Goal: Task Accomplishment & Management: Manage account settings

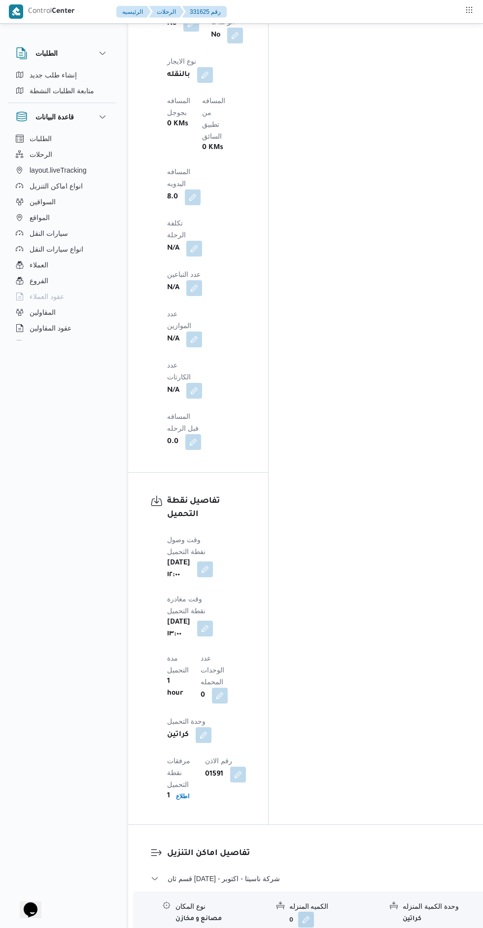
scroll to position [865, 0]
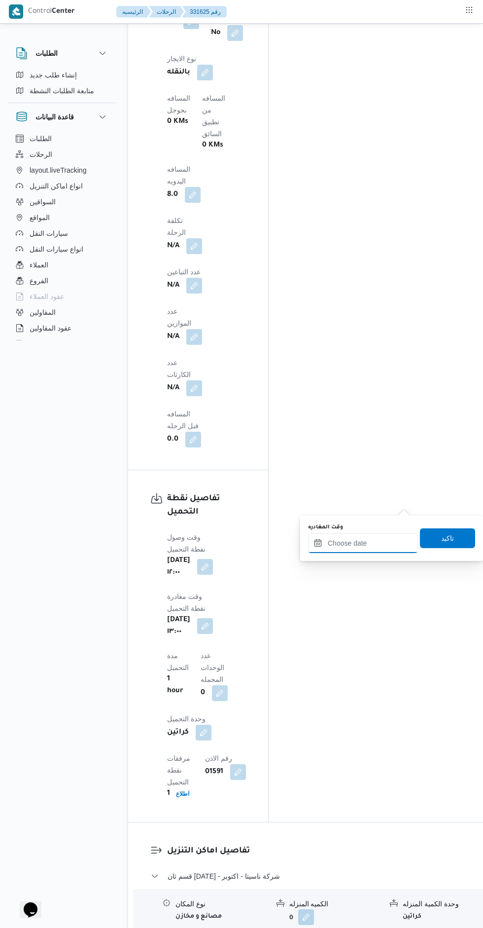
click at [369, 543] on input "وقت المغادره" at bounding box center [363, 543] width 110 height 20
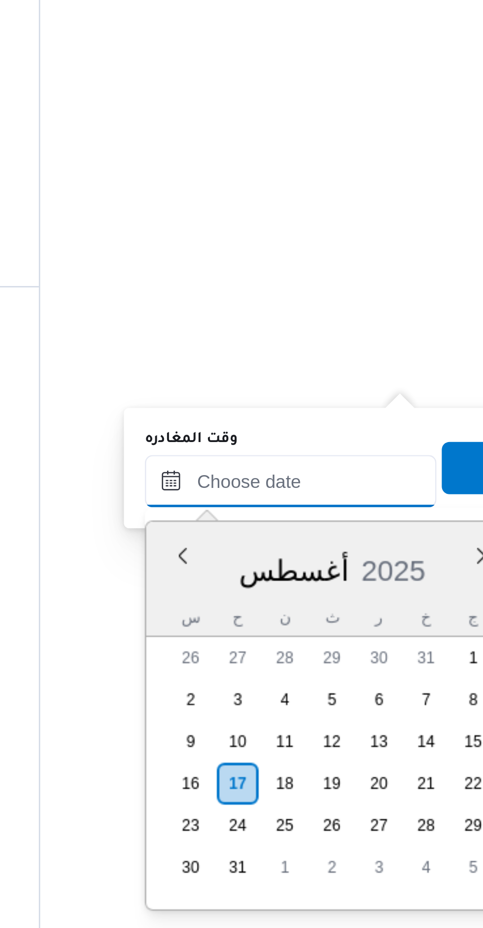
scroll to position [762, 0]
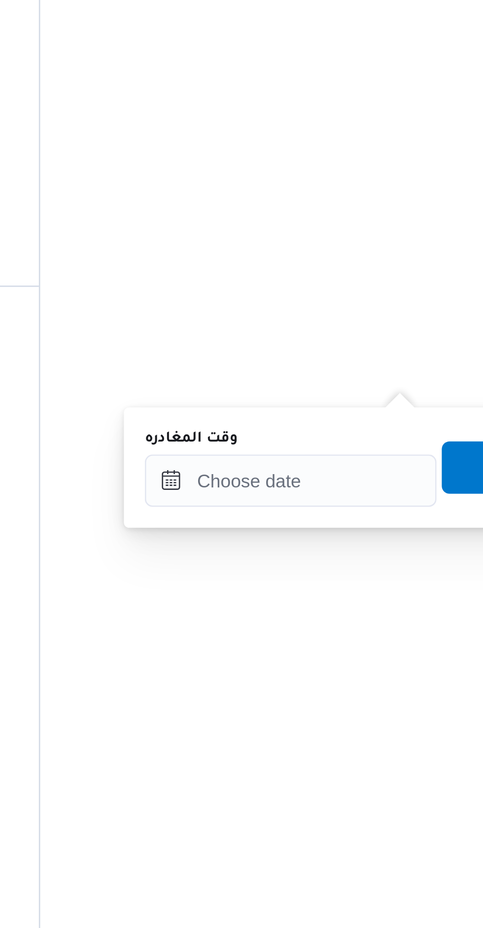
click at [398, 618] on div at bounding box center [398, 618] width 0 height 0
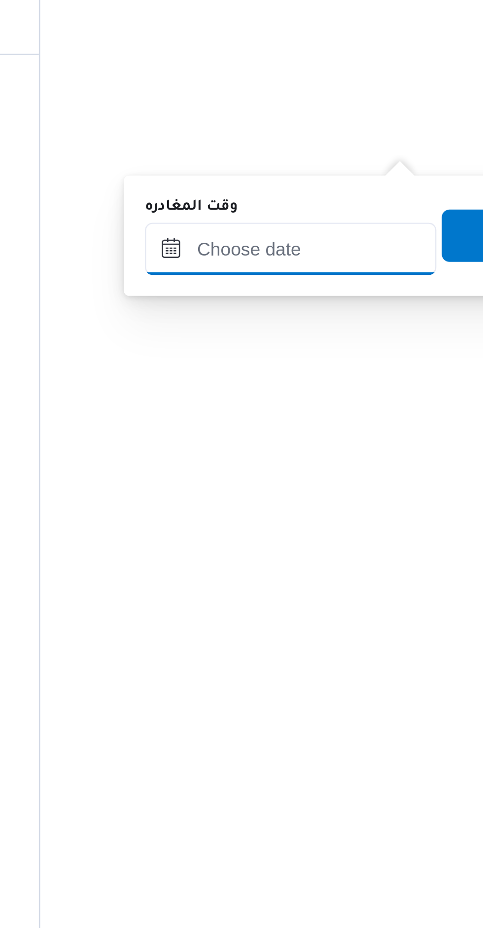
click at [371, 648] on input "وقت المغادره" at bounding box center [363, 646] width 110 height 20
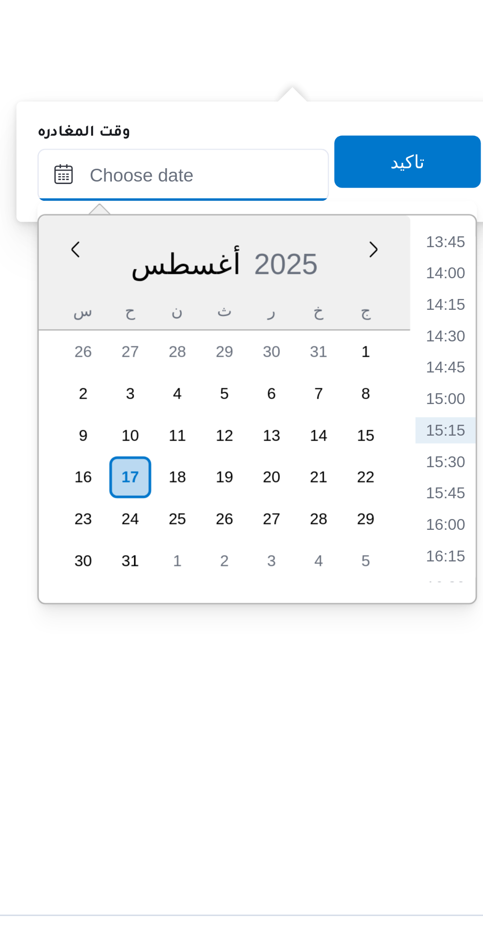
scroll to position [764, 0]
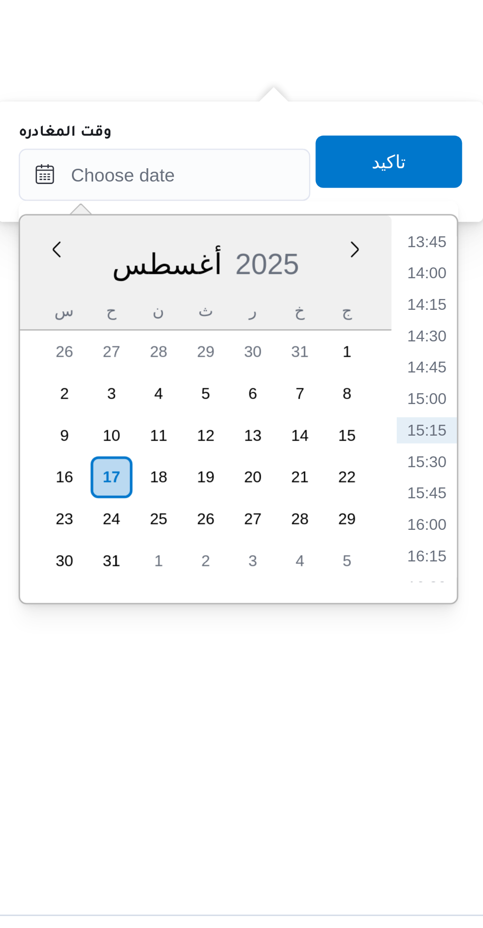
click at [465, 729] on li "15:00" at bounding box center [462, 728] width 23 height 10
type input "١٧/٠٨/٢٠٢٥ ١٥:٠٠"
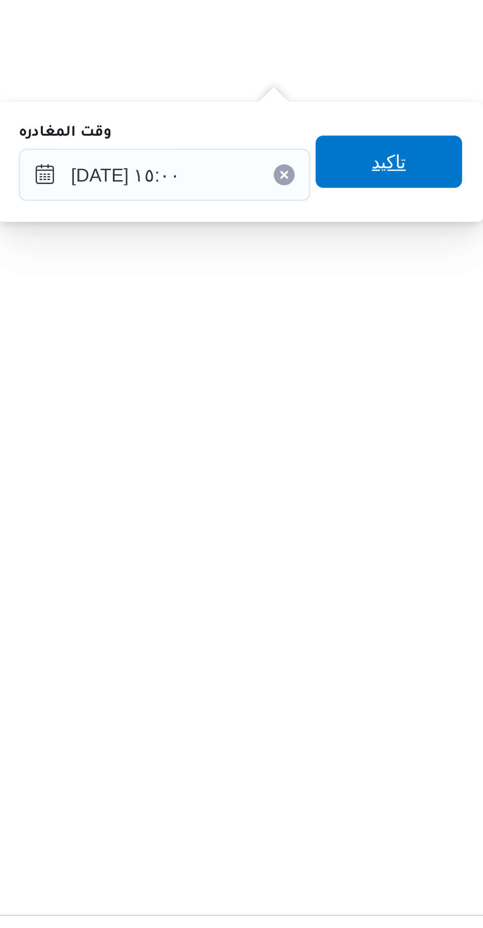
click at [453, 642] on span "تاكيد" at bounding box center [447, 639] width 55 height 20
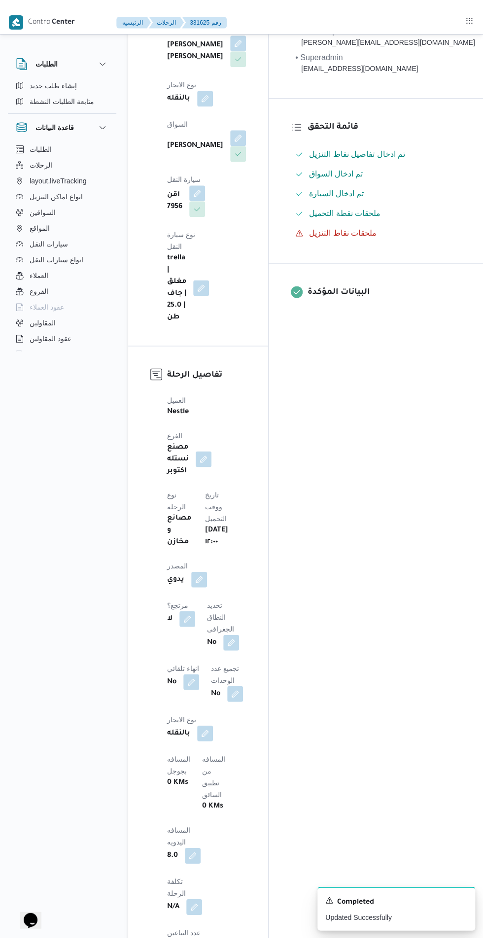
scroll to position [0, 0]
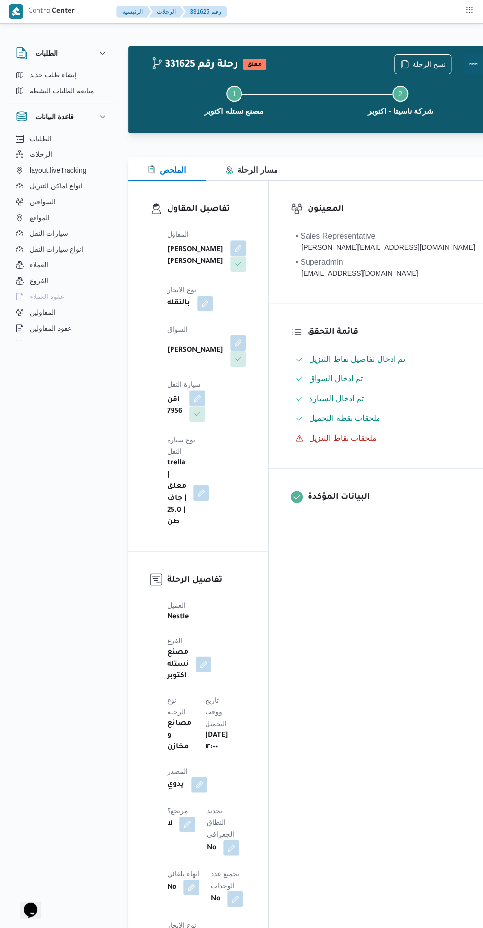
click at [464, 68] on button "Actions" at bounding box center [474, 64] width 20 height 20
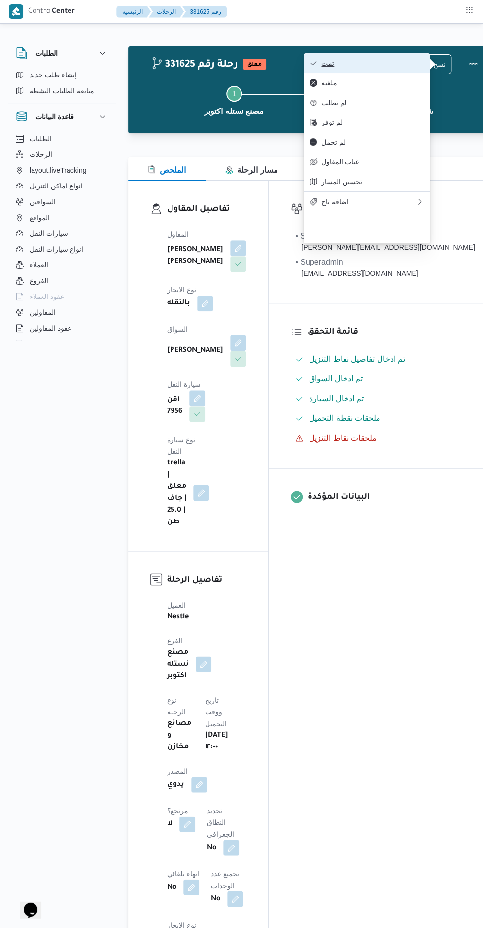
click at [373, 65] on span "تمت" at bounding box center [373, 63] width 103 height 8
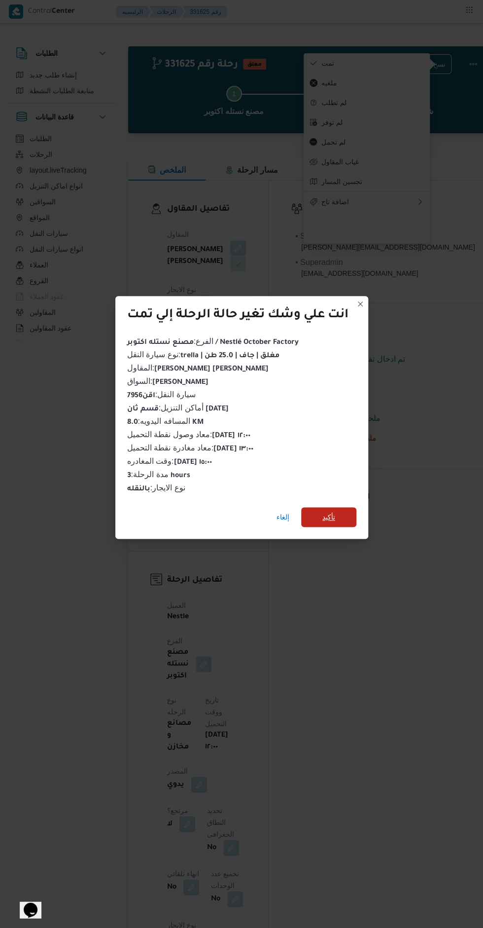
click at [350, 519] on span "تأكيد" at bounding box center [328, 517] width 55 height 20
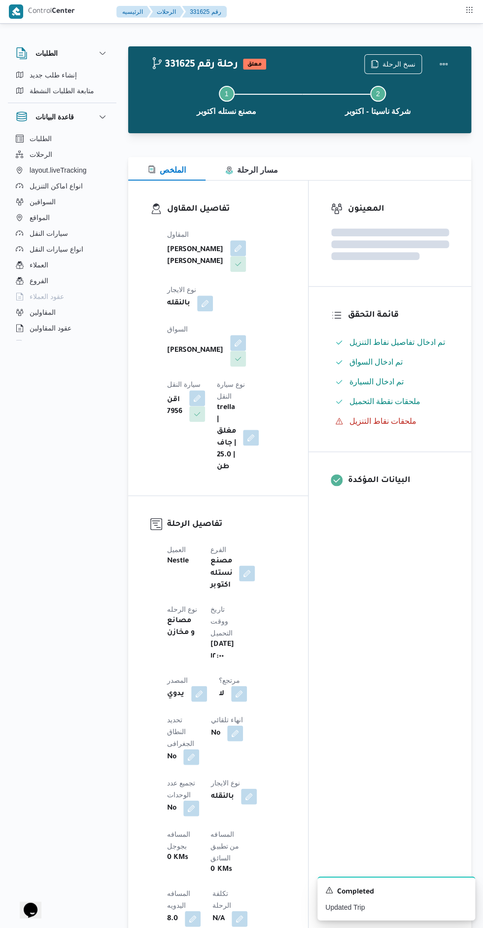
click at [389, 592] on div "المعينون قائمة التحقق تم ادخال تفاصيل نفاط التنزيل تم ادخال السواق تم ادخال الس…" at bounding box center [390, 755] width 163 height 1150
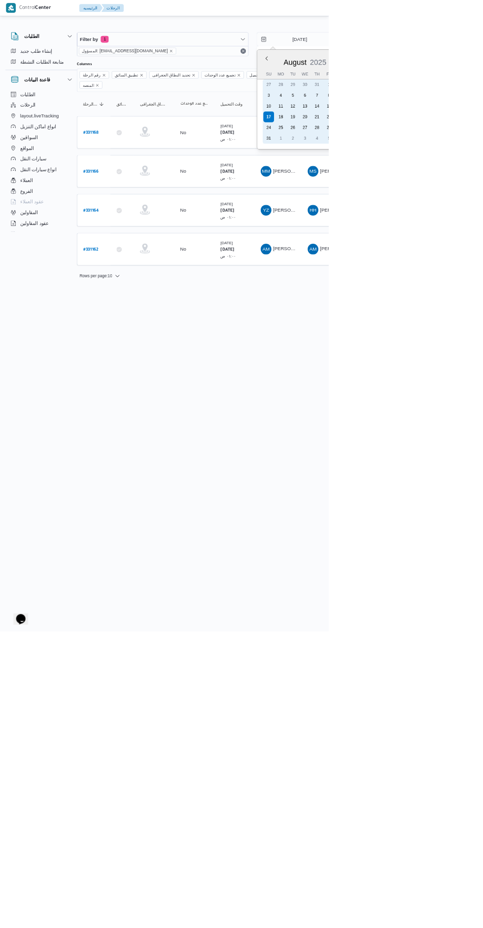
type input "16/8/2025"
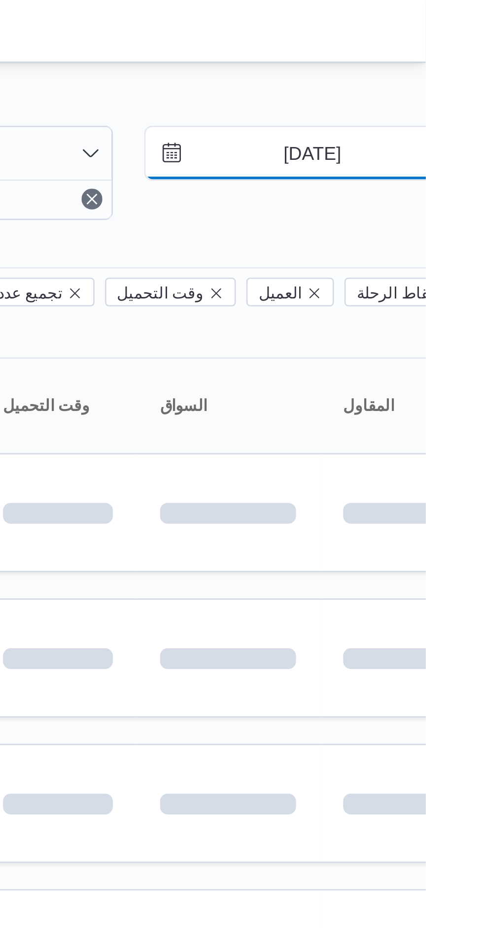
scroll to position [0, 15]
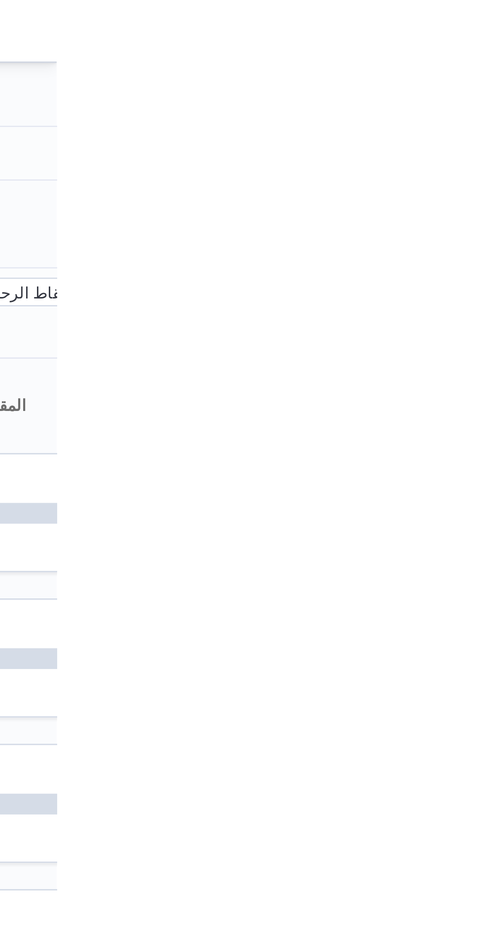
type input "16/8/2025"
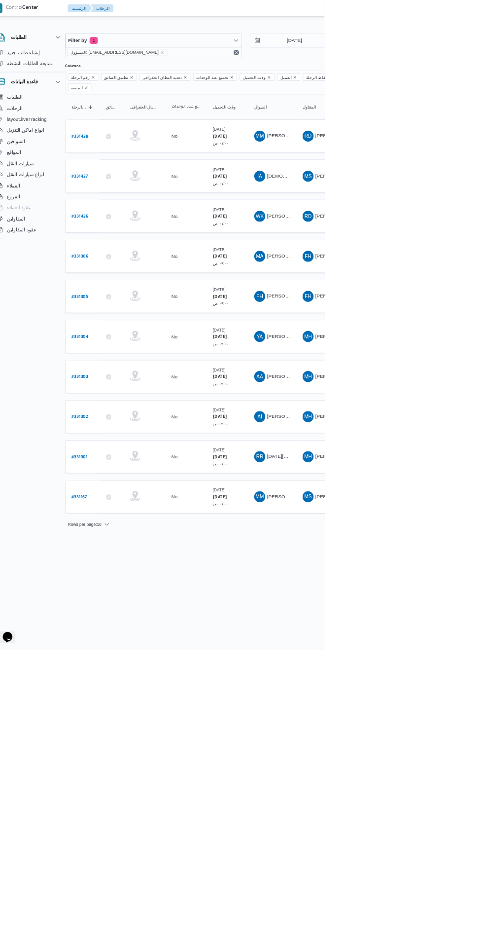
scroll to position [0, 16]
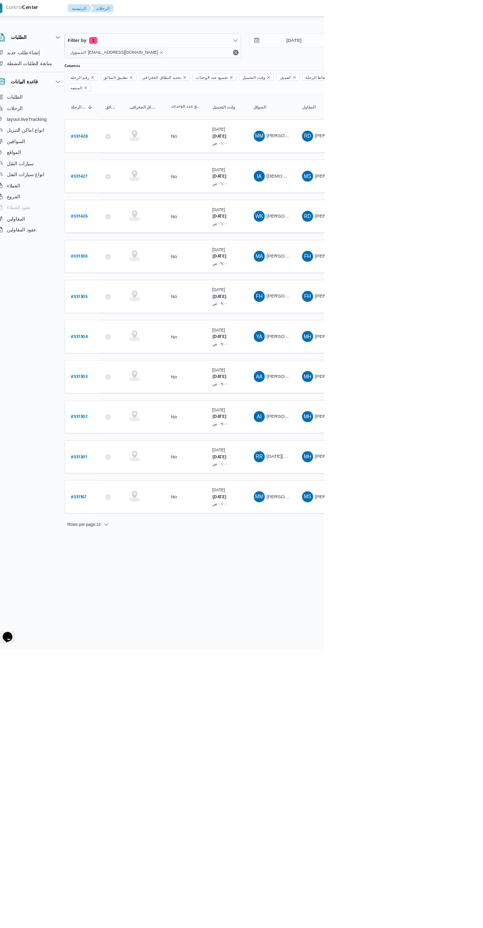
click at [133, 707] on b "# 331167" at bounding box center [133, 710] width 22 height 7
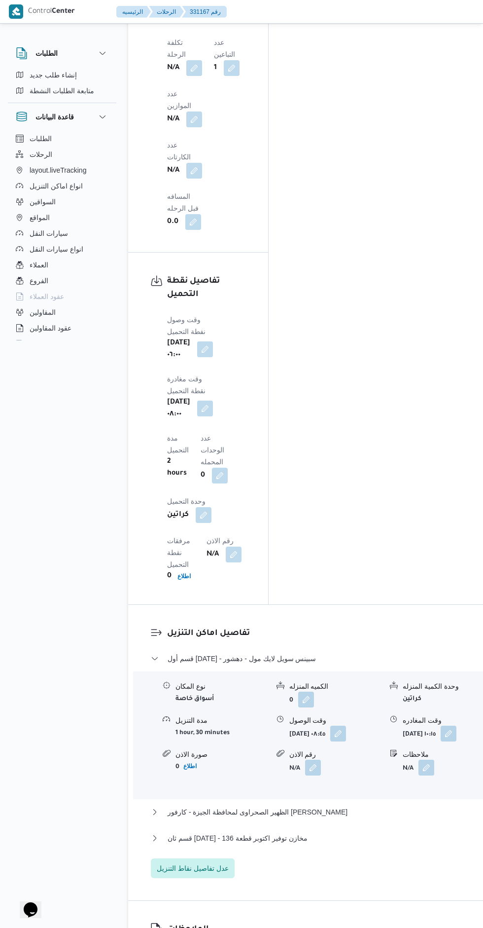
scroll to position [1106, 0]
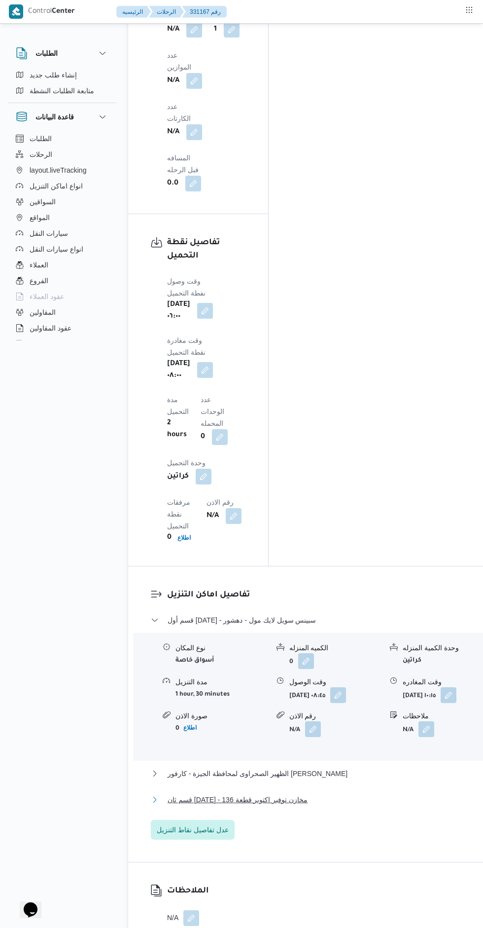
click at [340, 793] on button "قسم ثان 6 أكتوبر - مخازن توفير اكتوبر قطعة 136" at bounding box center [315, 799] width 328 height 12
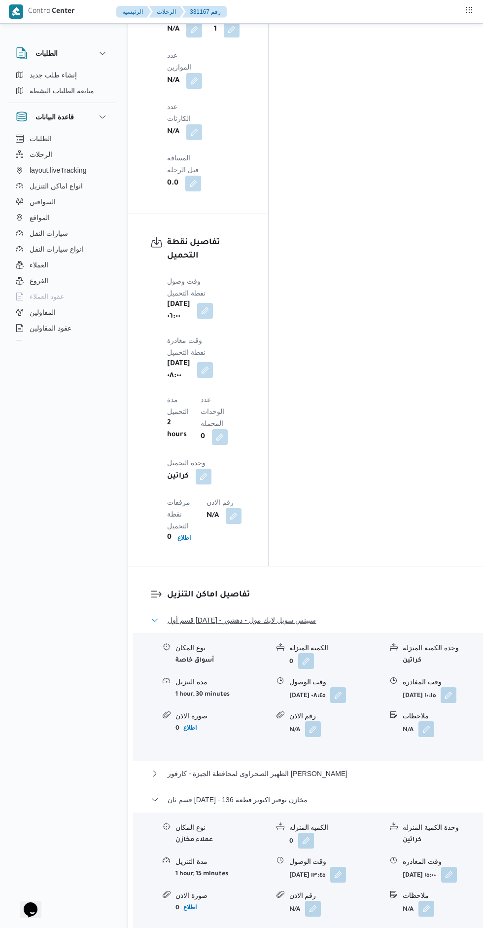
click at [362, 614] on button "قسم أول 6 أكتوبر - سبينس سويل لايك مول - دهشور" at bounding box center [315, 620] width 328 height 12
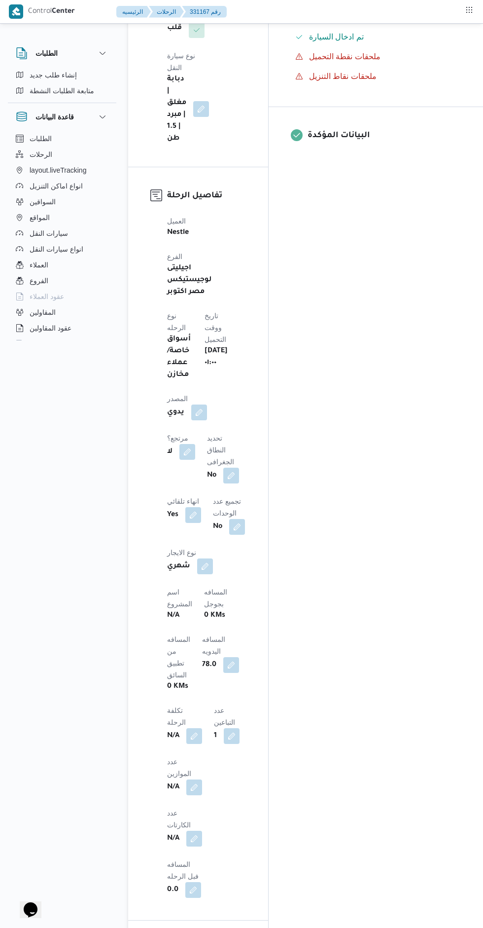
scroll to position [0, 0]
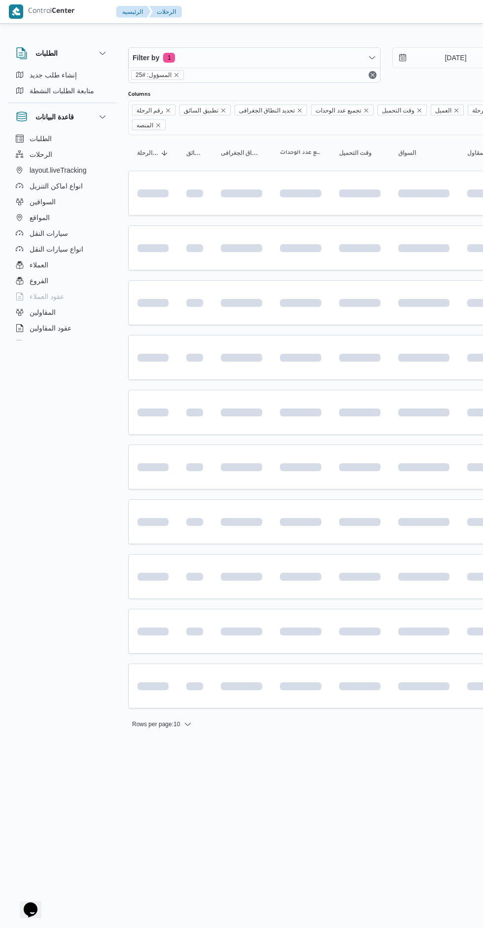
scroll to position [0, 16]
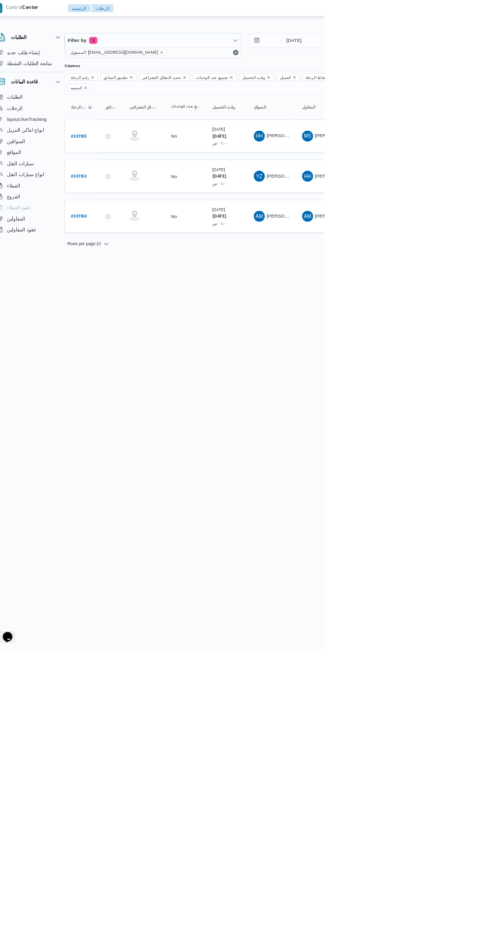
click at [137, 192] on b "# 331165" at bounding box center [133, 195] width 22 height 7
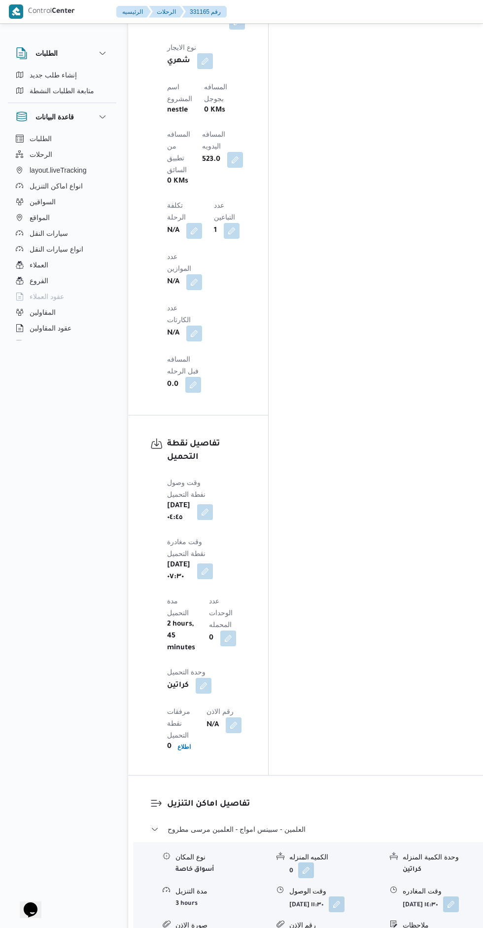
scroll to position [907, 0]
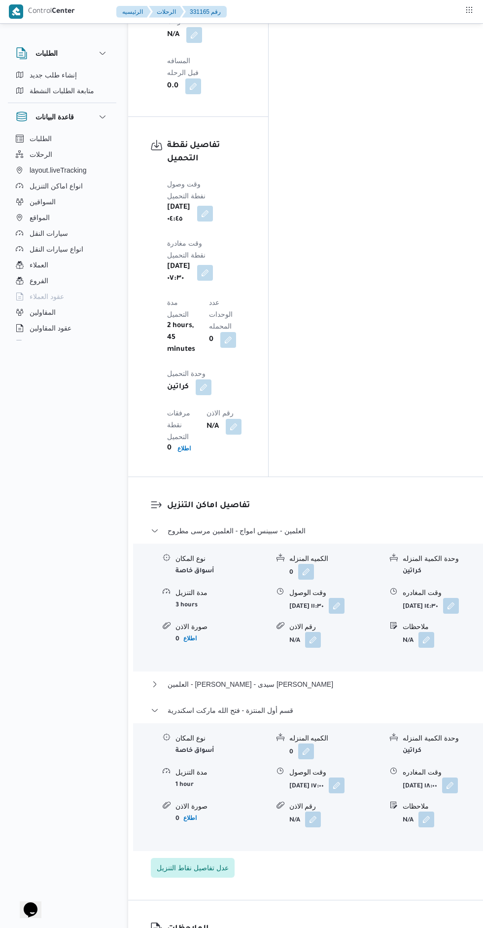
scroll to position [1204, 0]
click at [442, 776] on button "button" at bounding box center [450, 784] width 16 height 16
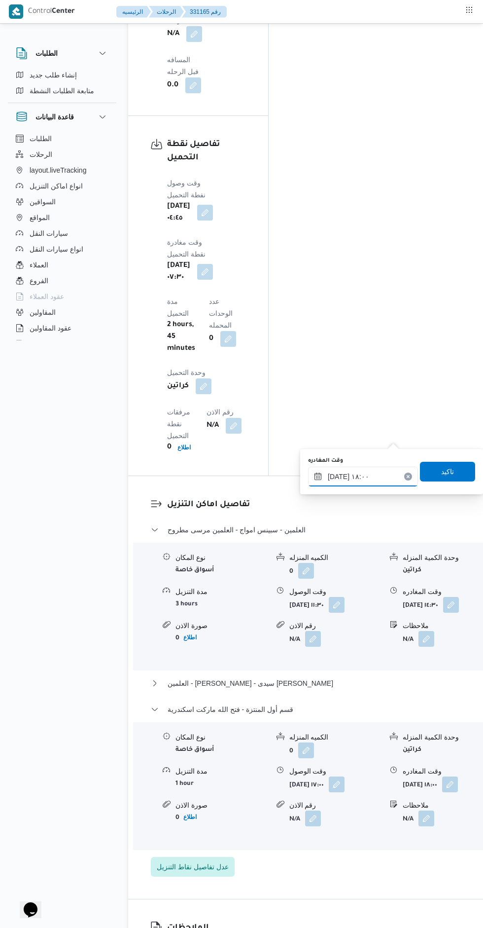
click at [367, 472] on input "١٦/٠٨/٢٠٢٥ ١٨:٠٠" at bounding box center [363, 477] width 110 height 20
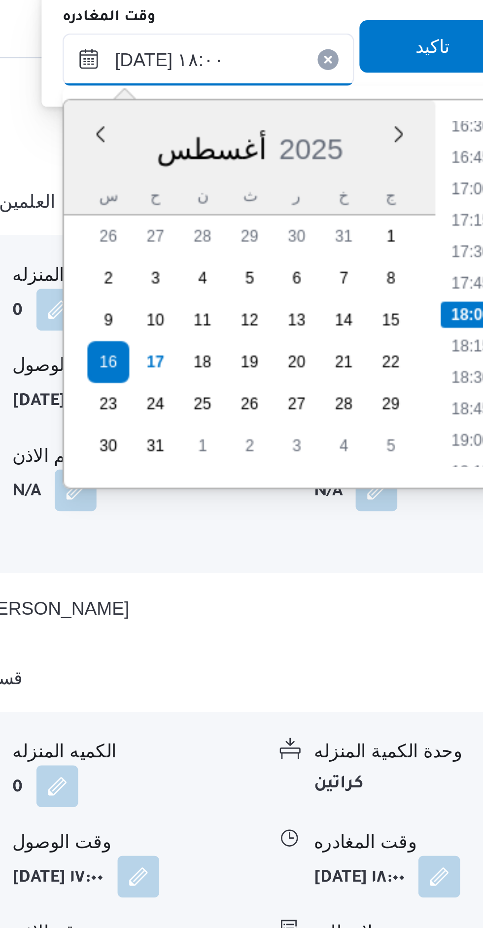
scroll to position [1279, 0]
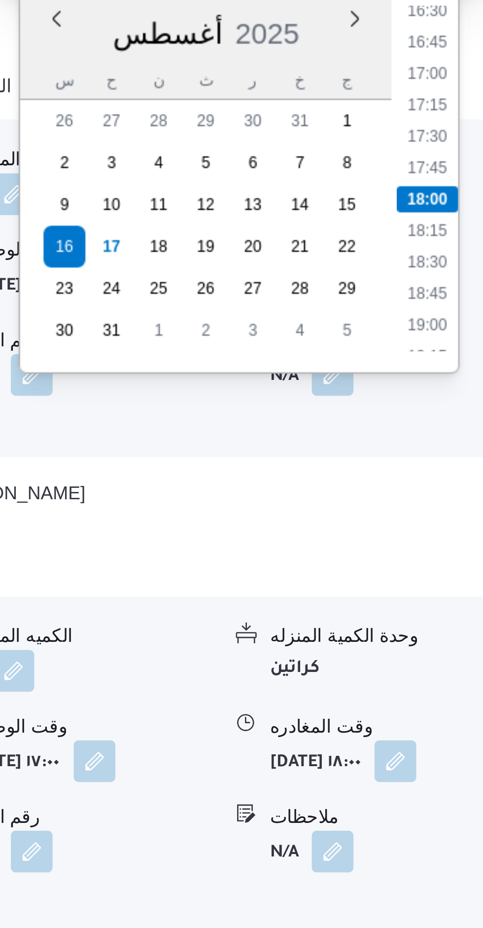
click at [460, 545] on li "19:00" at bounding box center [462, 545] width 23 height 10
type input "١٦/٠٨/٢٠٢٥ ١٩:٠٠"
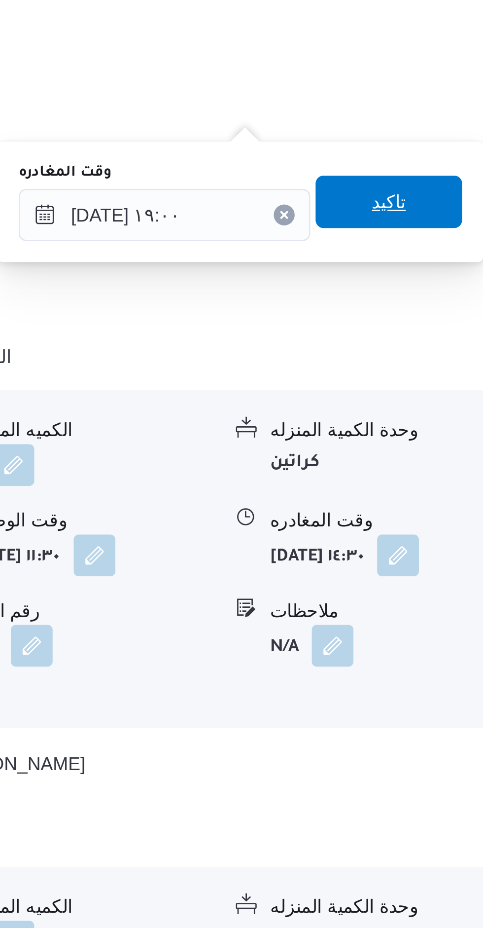
click at [458, 388] on span "تاكيد" at bounding box center [447, 396] width 55 height 20
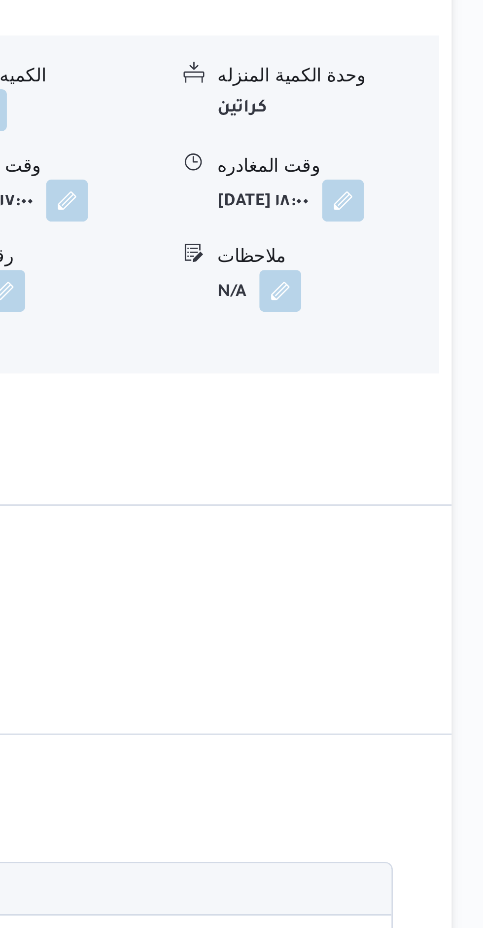
scroll to position [1265, 0]
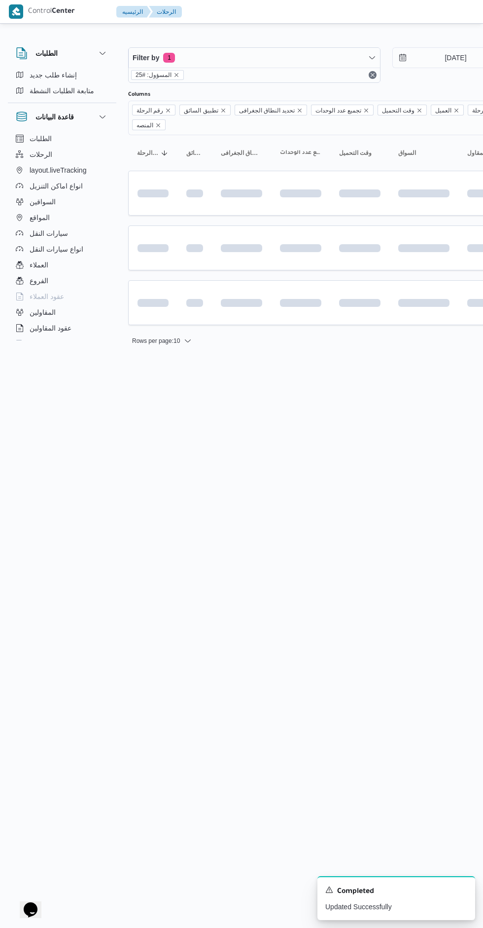
scroll to position [0, 16]
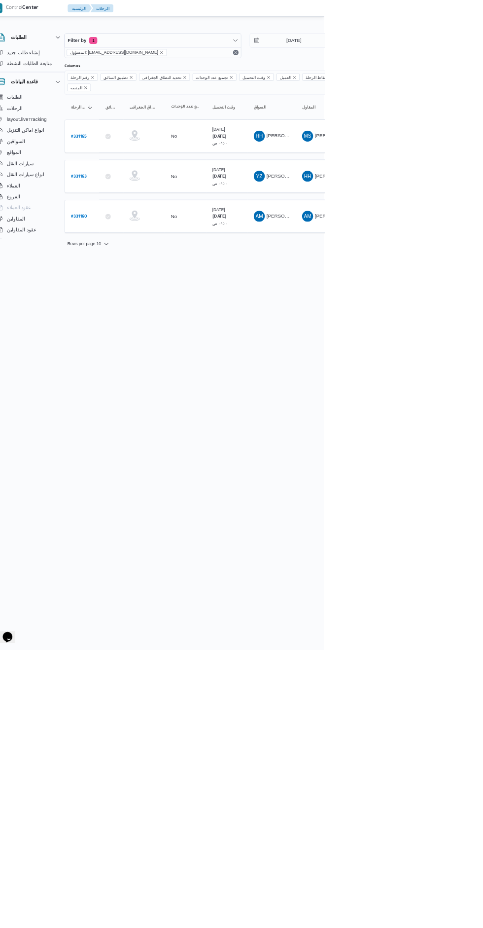
click at [475, 176] on div "17" at bounding box center [481, 172] width 16 height 16
type input "[DATE]"
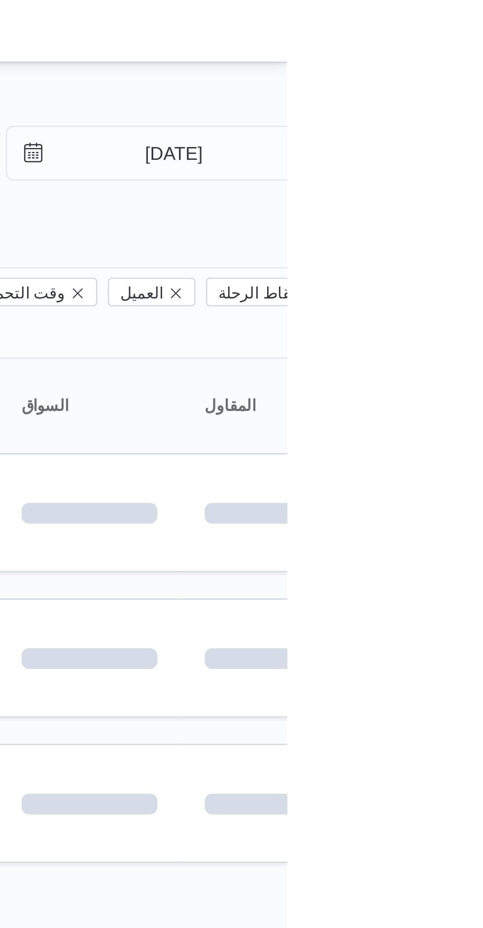
scroll to position [0, 15]
click at [446, 60] on input "16/8/2025" at bounding box center [434, 58] width 112 height 20
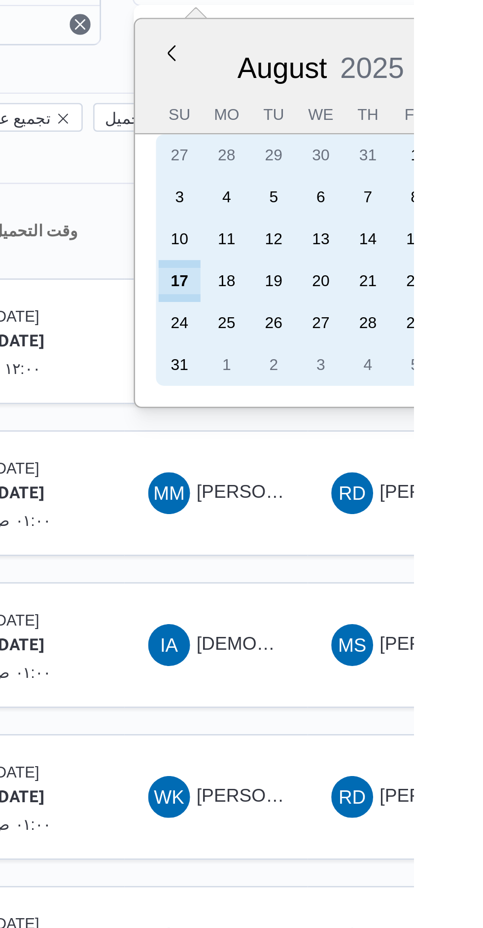
click at [394, 171] on div "17" at bounding box center [395, 172] width 16 height 16
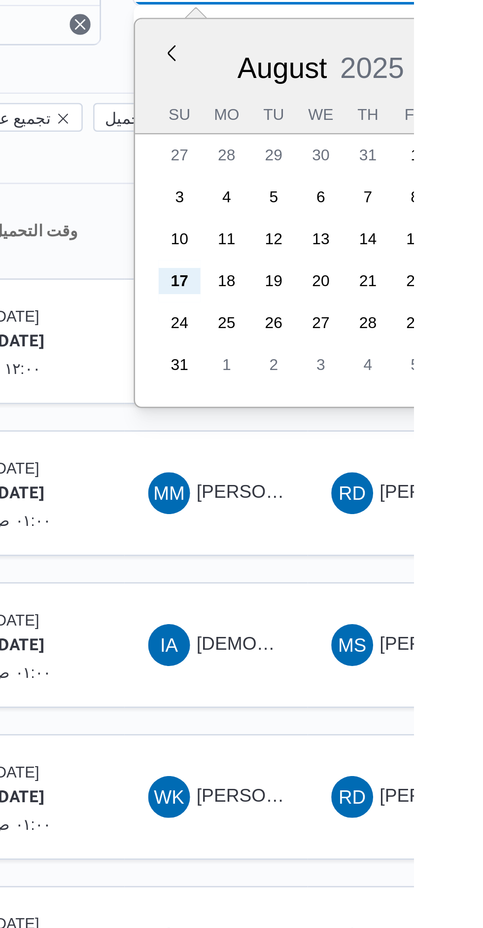
type input "[DATE]"
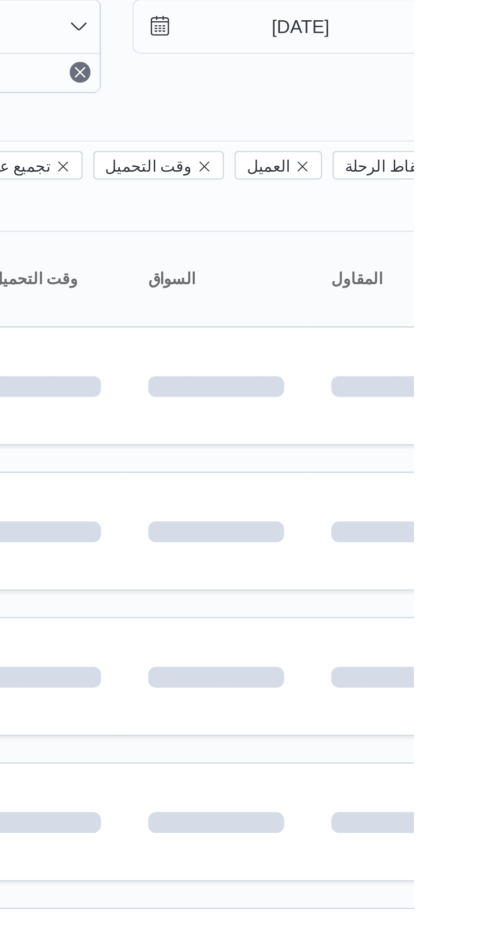
click at [479, 83] on div "Filter by 1 المسؤول: [EMAIL_ADDRESS][DOMAIN_NAME] [DATE] → [DATE]" at bounding box center [371, 64] width 529 height 47
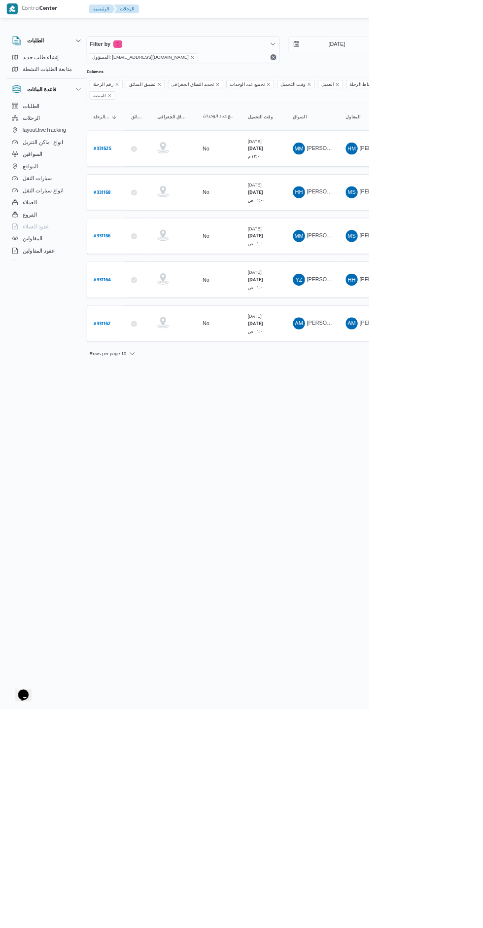
scroll to position [0, 10]
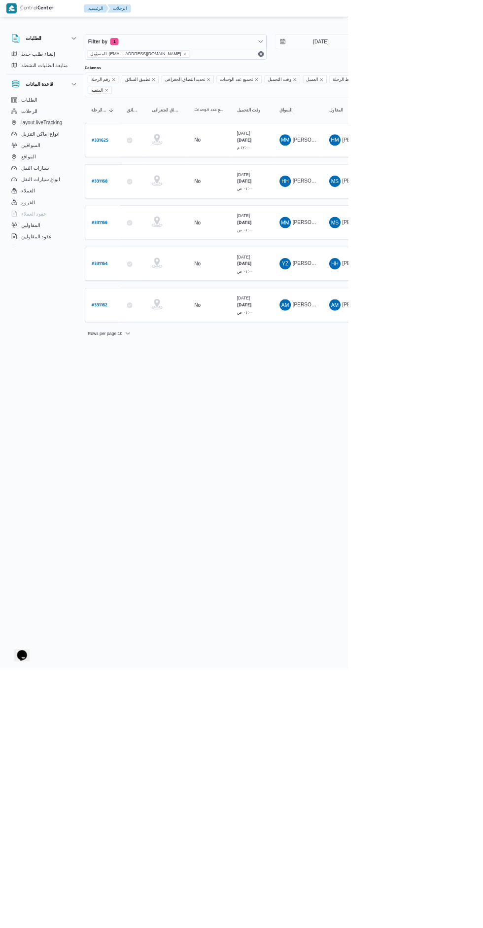
click at [138, 417] on link "# 331162" at bounding box center [138, 423] width 22 height 13
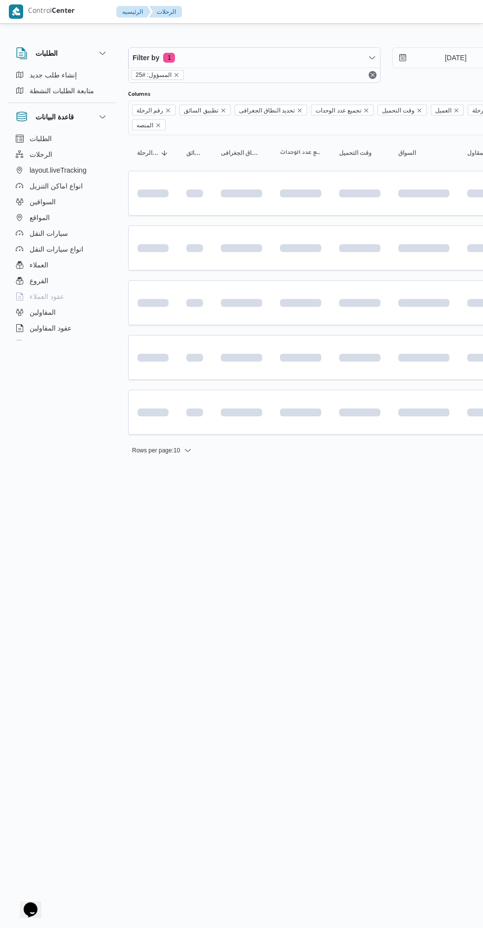
scroll to position [0, 10]
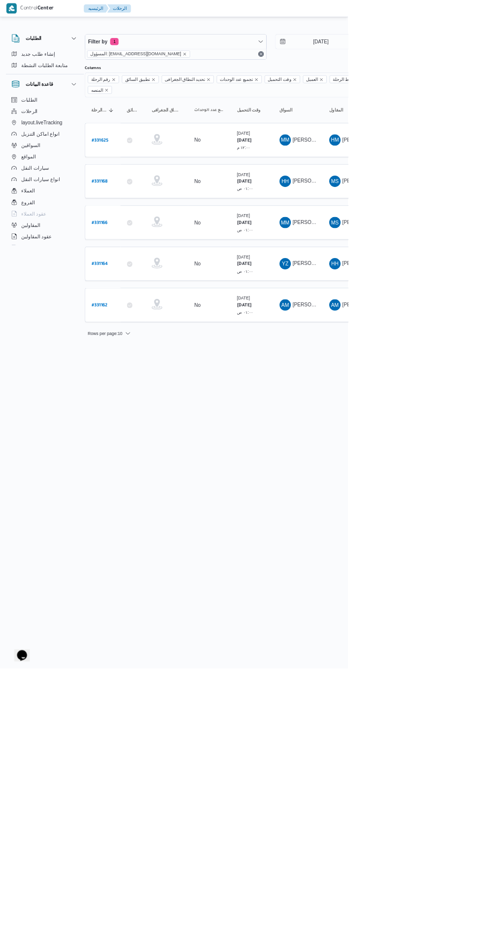
click at [142, 421] on b "# 331162" at bounding box center [138, 424] width 22 height 7
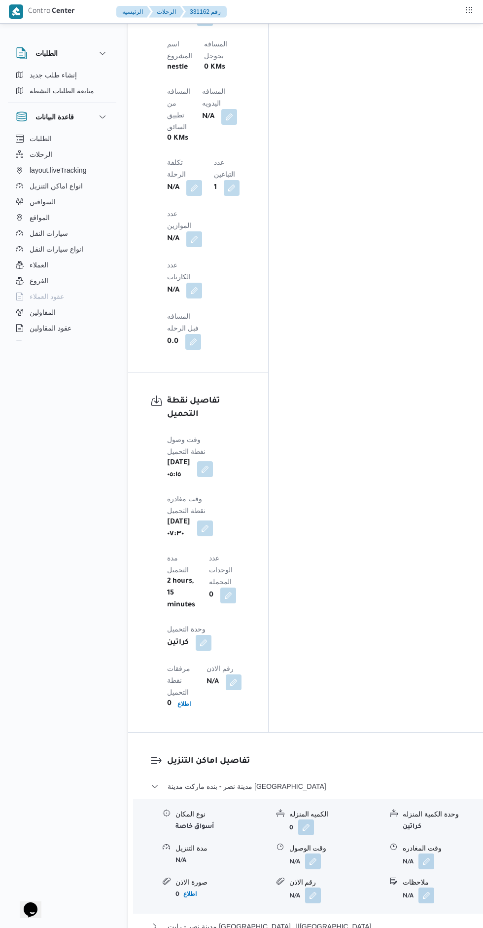
scroll to position [1047, 0]
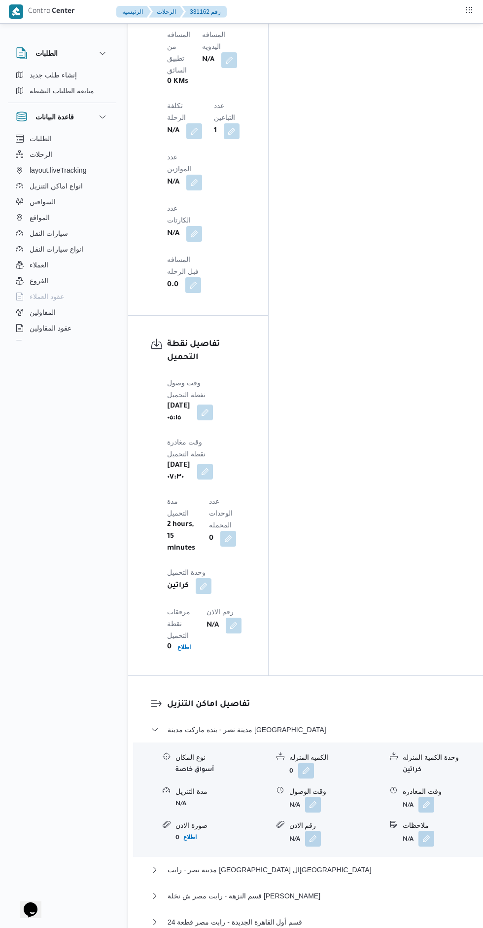
click at [305, 796] on button "button" at bounding box center [313, 804] width 16 height 16
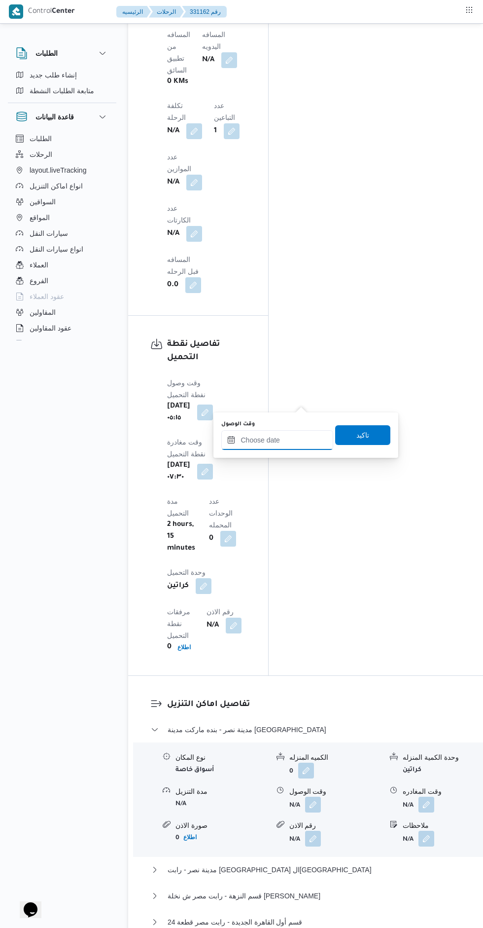
click at [285, 443] on input "وقت الوصول" at bounding box center [277, 440] width 112 height 20
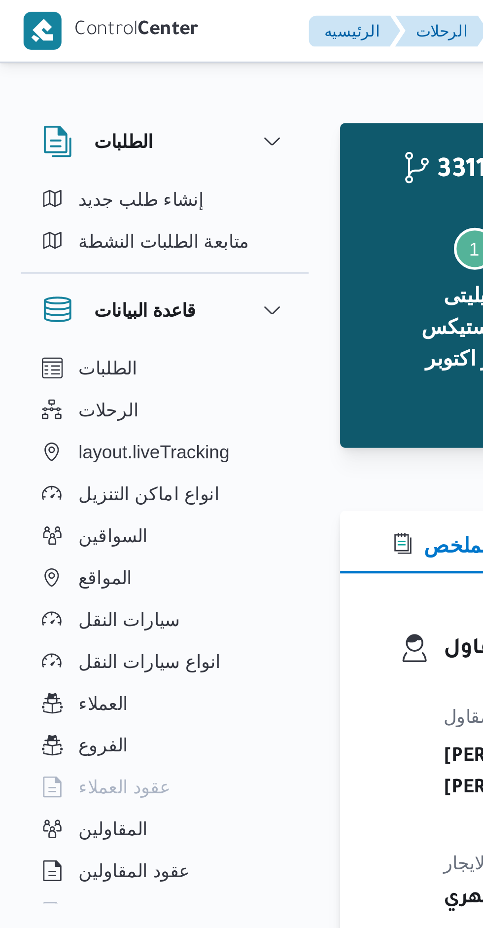
scroll to position [654, 0]
click at [129, 125] on div "331162 رحلة رقم معلق نسخ الرحلة Step 1 is incomplete 1 اجيليتى لوجيستيكس مصر اك…" at bounding box center [314, 107] width 373 height 122
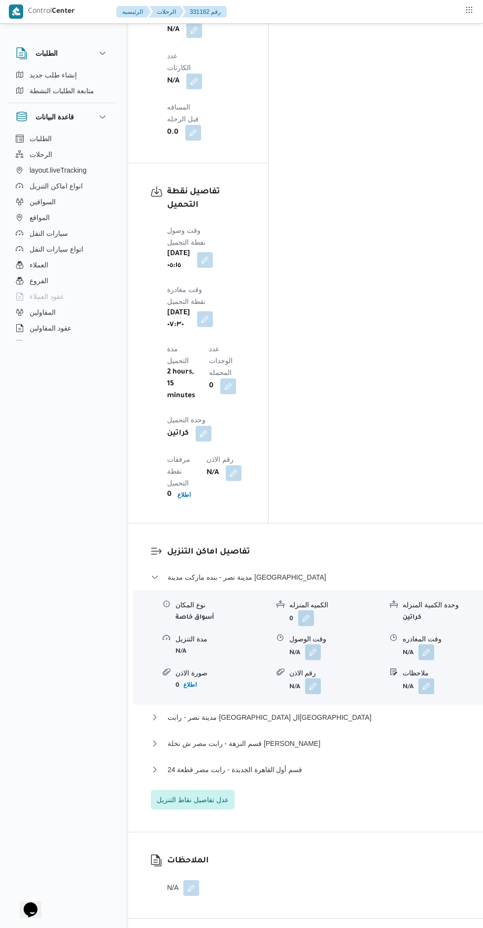
scroll to position [1206, 0]
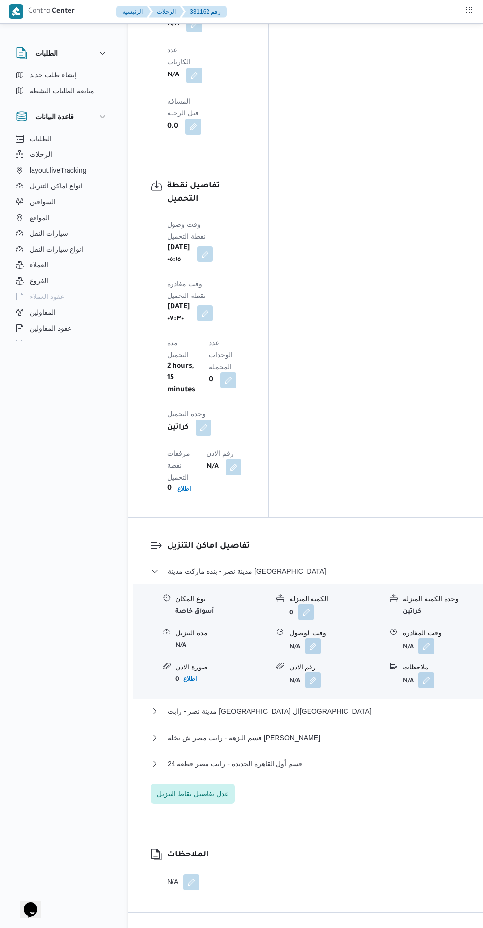
click at [305, 638] on button "button" at bounding box center [313, 646] width 16 height 16
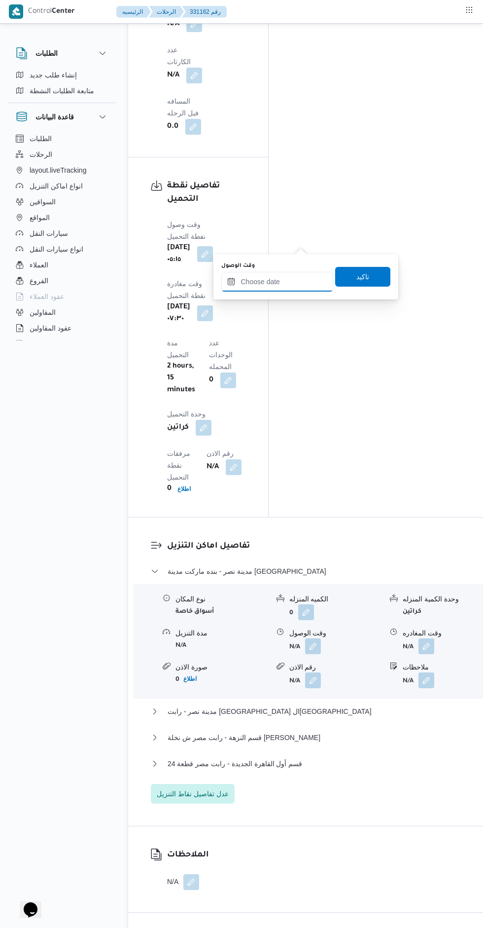
click at [290, 281] on input "وقت الوصول" at bounding box center [277, 282] width 112 height 20
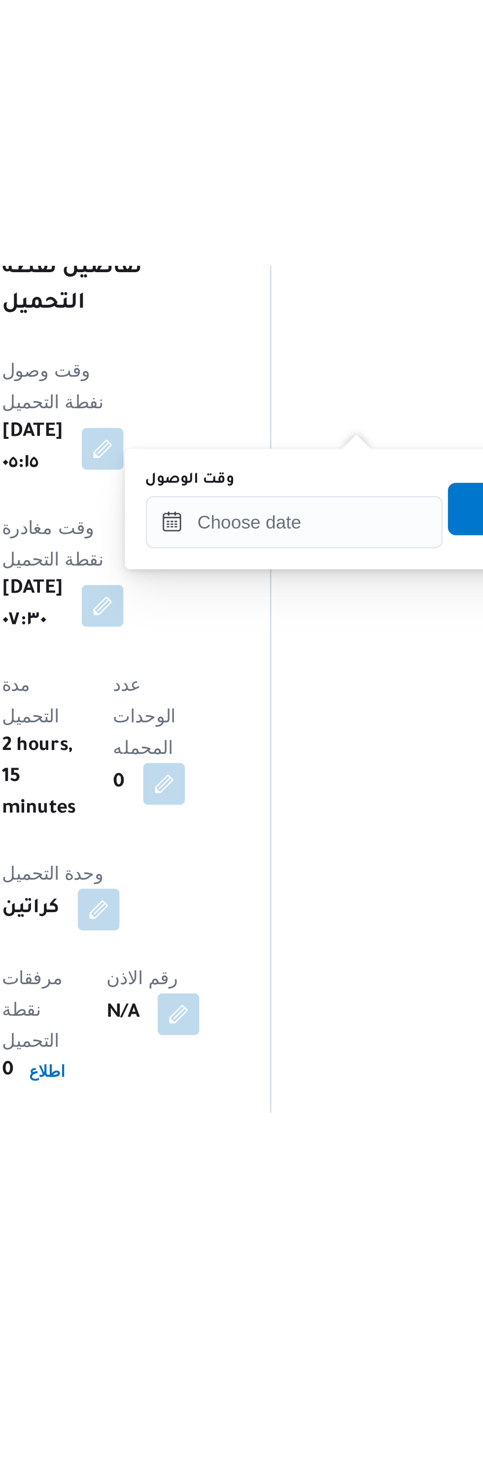
scroll to position [782, 0]
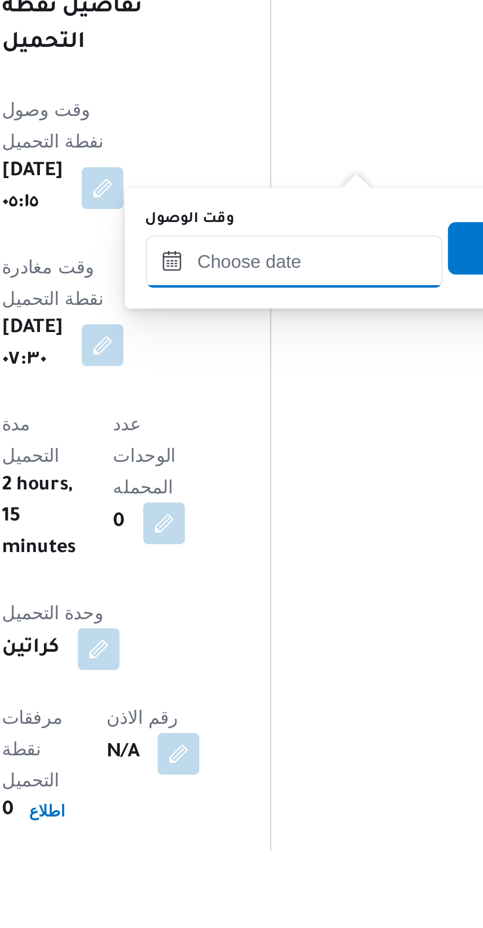
click at [287, 706] on input "وقت الوصول" at bounding box center [277, 706] width 112 height 20
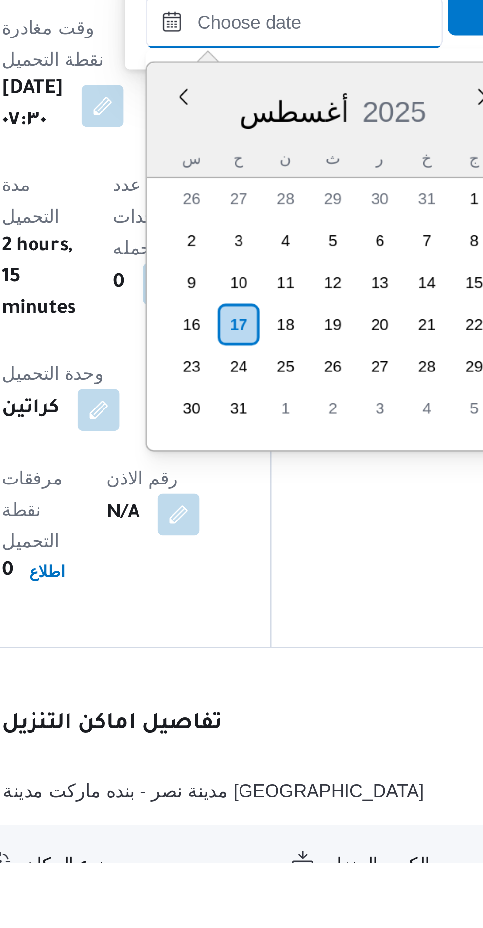
scroll to position [654, 0]
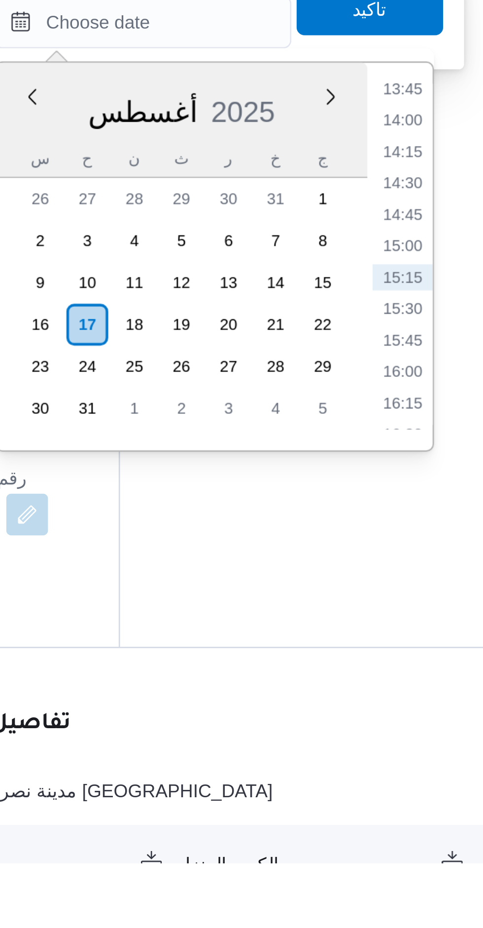
click at [379, 673] on li "14:30" at bounding box center [375, 672] width 23 height 10
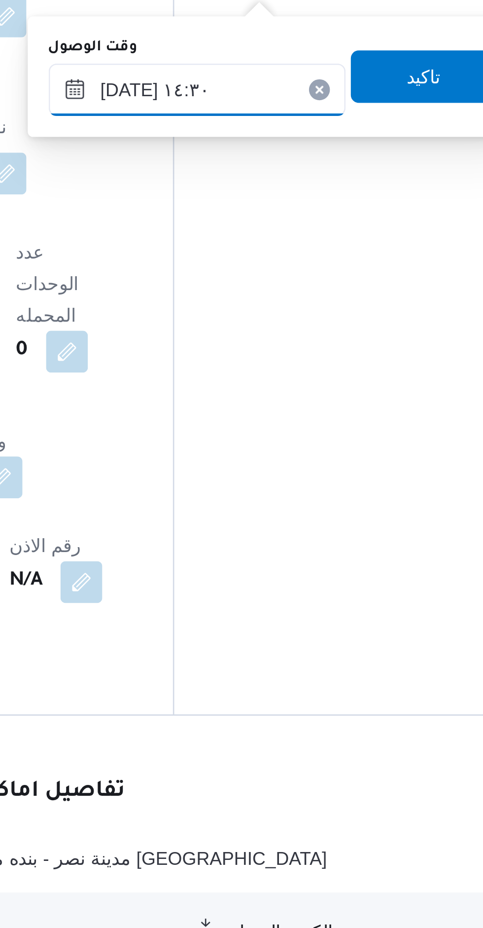
scroll to position [876, 0]
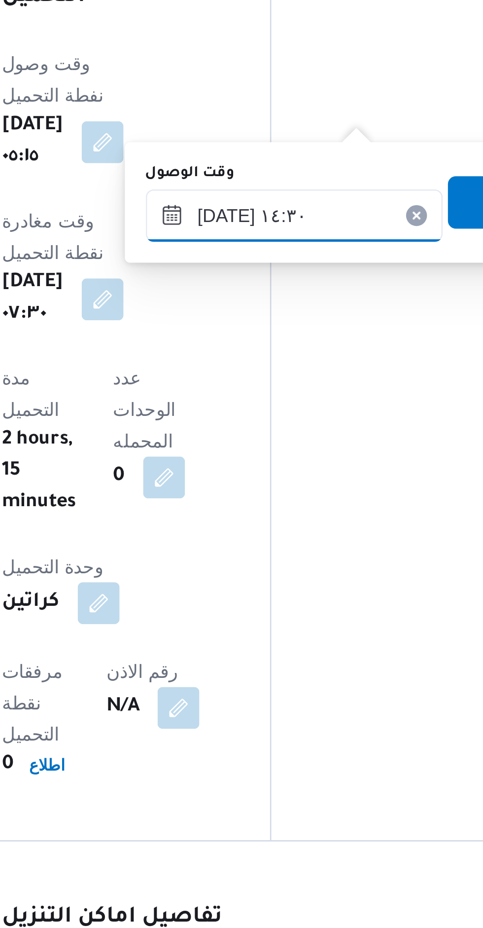
click at [243, 612] on input "١٧/٠٨/٢٠٢٥ ١٤:٣٠" at bounding box center [277, 611] width 112 height 20
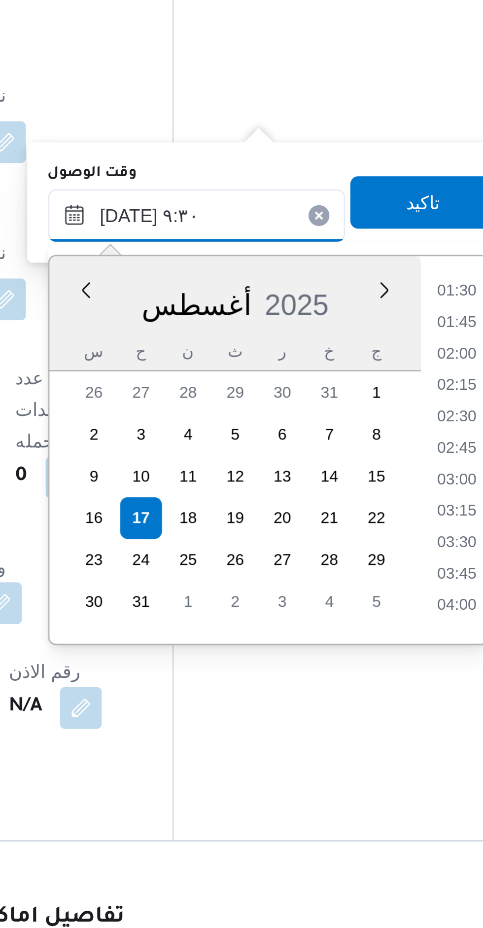
scroll to position [329, 0]
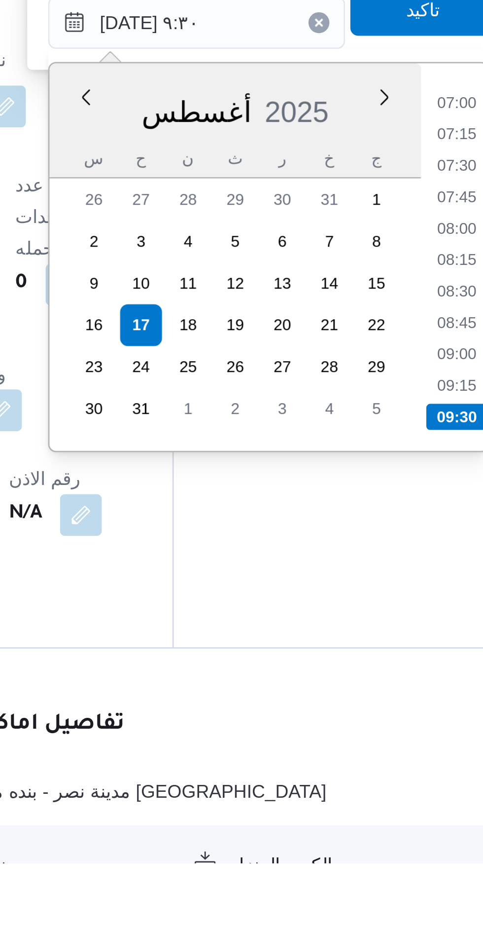
click at [374, 732] on li "09:00" at bounding box center [375, 736] width 23 height 10
type input "١٧/٠٨/٢٠٢٥ ٠٩:٠٠"
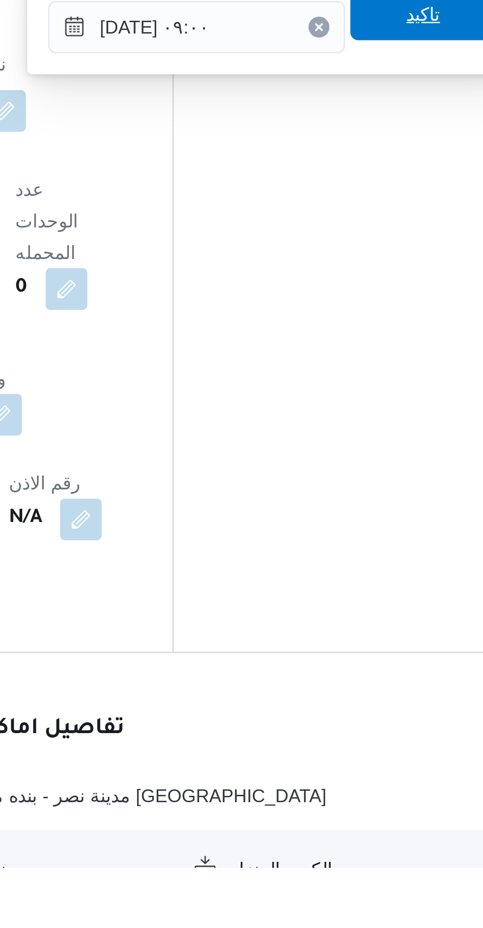
click at [369, 614] on span "تاكيد" at bounding box center [362, 606] width 55 height 20
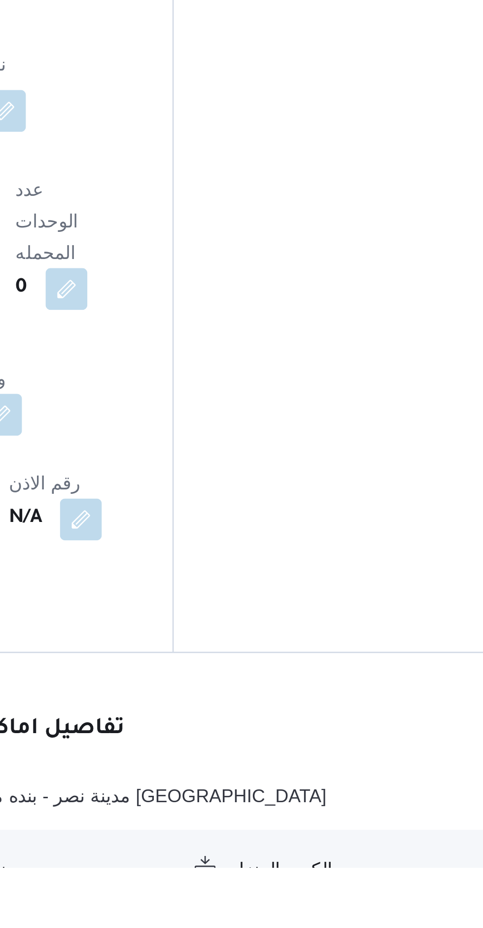
scroll to position [876, 0]
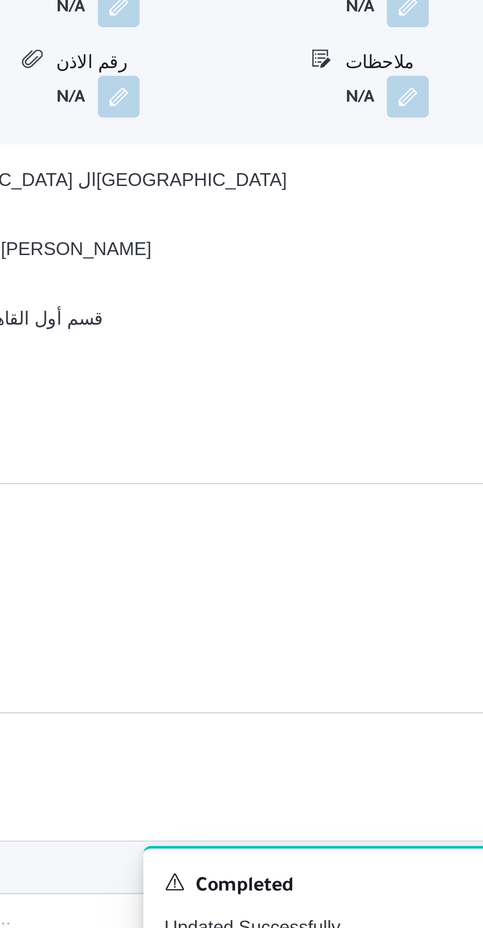
click at [413, 568] on button "button" at bounding box center [417, 560] width 16 height 16
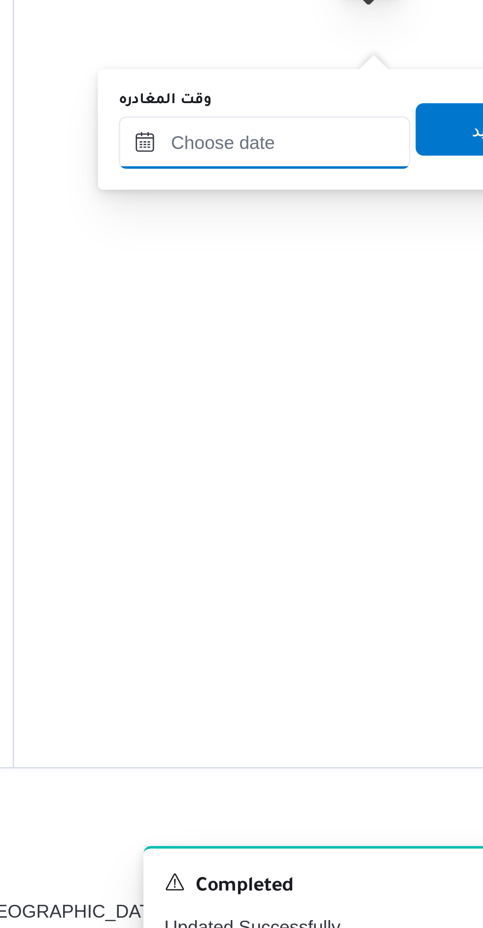
click at [382, 612] on input "وقت المغادره" at bounding box center [363, 611] width 110 height 20
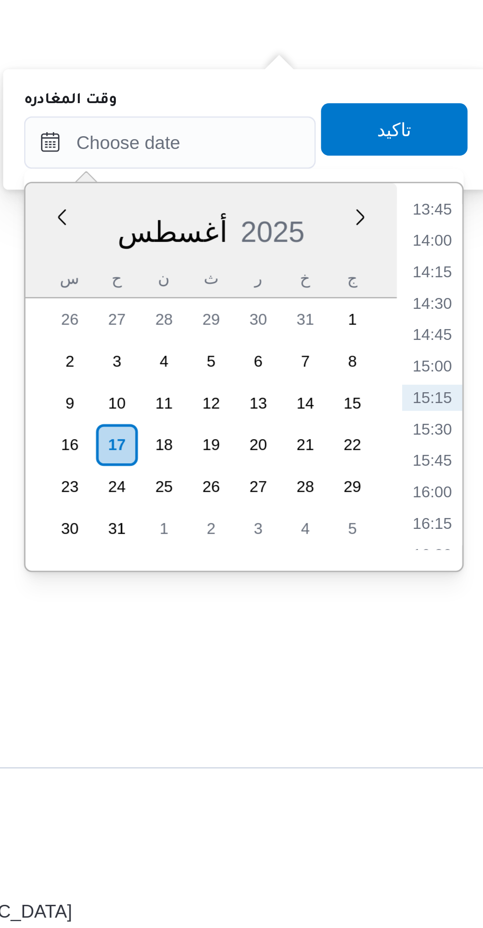
click at [468, 643] on li "14:00" at bounding box center [462, 648] width 23 height 10
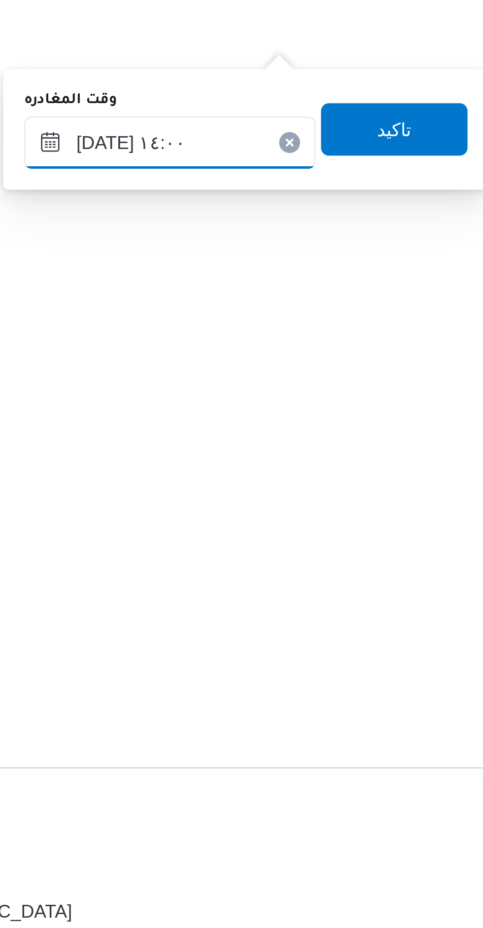
click at [336, 611] on input "١٧/٠٨/٢٠٢٥ ١٤:٠٠" at bounding box center [363, 611] width 110 height 20
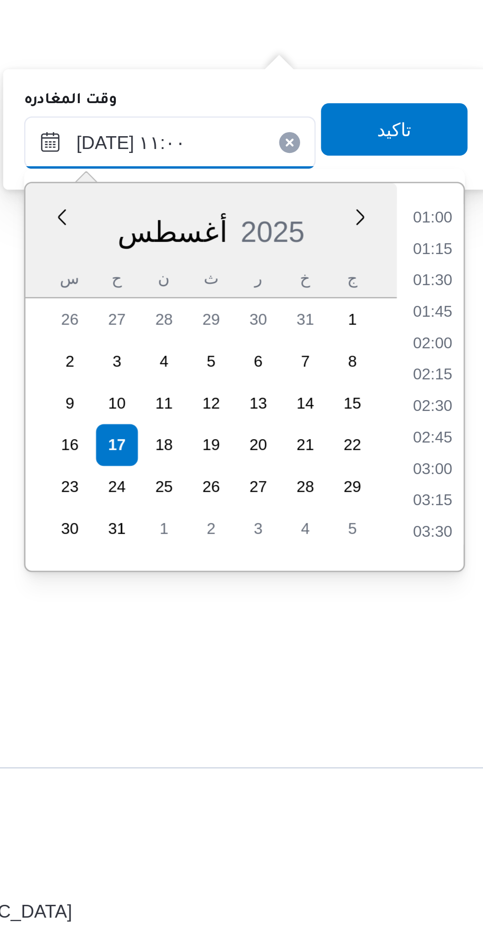
scroll to position [400, 0]
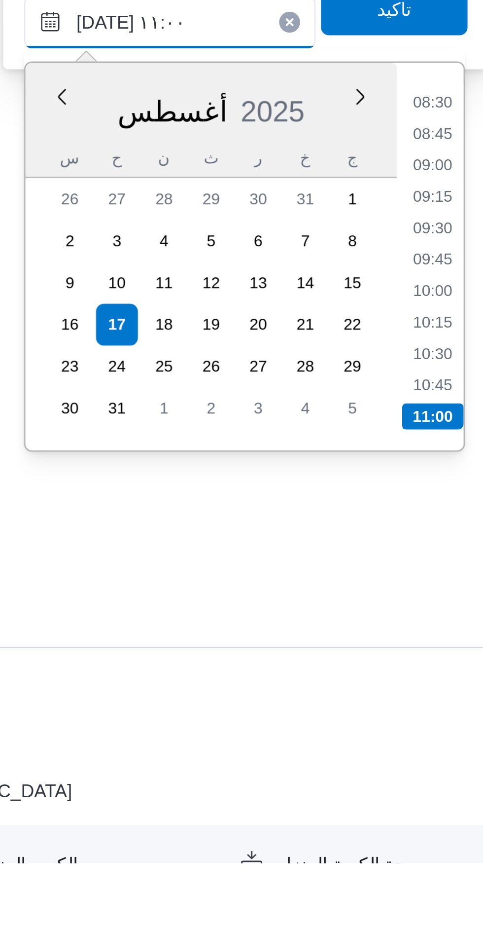
type input "١٧/٠٨/٢٠٢٥ ١١:٠٠"
click at [462, 758] on li "11:00" at bounding box center [462, 760] width 23 height 10
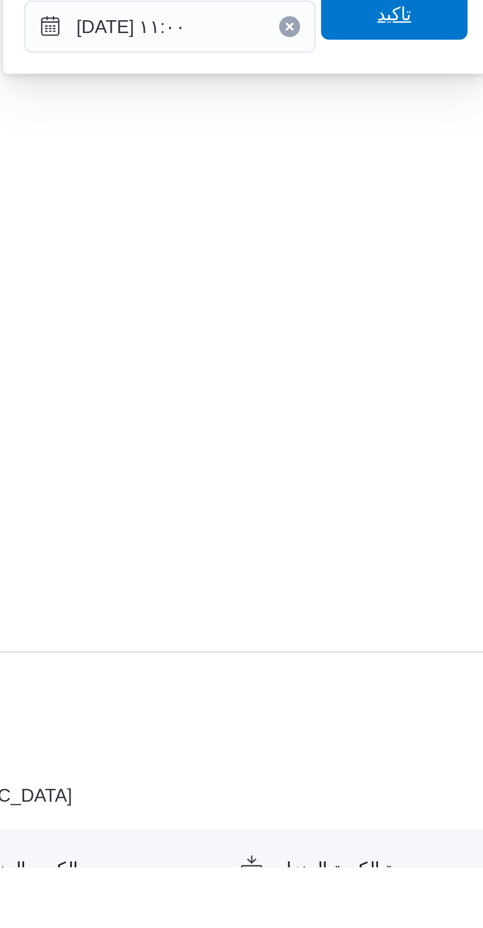
click at [462, 608] on span "تاكيد" at bounding box center [447, 606] width 55 height 20
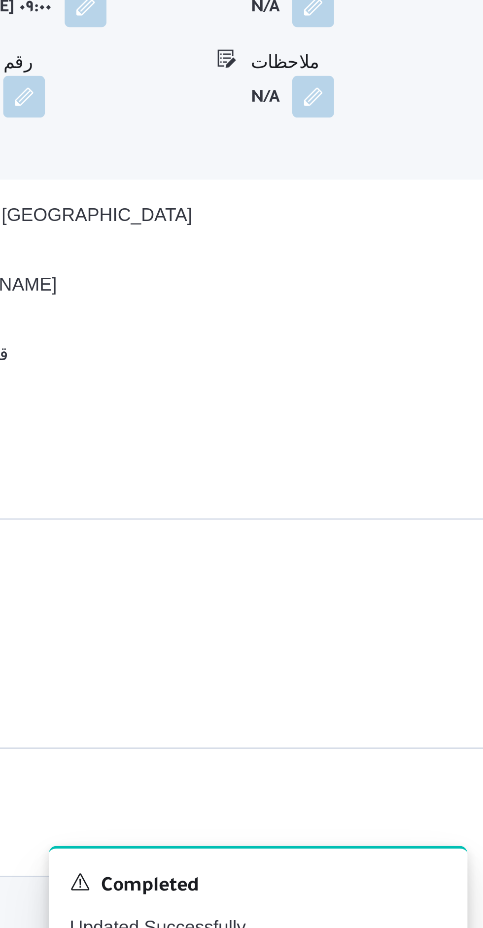
scroll to position [907, 0]
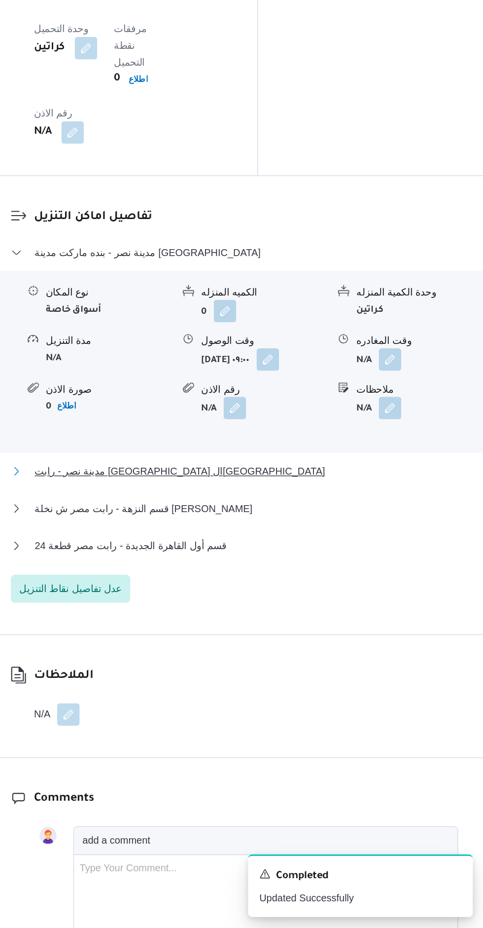
click at [325, 613] on button "مدينة نصر - رابت مصر القاهرة" at bounding box center [308, 607] width 314 height 12
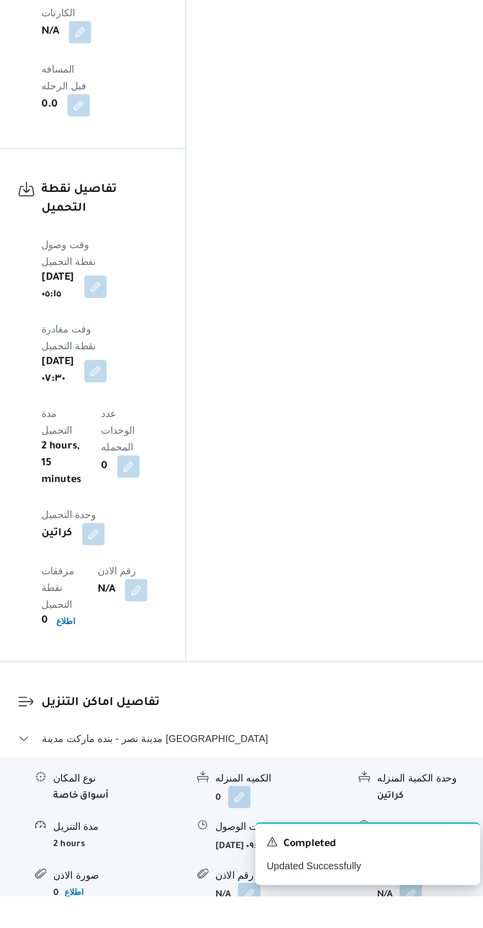
scroll to position [1051, 0]
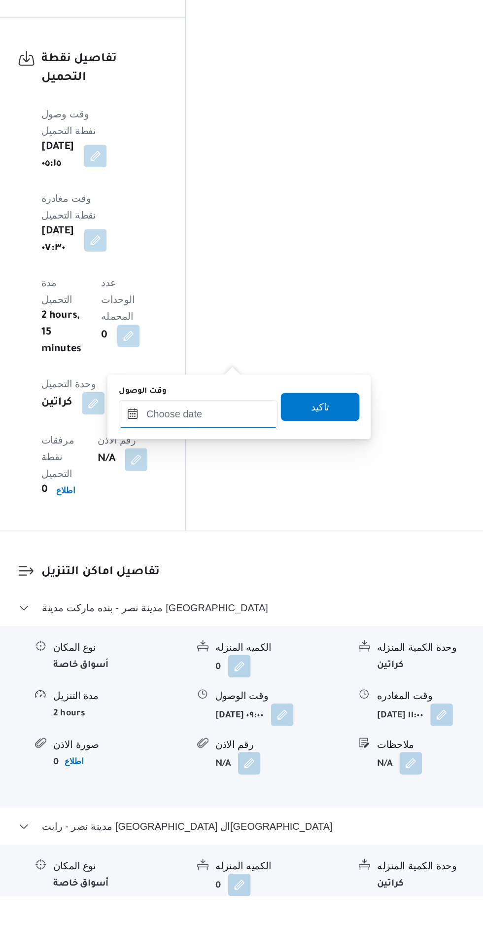
click at [300, 592] on input "وقت الوصول" at bounding box center [277, 589] width 112 height 20
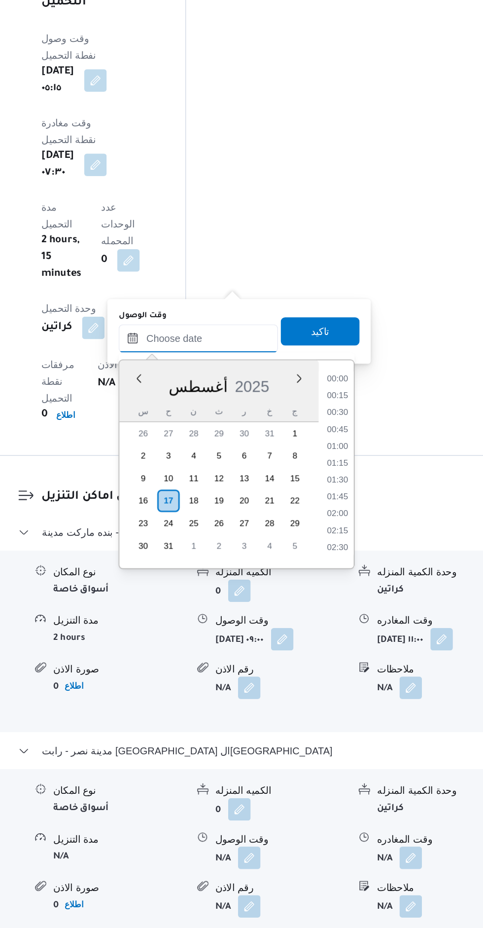
scroll to position [1127, 0]
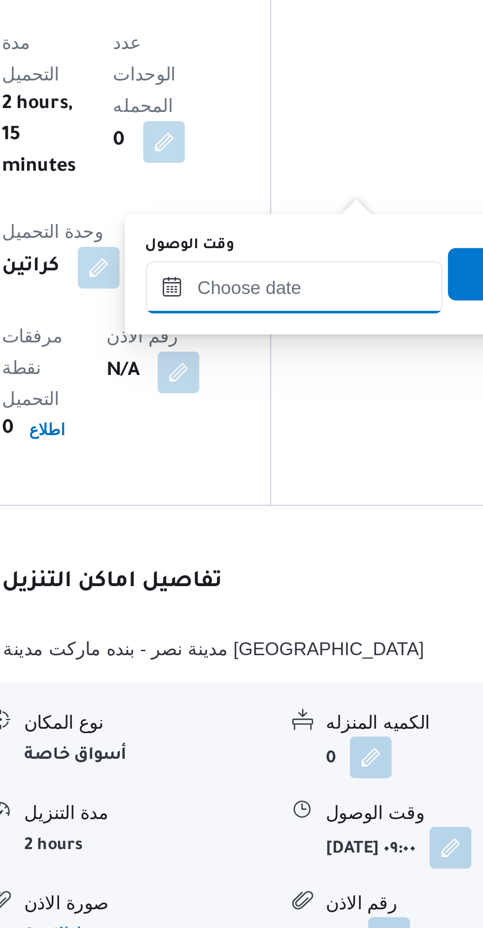
click at [289, 510] on input "وقت الوصول" at bounding box center [277, 514] width 112 height 20
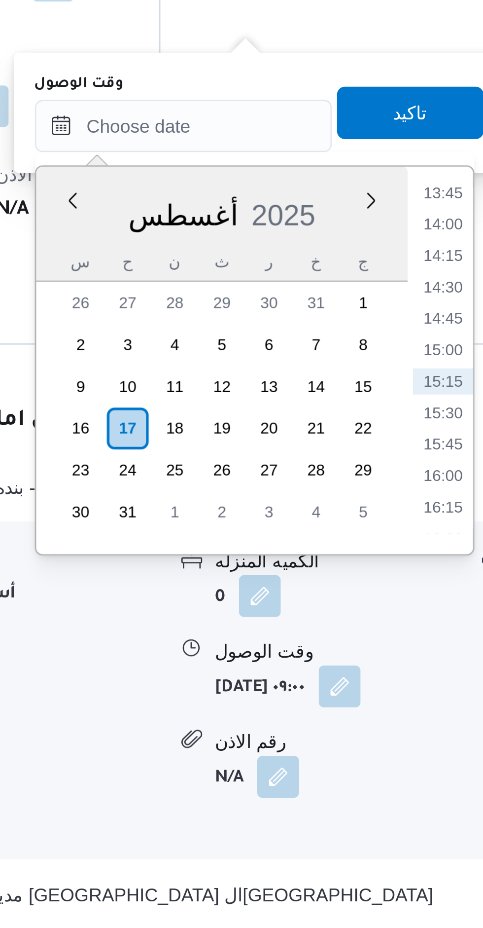
click at [377, 541] on li "13:45" at bounding box center [375, 539] width 23 height 10
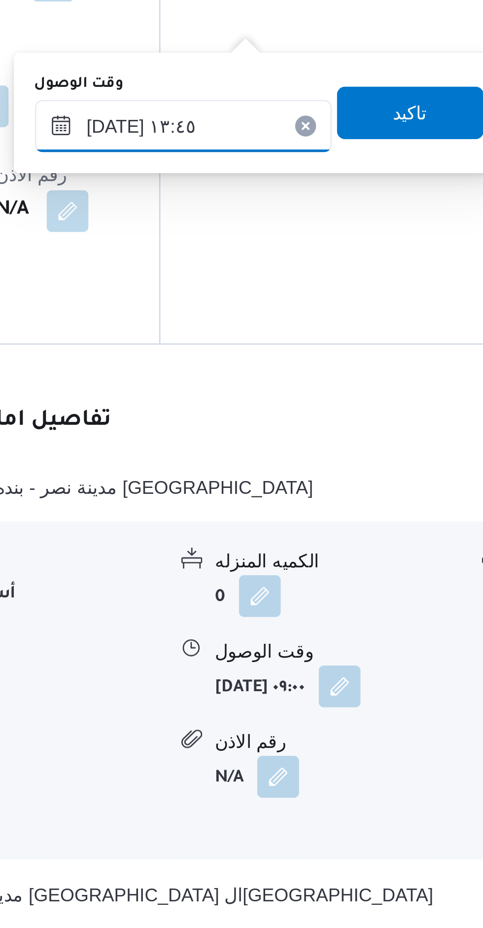
click at [294, 511] on input "١٧/٠٨/٢٠٢٥ ١٣:٤٥" at bounding box center [277, 514] width 112 height 20
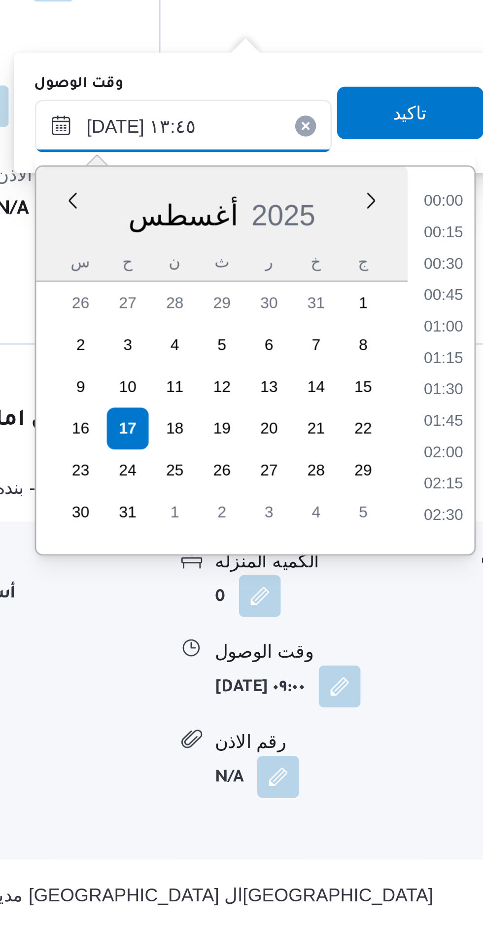
scroll to position [583, 0]
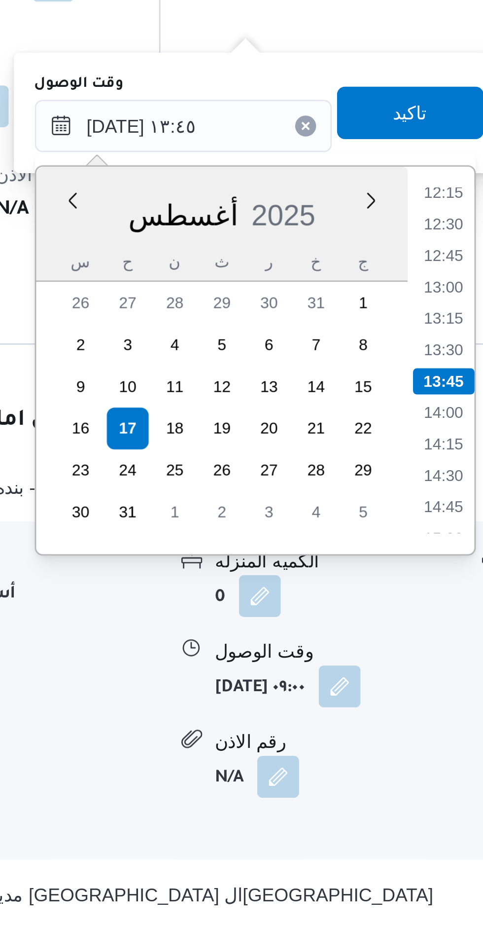
click at [376, 541] on li "12:15" at bounding box center [375, 539] width 23 height 10
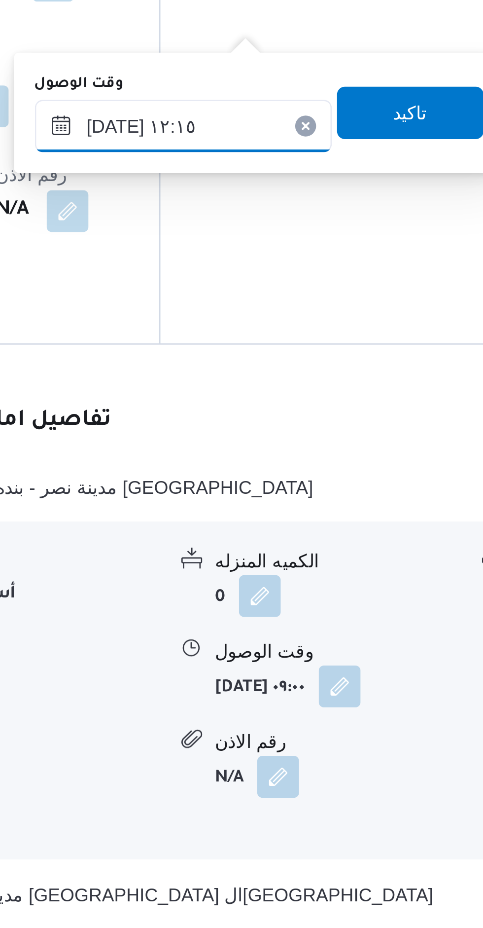
click at [296, 516] on input "١٧/٠٨/٢٠٢٥ ١٢:١٥" at bounding box center [277, 514] width 112 height 20
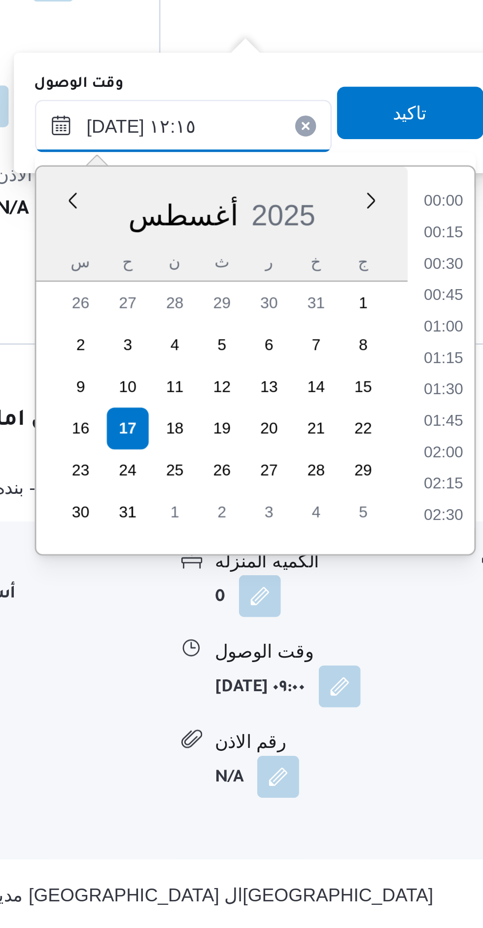
scroll to position [512, 0]
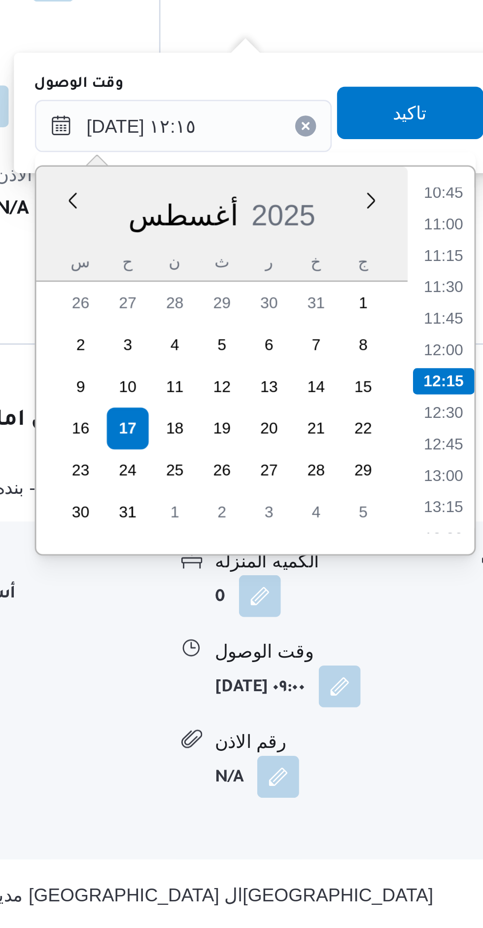
click at [379, 573] on li "11:30" at bounding box center [375, 575] width 23 height 10
type input "١٧/٠٨/٢٠٢٥ ١١:٣٠"
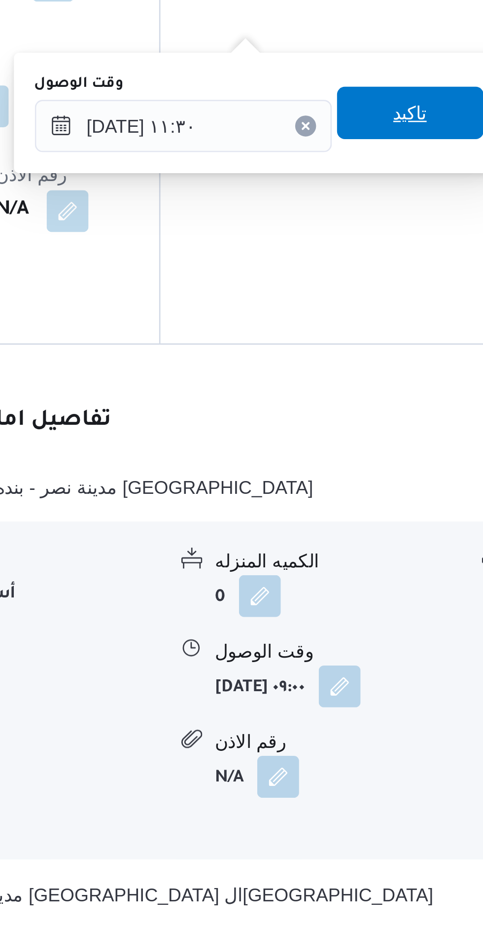
click at [361, 511] on span "تاكيد" at bounding box center [362, 509] width 55 height 20
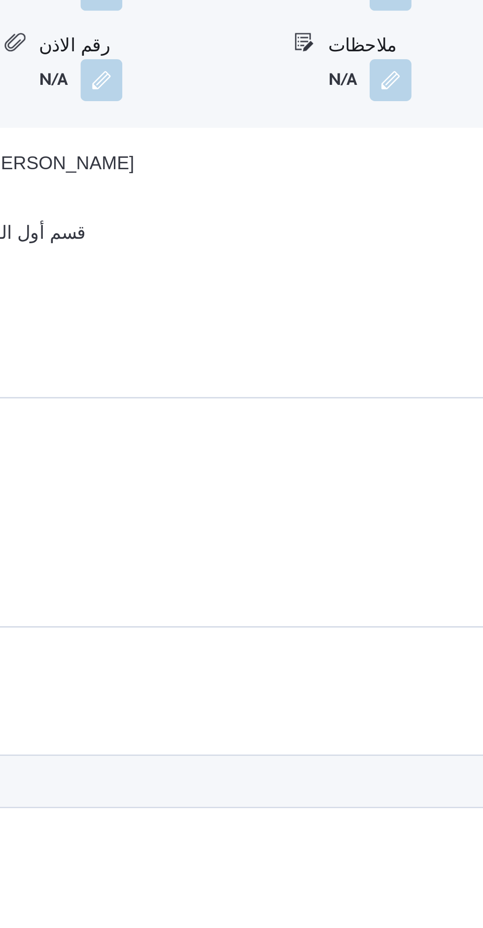
click at [409, 470] on button "button" at bounding box center [417, 463] width 16 height 16
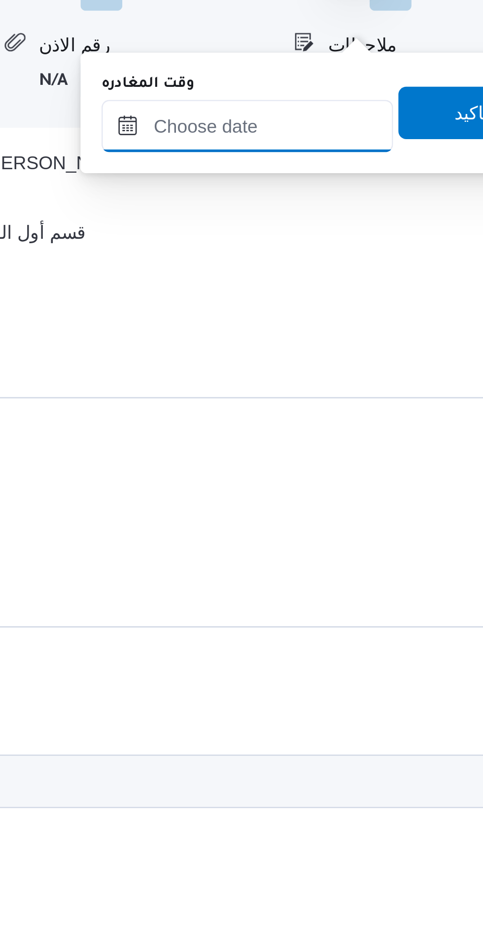
click at [380, 522] on input "وقت المغادره" at bounding box center [363, 514] width 110 height 20
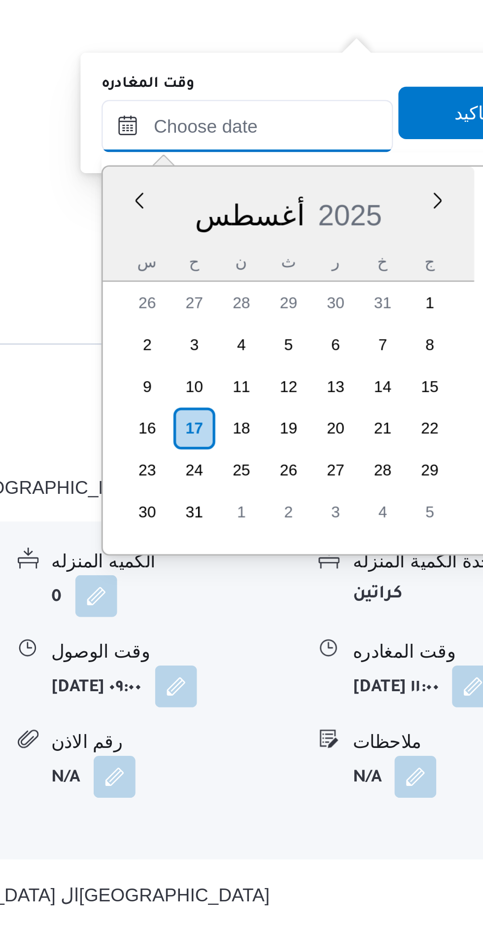
scroll to position [0, 0]
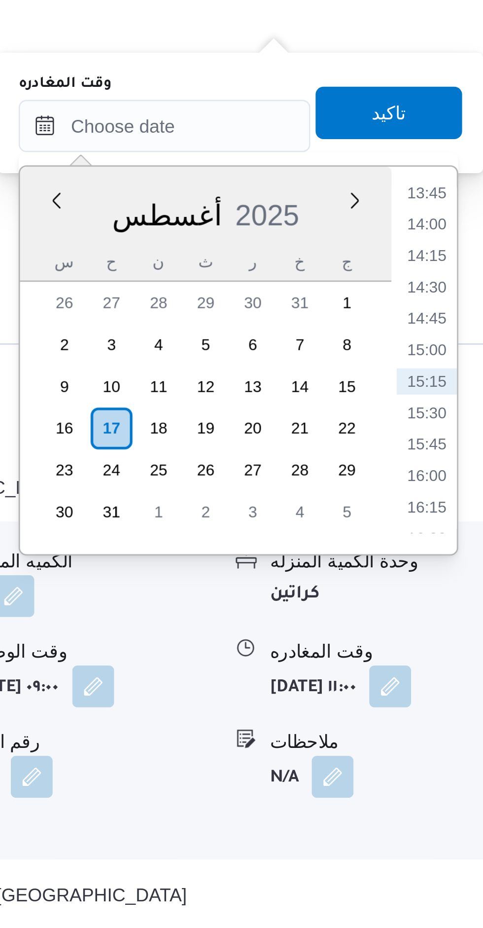
click at [464, 537] on li "13:45" at bounding box center [462, 539] width 23 height 10
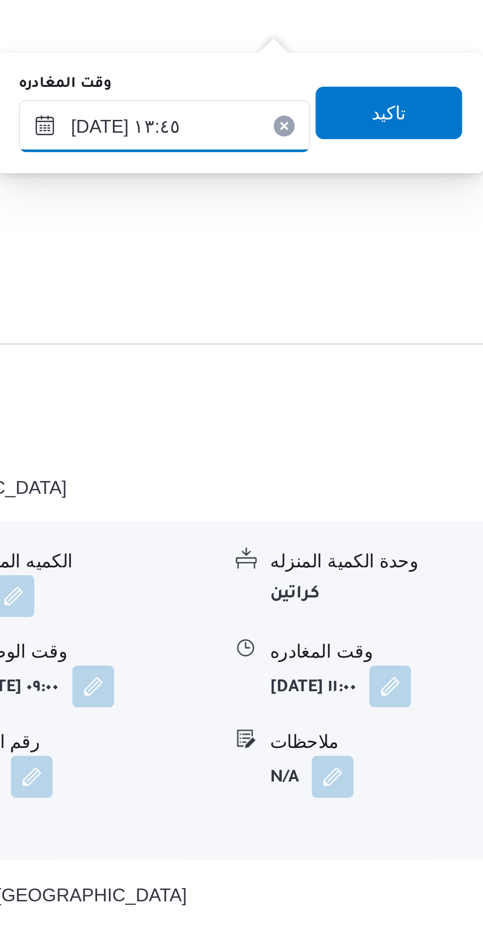
click at [385, 515] on input "١٧/٠٨/٢٠٢٥ ١٣:٤٥" at bounding box center [363, 514] width 110 height 20
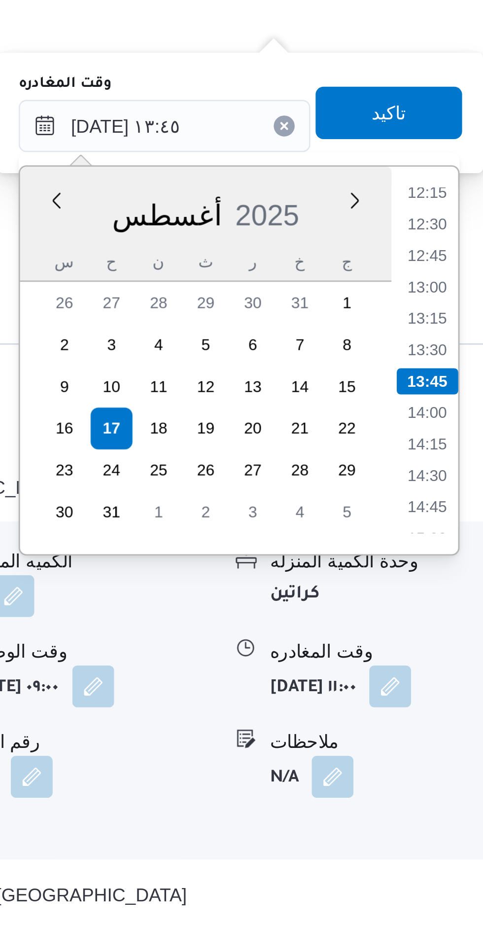
click at [466, 541] on li "12:15" at bounding box center [462, 539] width 23 height 10
type input "١٧/٠٨/٢٠٢٥ ١٢:١٥"
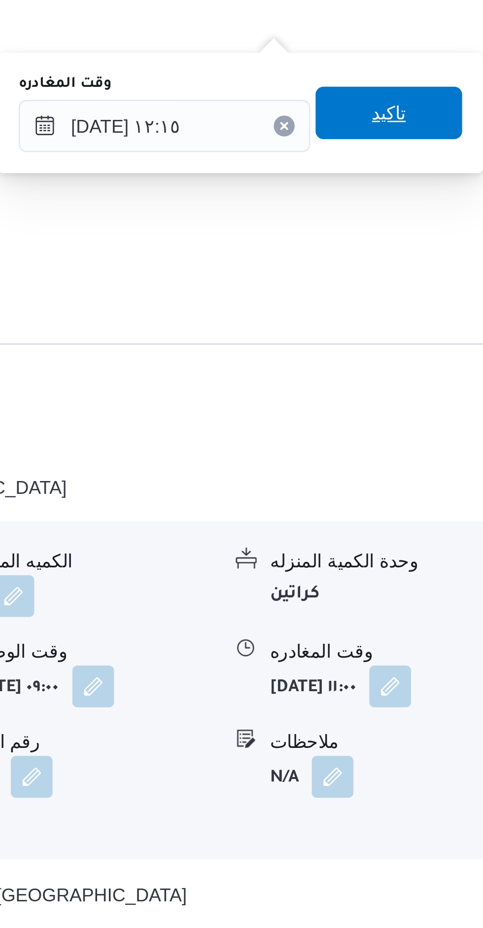
click at [461, 506] on span "تاكيد" at bounding box center [447, 509] width 55 height 20
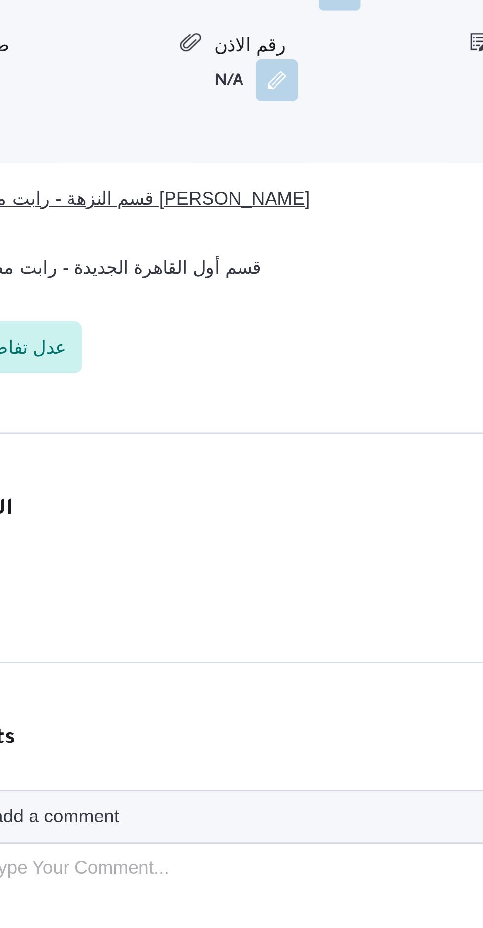
click at [307, 547] on button "قسم النزهة - رابت مصر ش نخلة المطيعى" at bounding box center [308, 541] width 314 height 12
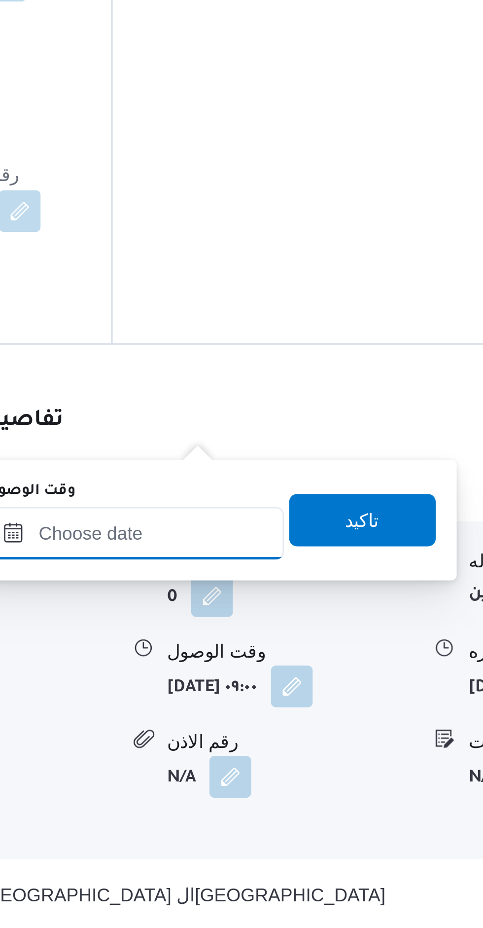
click at [294, 665] on input "وقت الوصول" at bounding box center [277, 667] width 112 height 20
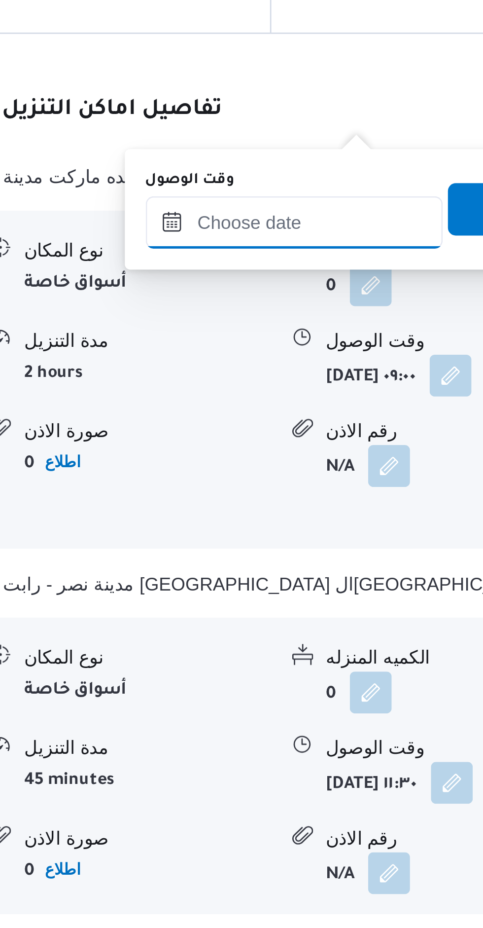
click at [289, 670] on input "وقت الوصول" at bounding box center [277, 667] width 112 height 20
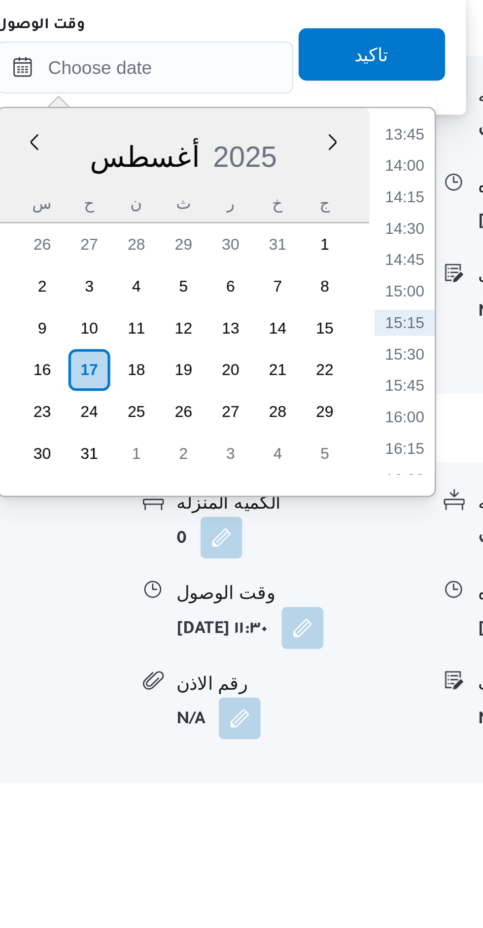
click at [381, 685] on li "13:45" at bounding box center [375, 684] width 23 height 10
type input "١٧/٠٨/٢٠٢٥ ١٣:٤٥"
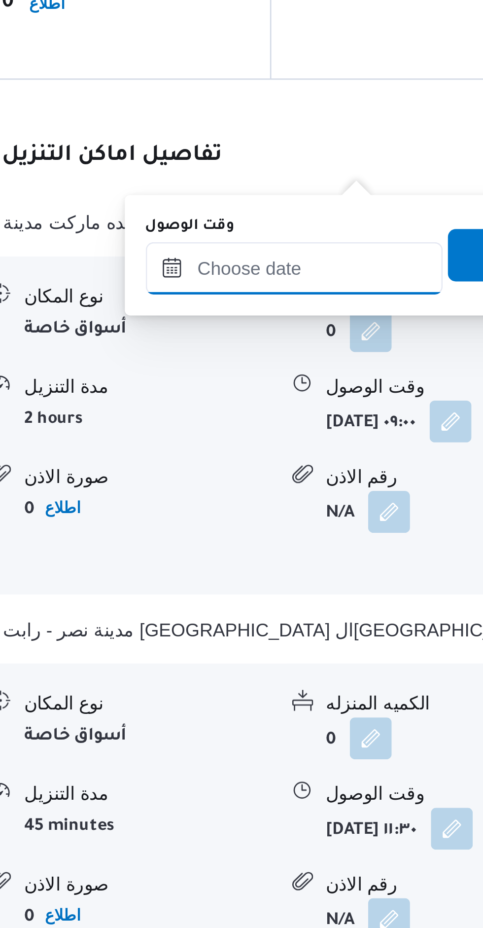
click at [288, 654] on input "وقت الوصول" at bounding box center [277, 659] width 112 height 20
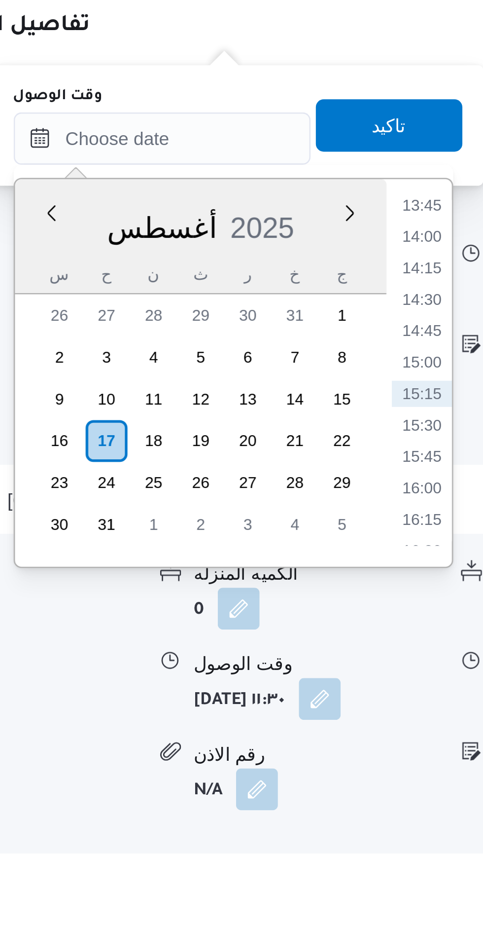
click at [382, 681] on div "Time 00:00 00:15 00:30 00:45 01:00 01:15 01:30 01:45 02:00 02:15 02:30 02:45 03…" at bounding box center [374, 747] width 25 height 146
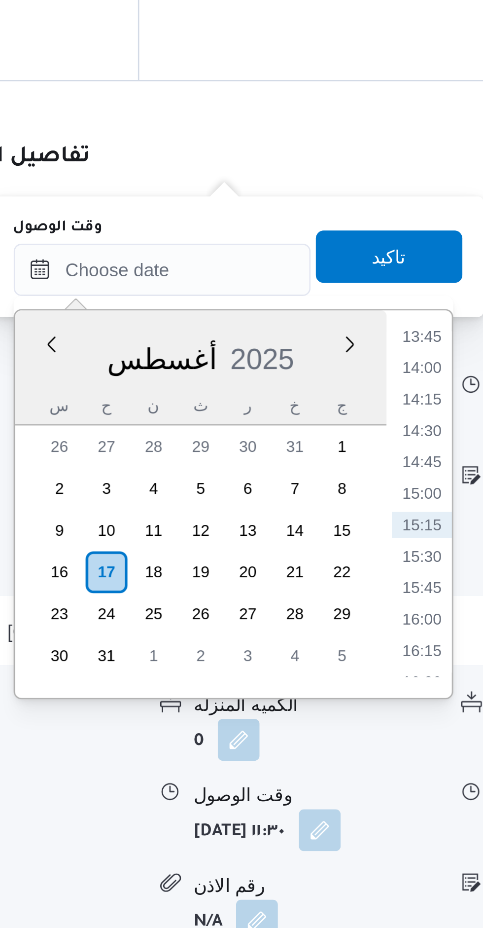
click at [374, 688] on li "13:45" at bounding box center [375, 684] width 23 height 10
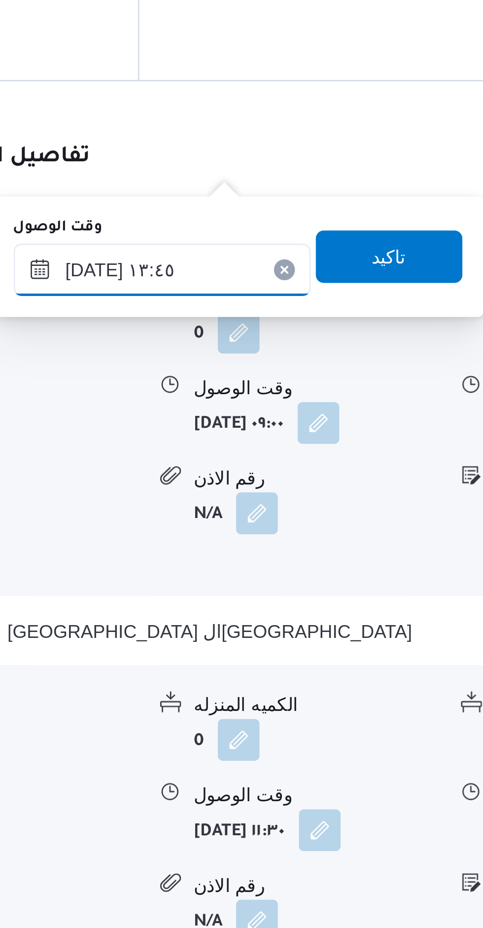
click at [296, 657] on input "١٧/٠٨/٢٠٢٥ ١٣:٤٥" at bounding box center [277, 659] width 112 height 20
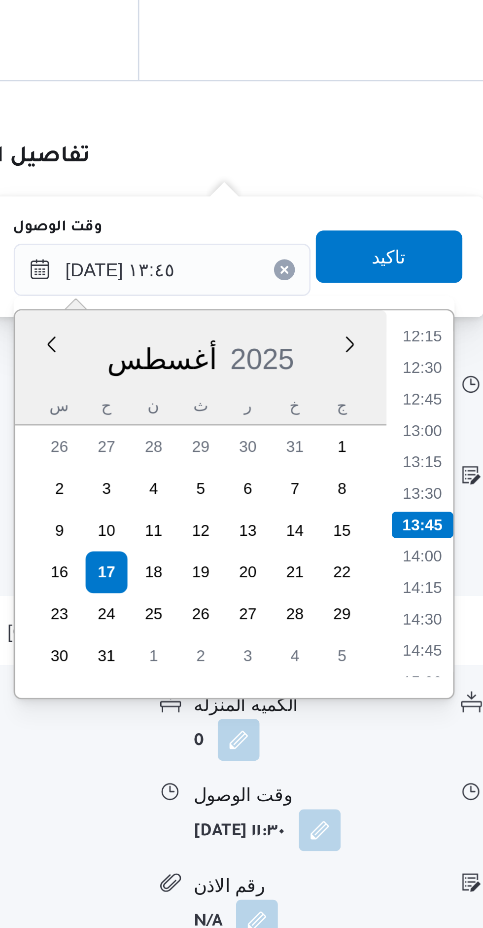
click at [378, 704] on li "12:45" at bounding box center [375, 708] width 23 height 10
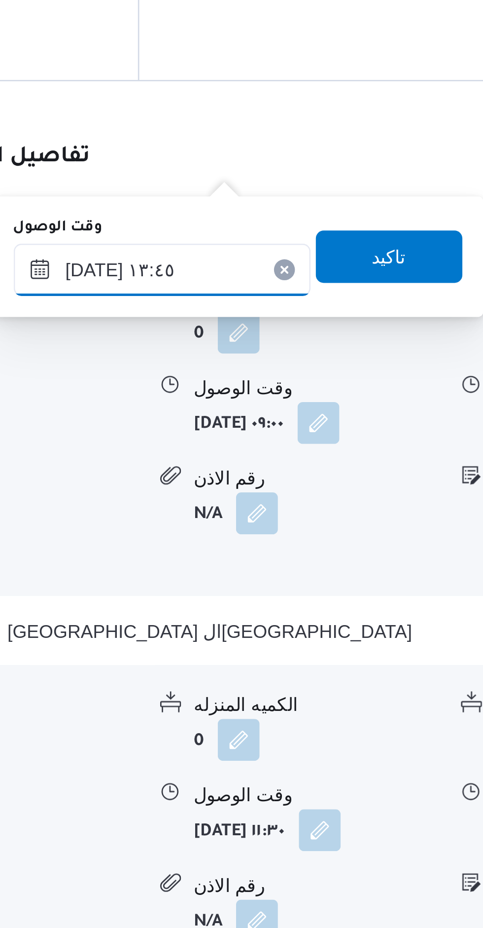
type input "١٧/٠٨/٢٠٢٥ ١٢:٤٥"
click at [368, 653] on span "تاكيد" at bounding box center [362, 654] width 55 height 20
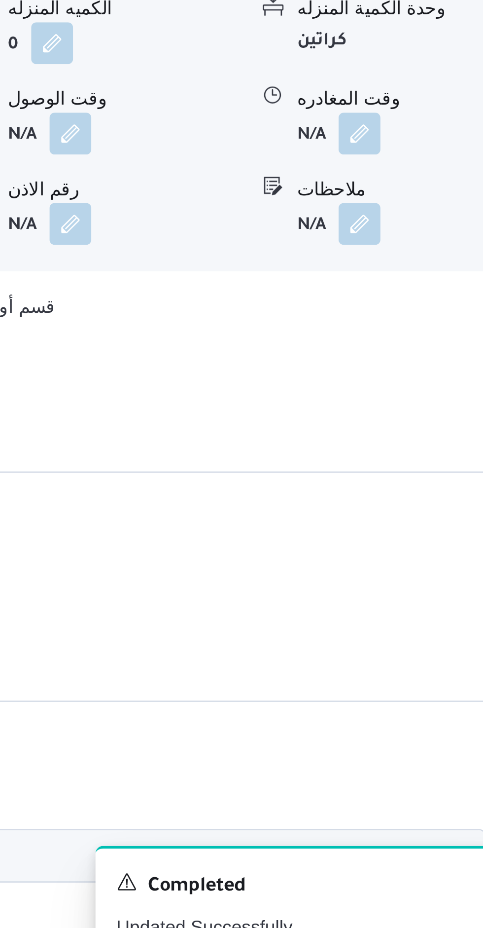
click at [409, 615] on button "button" at bounding box center [417, 608] width 16 height 16
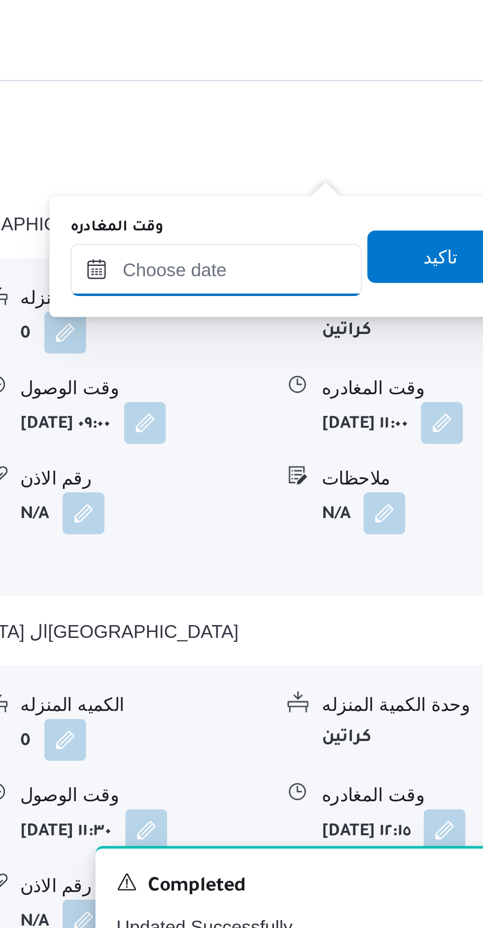
click at [387, 655] on input "وقت المغادره" at bounding box center [363, 659] width 110 height 20
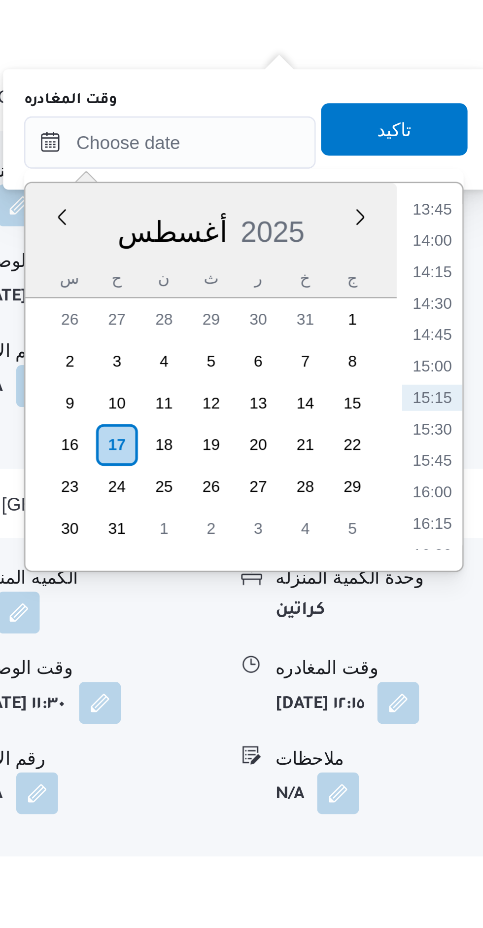
click at [467, 685] on li "13:45" at bounding box center [462, 684] width 23 height 10
type input "١٧/٠٨/٢٠٢٥ ١٣:٤٥"
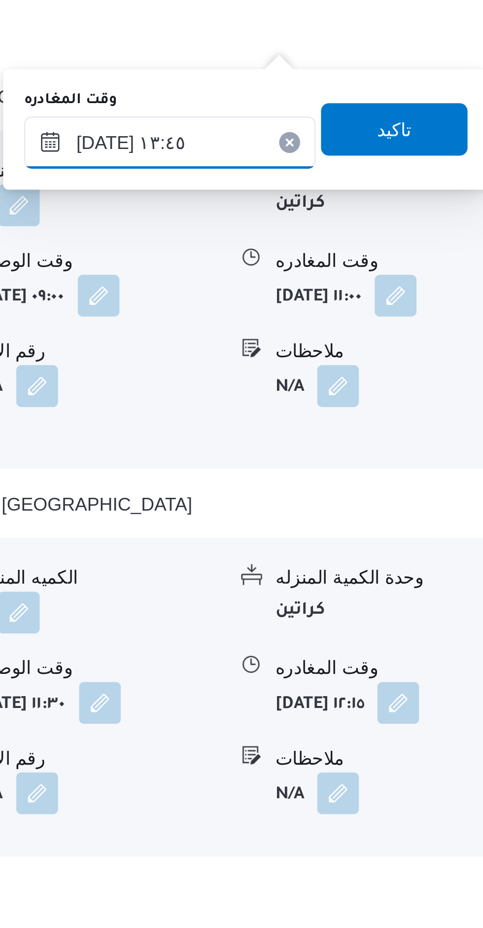
click at [389, 659] on input "١٧/٠٨/٢٠٢٥ ١٣:٤٥" at bounding box center [363, 659] width 110 height 20
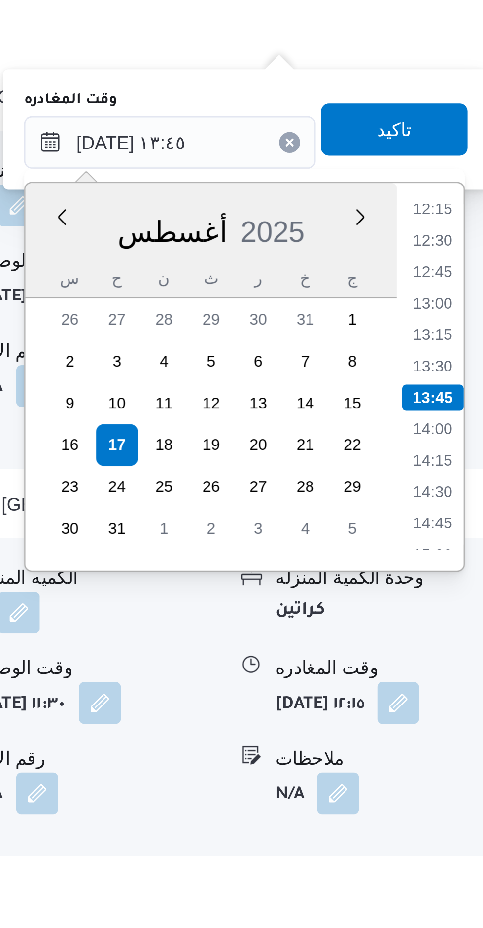
click at [463, 754] on li "13:45" at bounding box center [462, 755] width 23 height 10
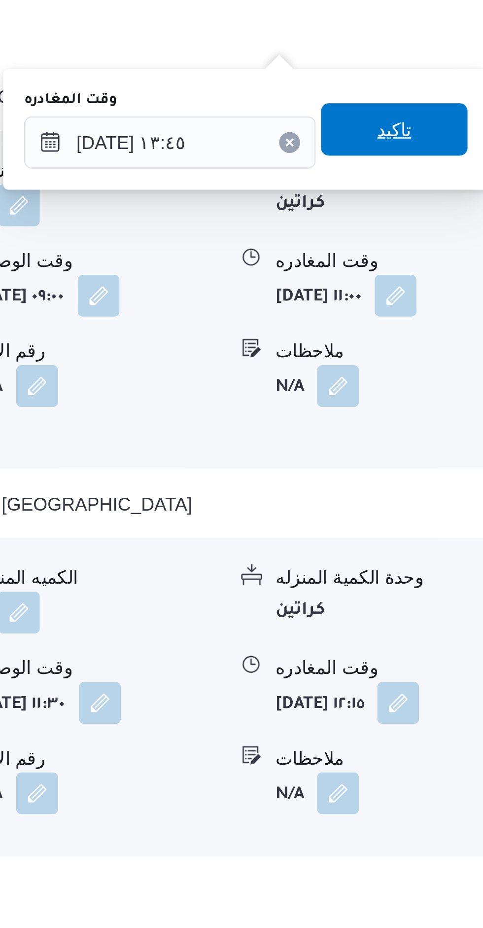
click at [453, 654] on span "تاكيد" at bounding box center [447, 654] width 55 height 20
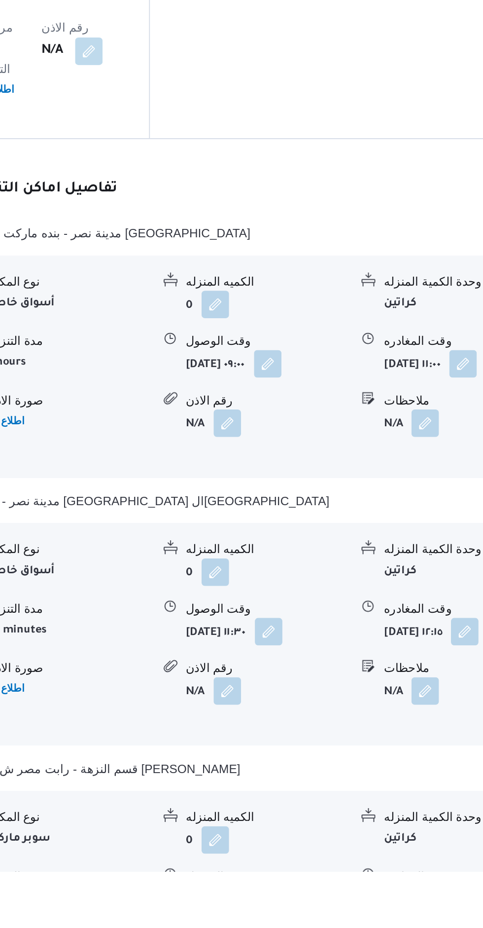
click at [444, 927] on button "button" at bounding box center [452, 944] width 16 height 16
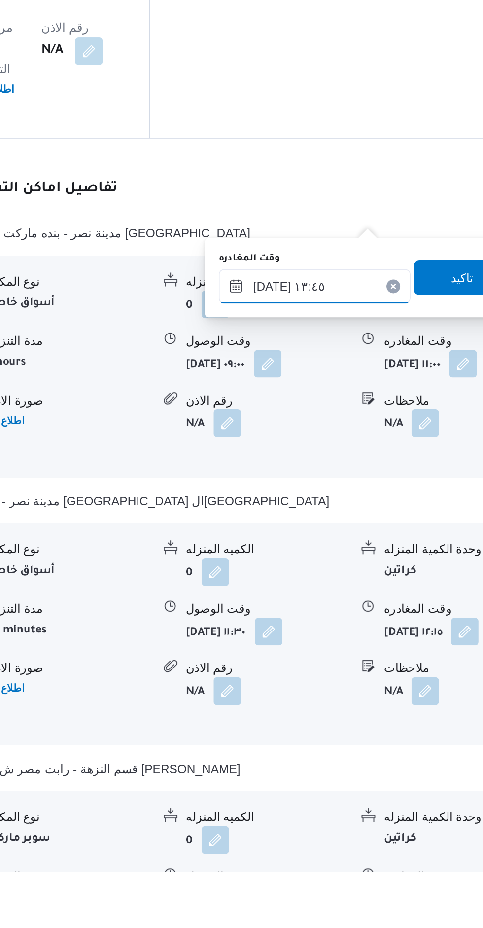
click at [379, 587] on input "١٧/٠٨/٢٠٢٥ ١٣:٤٥" at bounding box center [363, 592] width 110 height 20
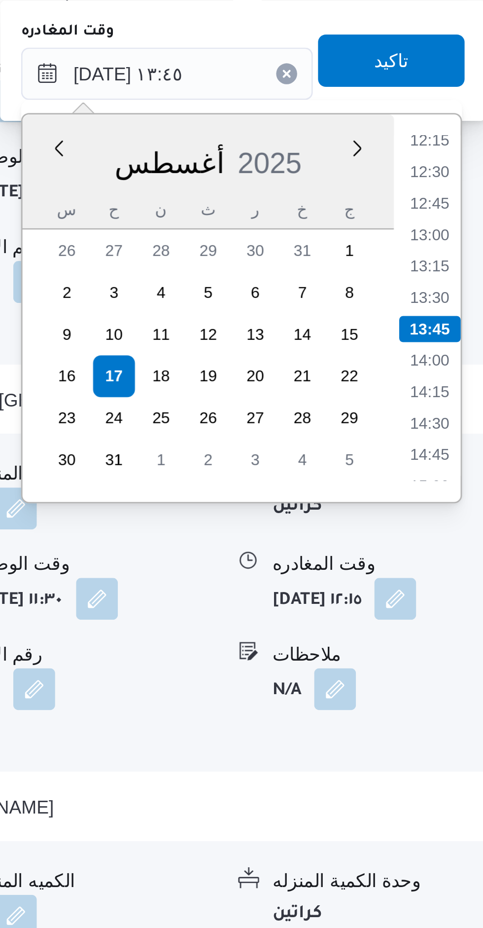
click at [466, 579] on li "13:15" at bounding box center [462, 577] width 23 height 10
type input "١٧/٠٨/٢٠٢٥ ١٣:١٥"
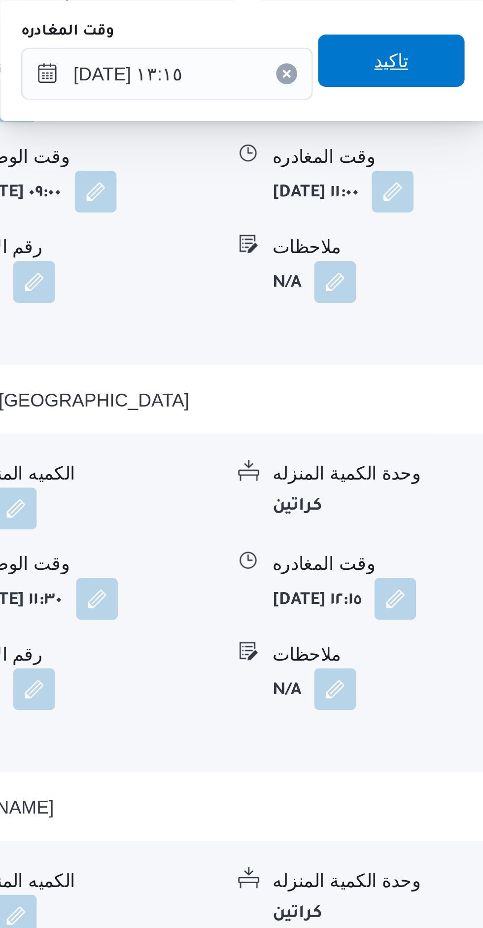
click at [455, 501] on span "تاكيد" at bounding box center [447, 500] width 55 height 20
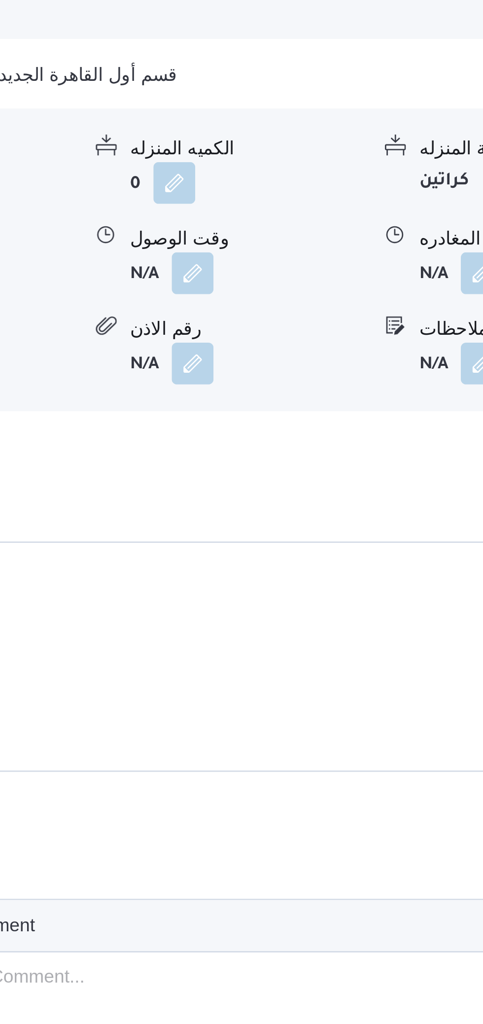
click at [308, 601] on button "button" at bounding box center [308, 593] width 16 height 16
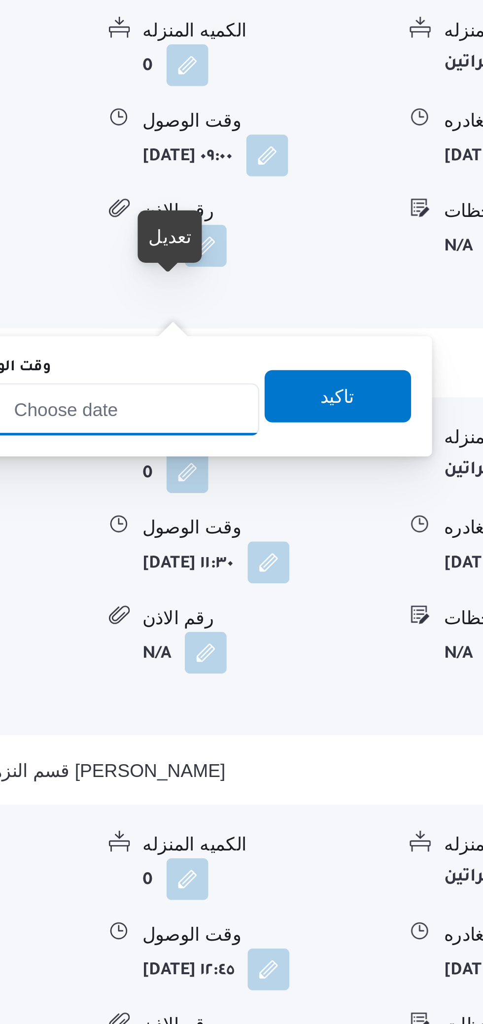
click at [294, 636] on input "وقت الوصول" at bounding box center [277, 645] width 112 height 20
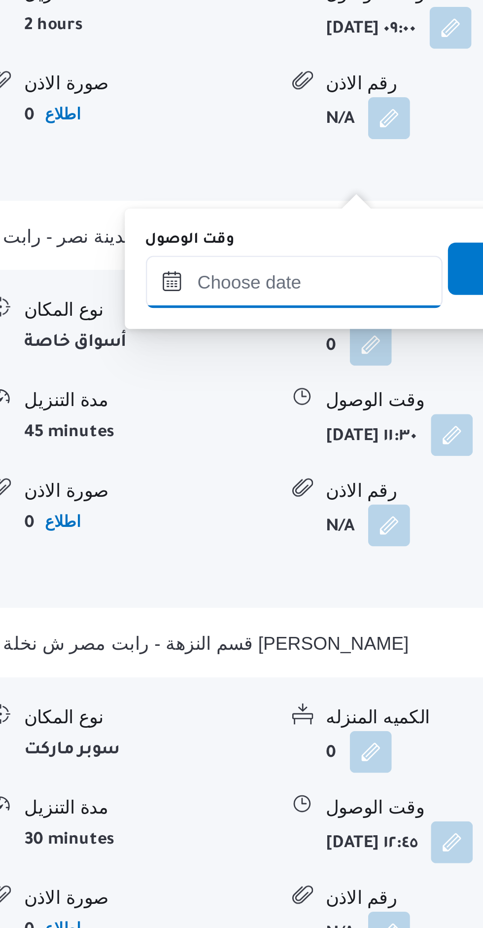
click at [289, 646] on input "وقت الوصول" at bounding box center [277, 645] width 112 height 20
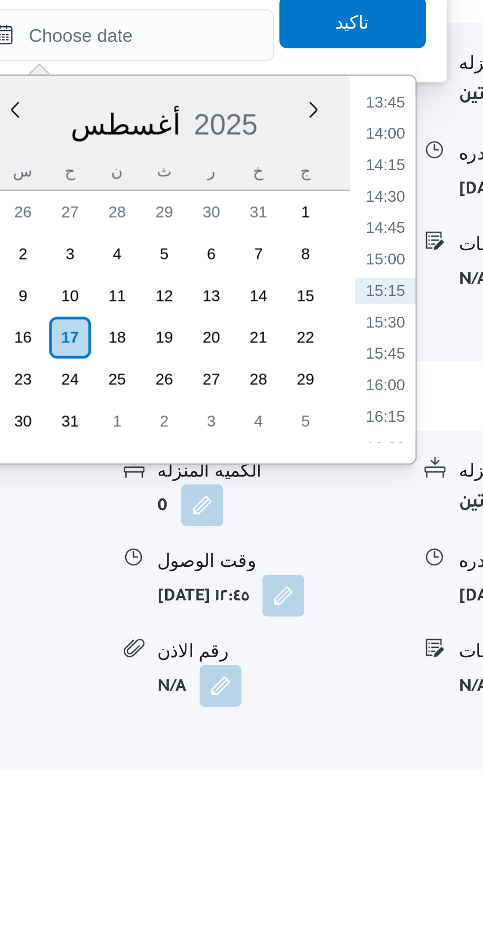
click at [381, 681] on li "14:00" at bounding box center [375, 682] width 23 height 10
type input "١٧/٠٨/٢٠٢٥ ١٤:٠٠"
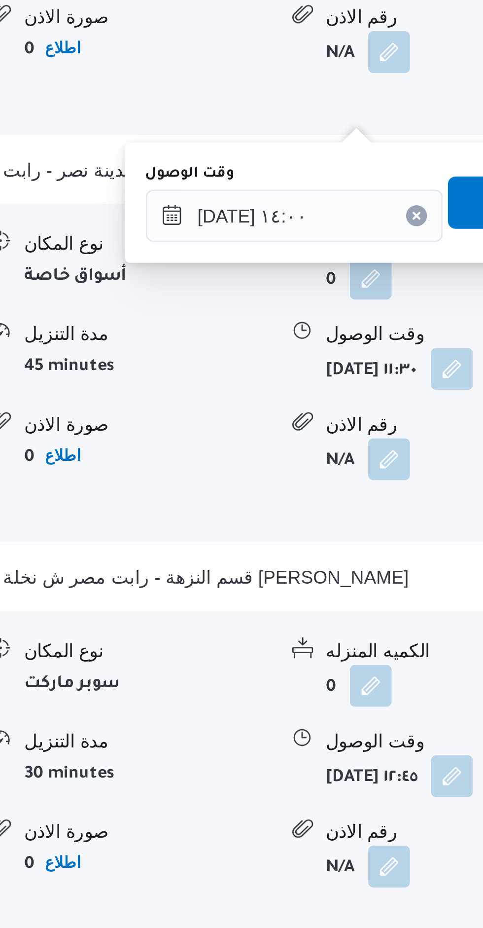
click at [335, 637] on span "تاكيد" at bounding box center [362, 640] width 55 height 20
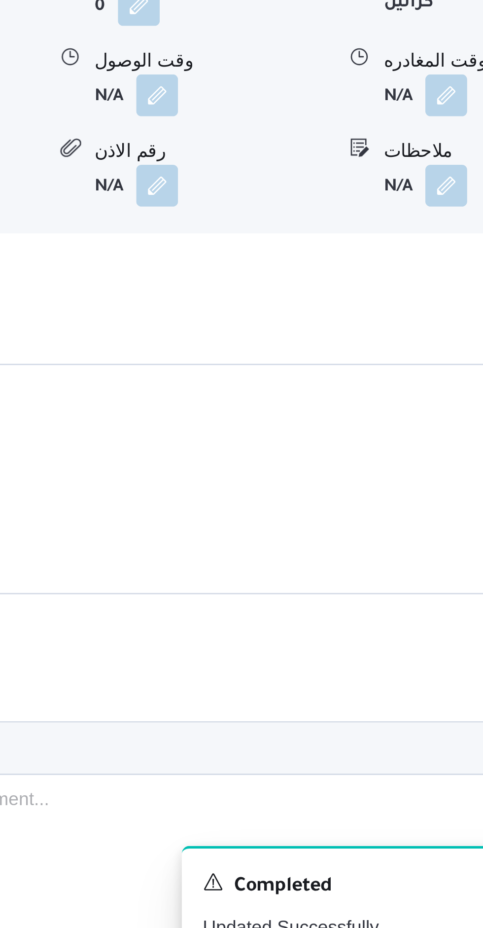
click at [410, 601] on button "button" at bounding box center [417, 593] width 16 height 16
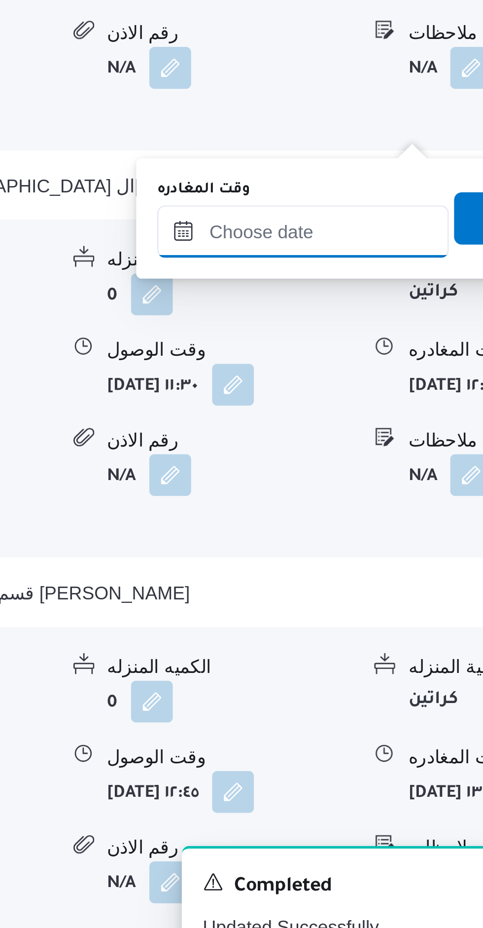
click at [375, 645] on input "وقت المغادره" at bounding box center [363, 645] width 110 height 20
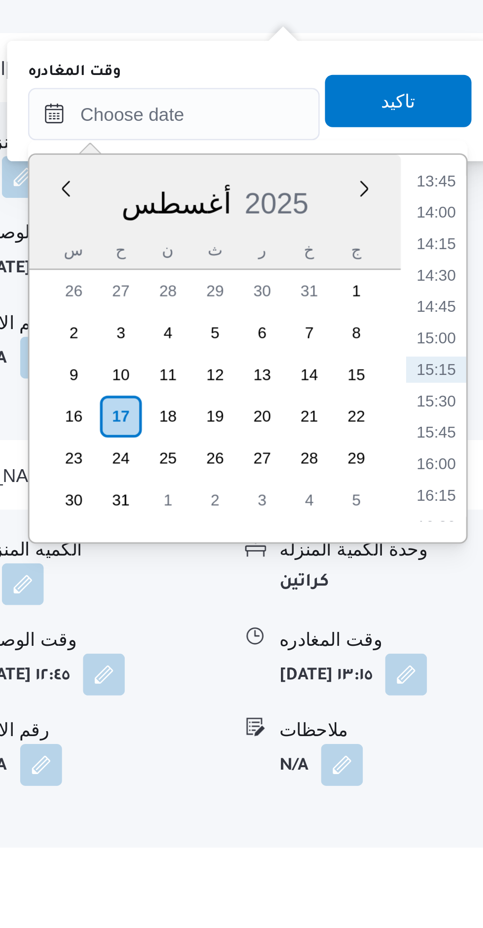
click at [465, 703] on li "14:30" at bounding box center [462, 705] width 23 height 10
type input "١٧/٠٨/٢٠٢٥ ١٤:٣٠"
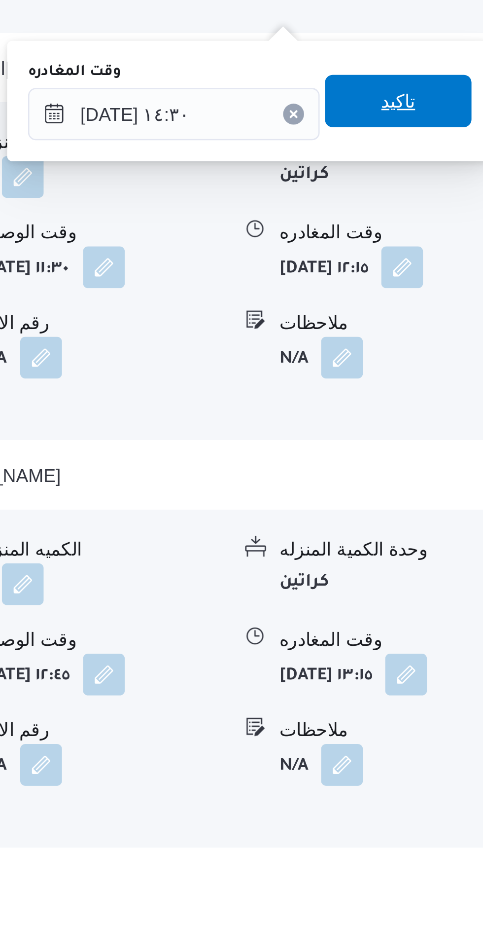
click at [454, 640] on span "تاكيد" at bounding box center [447, 640] width 55 height 20
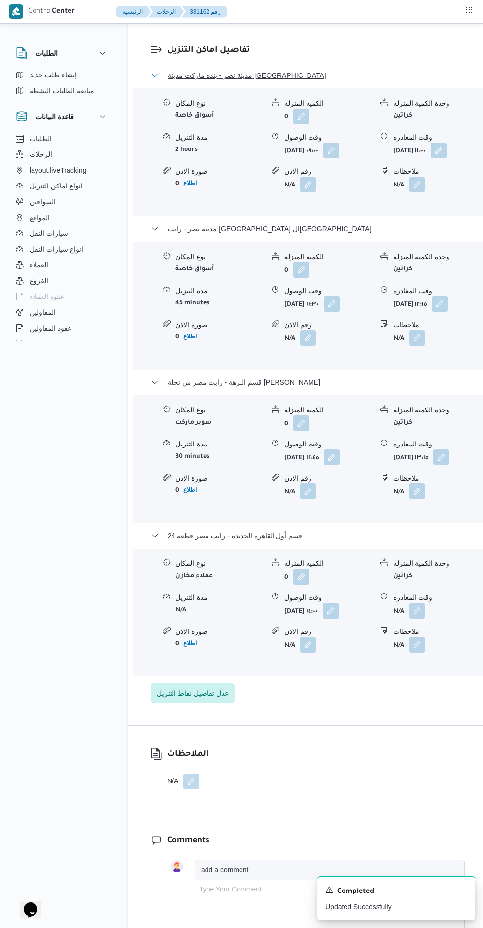
click at [344, 81] on button "مدينة نصر - بنده ماركت مدينة نصر" at bounding box center [308, 76] width 314 height 12
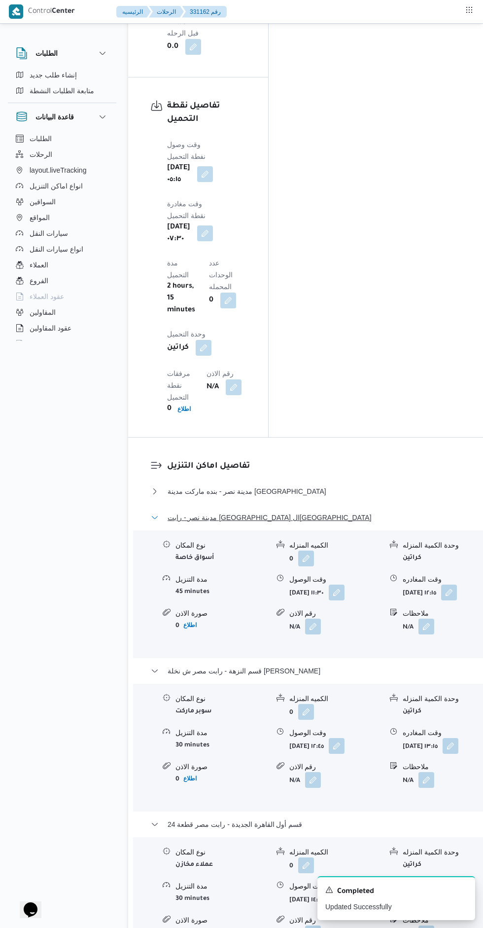
click at [340, 511] on button "مدينة نصر - رابت مصر القاهرة" at bounding box center [315, 517] width 328 height 12
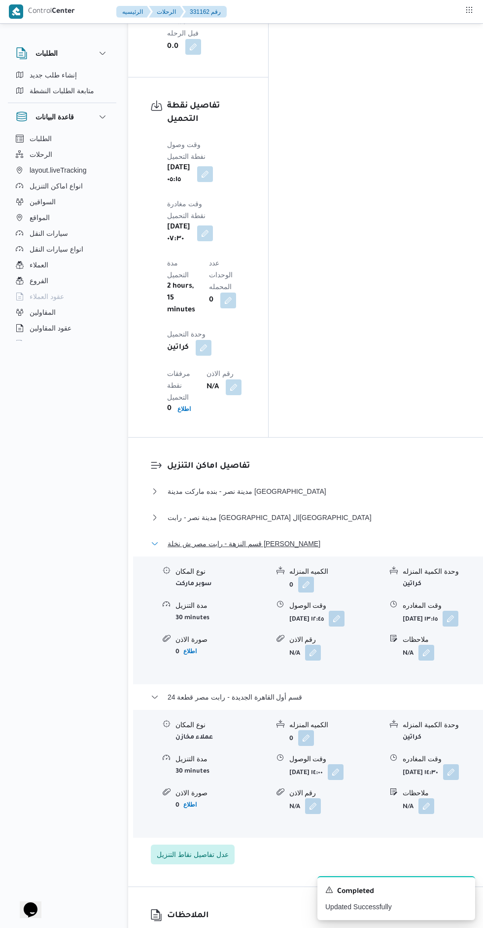
click at [353, 538] on button "قسم النزهة - رابت مصر ش نخلة المطيعى" at bounding box center [315, 544] width 328 height 12
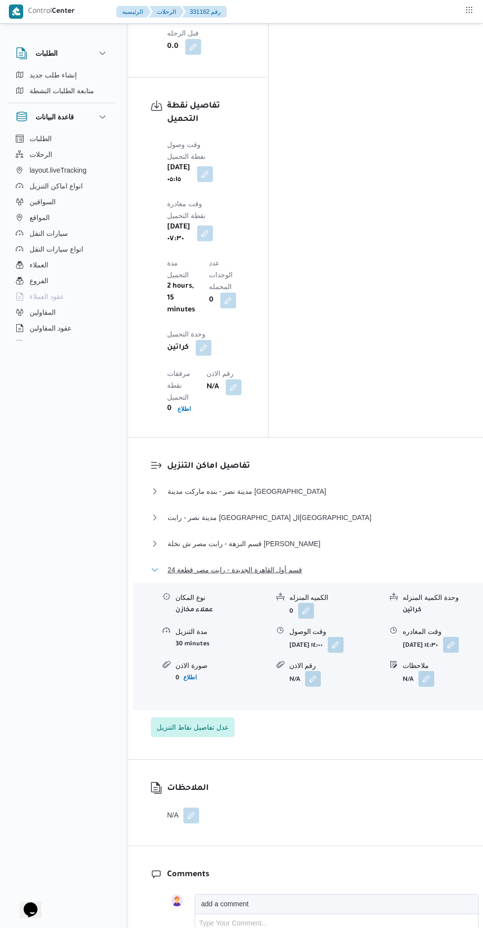
click at [361, 564] on button "قسم أول القاهرة الجديدة - رابت مصر قطعة 24" at bounding box center [315, 570] width 328 height 12
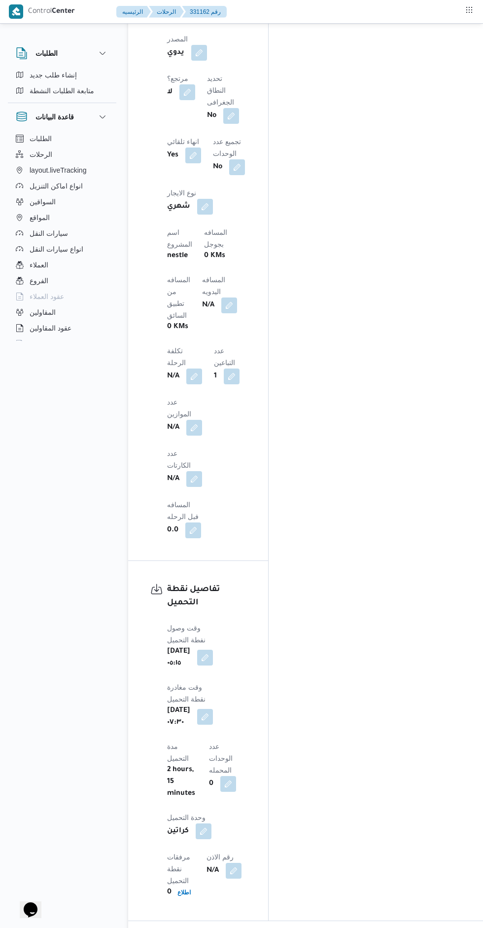
click at [221, 297] on button "button" at bounding box center [229, 305] width 16 height 16
click at [192, 145] on input "المسافه اليدويه" at bounding box center [169, 148] width 98 height 20
click at [175, 150] on input "المسافه اليدويه" at bounding box center [169, 148] width 98 height 20
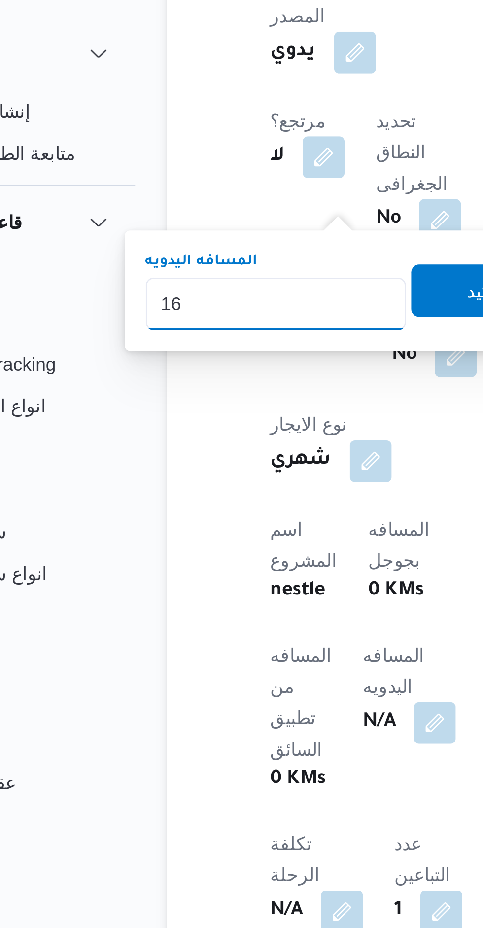
type input "162"
click at [230, 139] on span "تاكيد" at bounding box center [247, 143] width 55 height 20
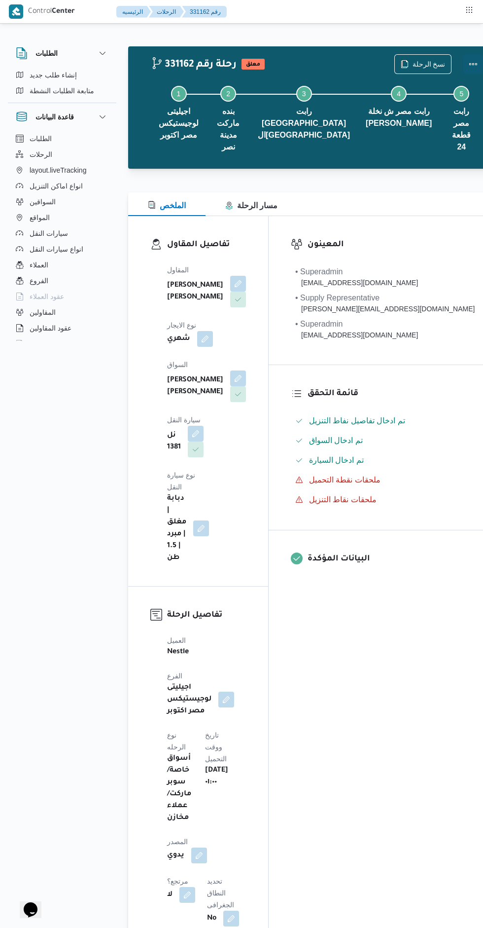
click at [464, 63] on button "Actions" at bounding box center [474, 64] width 20 height 20
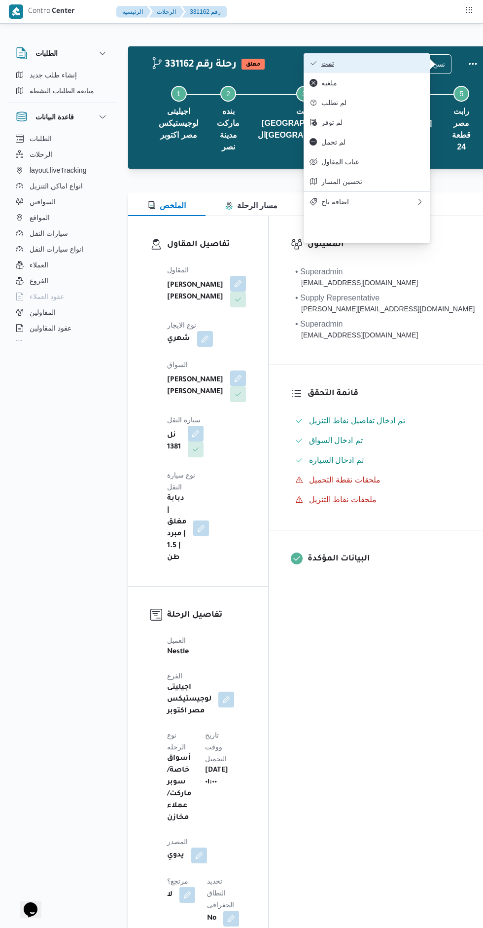
click at [383, 56] on button "تمت" at bounding box center [367, 63] width 126 height 20
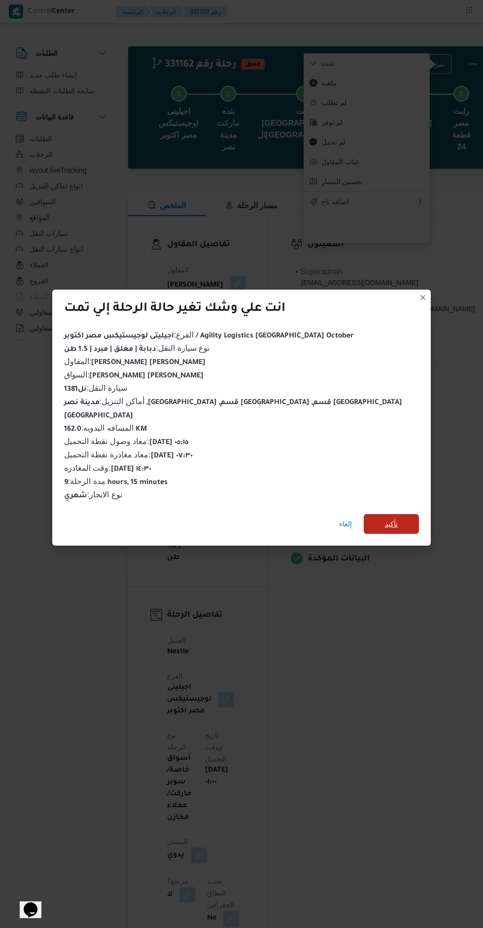
click at [364, 514] on span "تأكيد" at bounding box center [391, 524] width 55 height 20
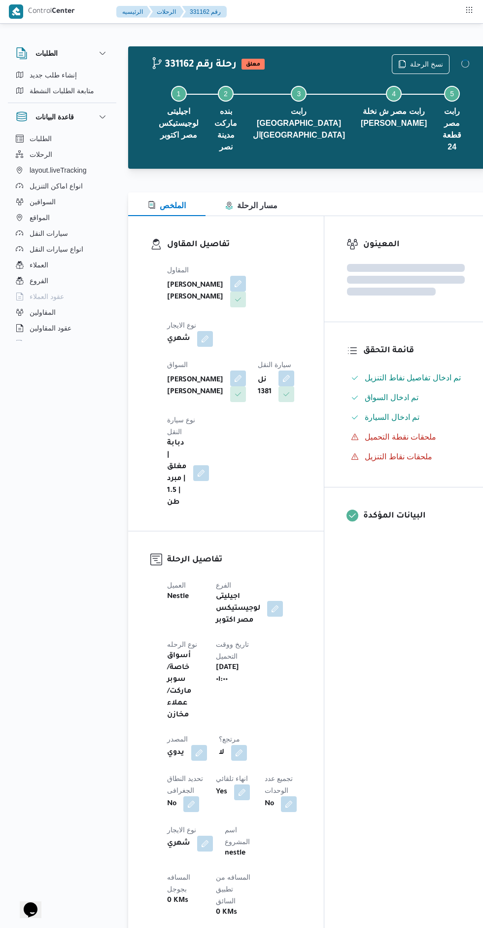
click at [397, 639] on div "المعينون قائمة التحقق تم ادخال تفاصيل نفاط التنزيل تم ادخال السواق تم ادخال الس…" at bounding box center [406, 787] width 163 height 1142
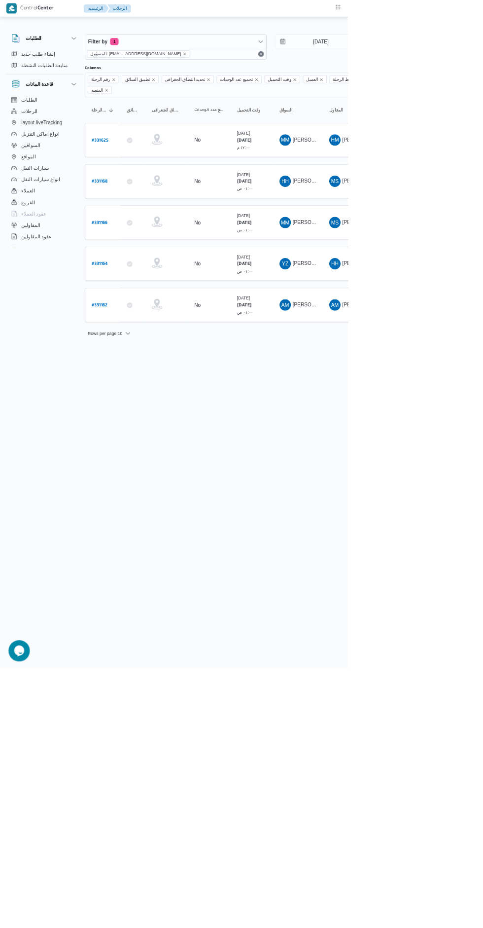
click at [140, 363] on b "# 331164" at bounding box center [138, 366] width 23 height 7
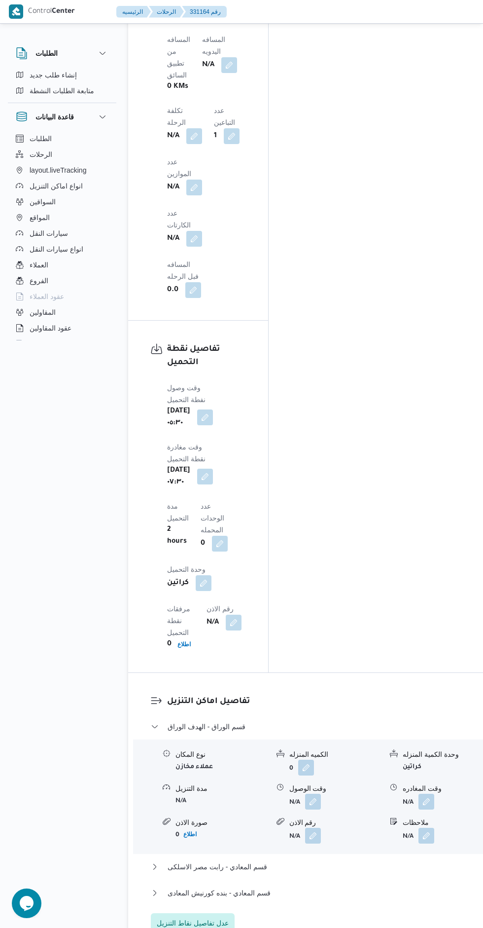
scroll to position [1024, 0]
click at [306, 792] on button "button" at bounding box center [313, 800] width 16 height 16
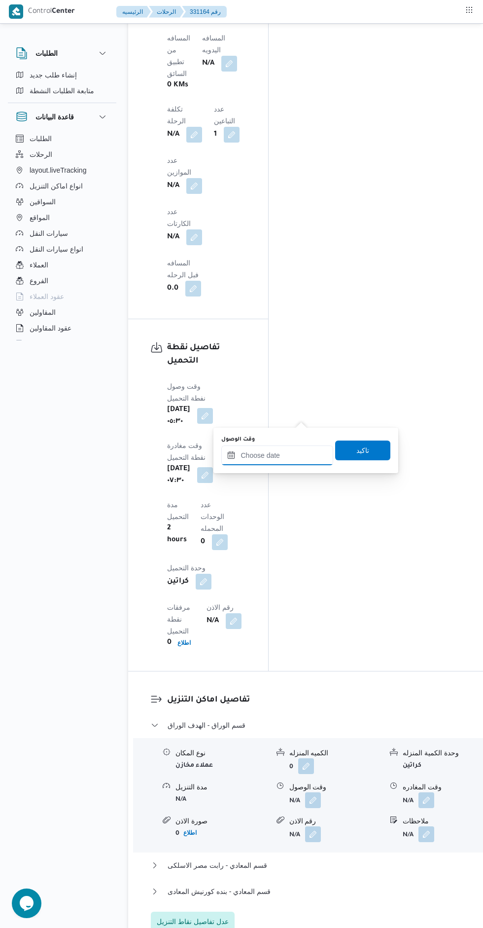
click at [286, 455] on input "وقت الوصول" at bounding box center [277, 455] width 112 height 20
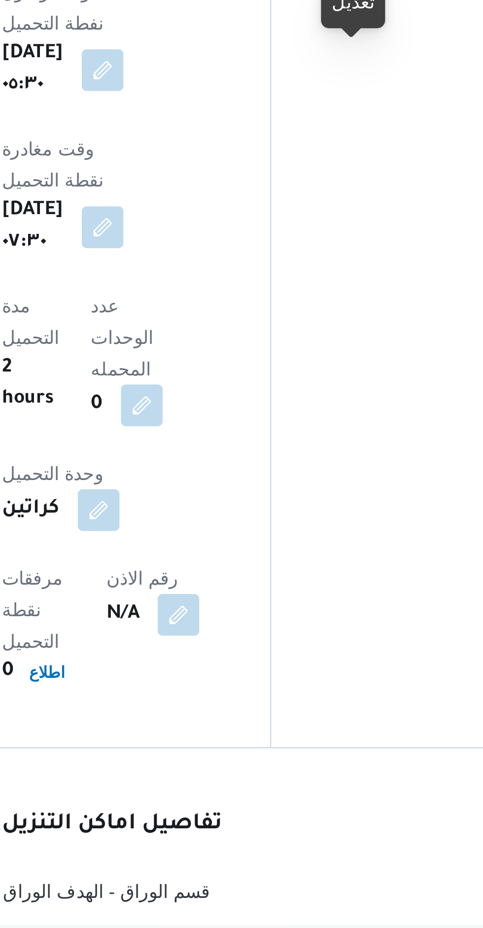
scroll to position [848, 0]
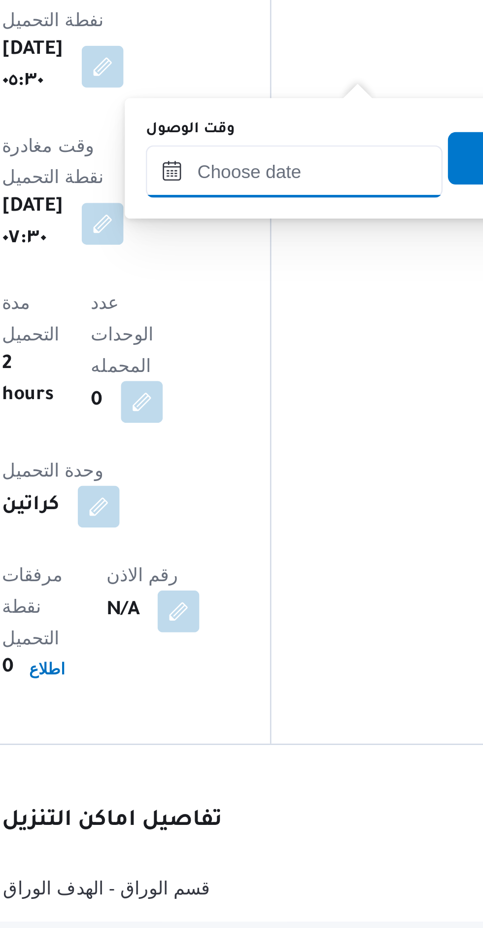
click at [284, 627] on input "وقت الوصول" at bounding box center [277, 632] width 112 height 20
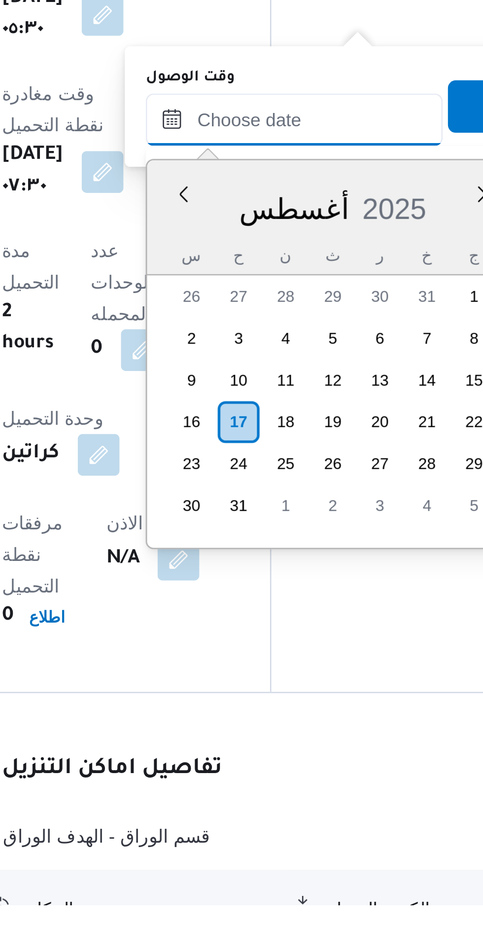
scroll to position [666, 0]
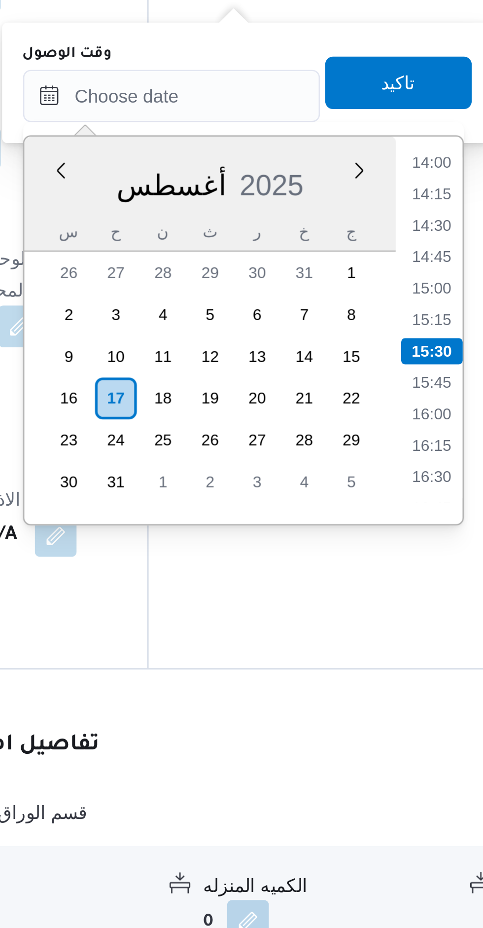
click at [382, 643] on li "14:00" at bounding box center [375, 640] width 23 height 10
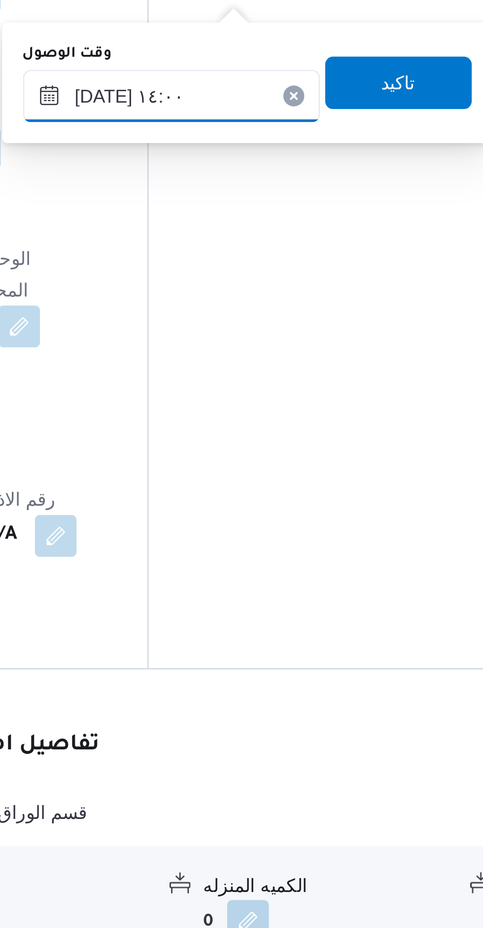
click at [247, 613] on input "١٧/٠٨/٢٠٢٥ ١٤:٠٠" at bounding box center [277, 615] width 112 height 20
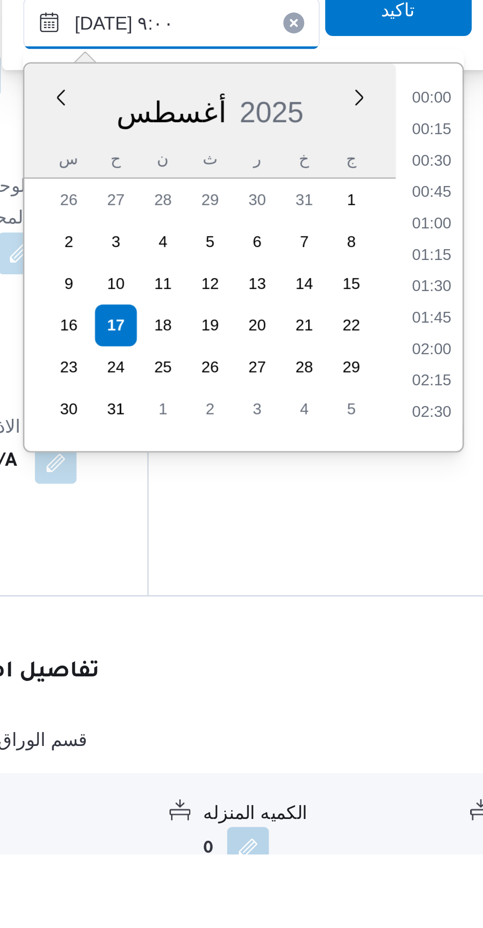
scroll to position [306, 0]
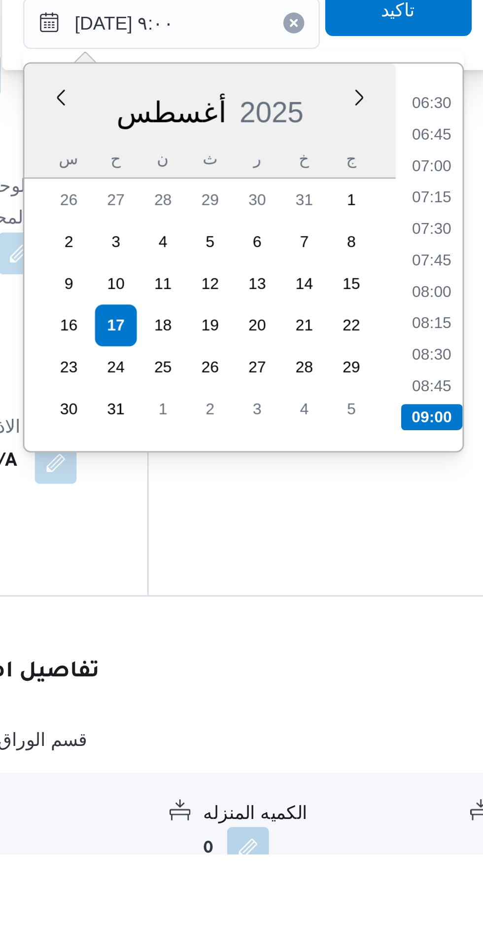
click at [377, 741] on li "08:30" at bounding box center [375, 739] width 23 height 10
type input "١٧/٠٨/٢٠٢٥ ٠٨:٣٠"
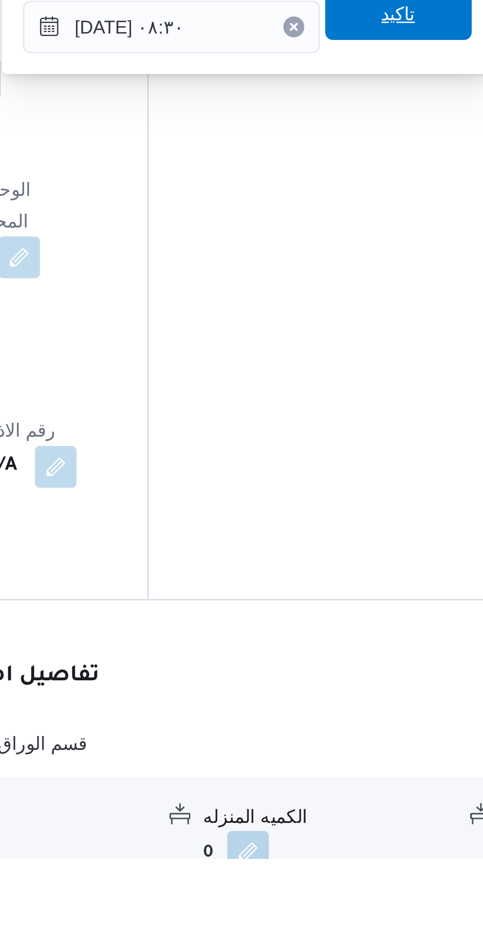
click at [368, 616] on span "تاكيد" at bounding box center [362, 610] width 55 height 20
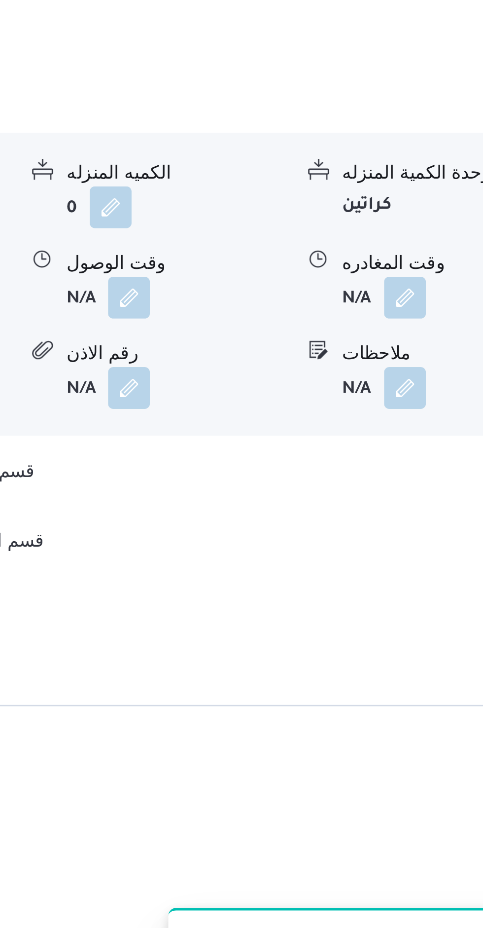
scroll to position [865, 0]
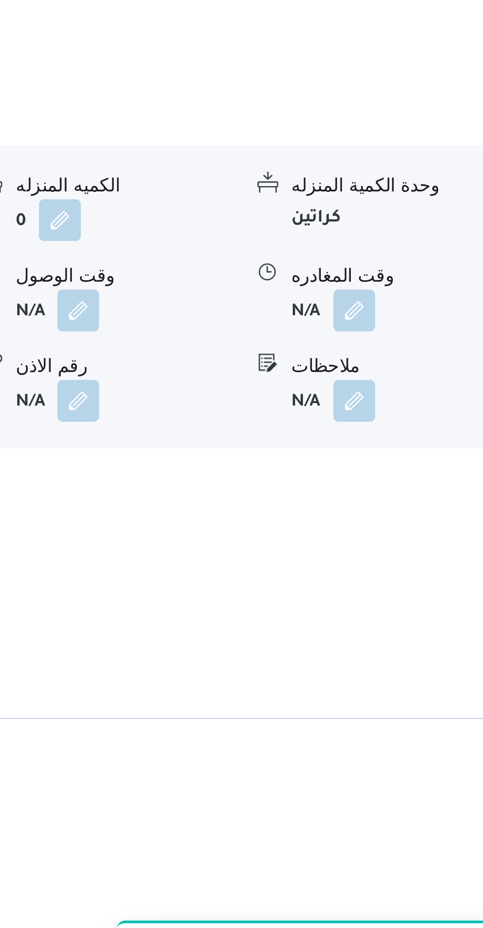
click at [414, 638] on button "button" at bounding box center [407, 646] width 16 height 16
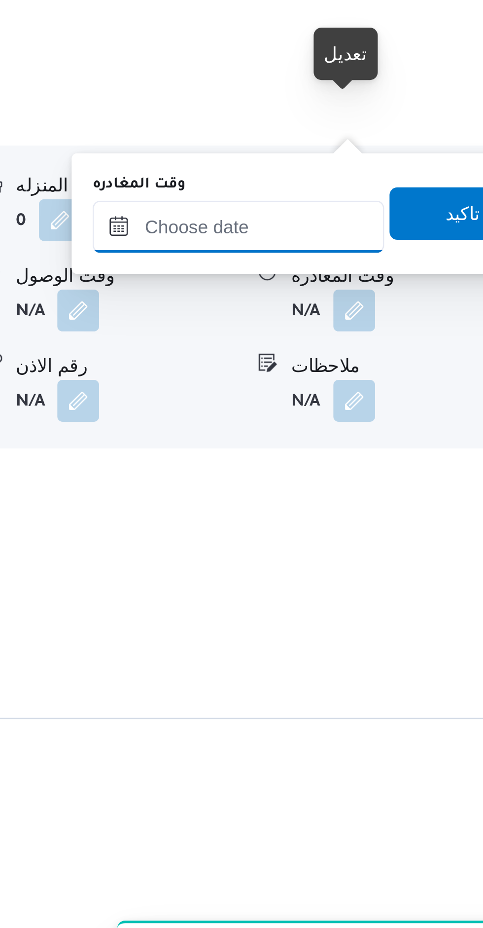
click at [383, 614] on input "وقت المغادره" at bounding box center [363, 615] width 110 height 20
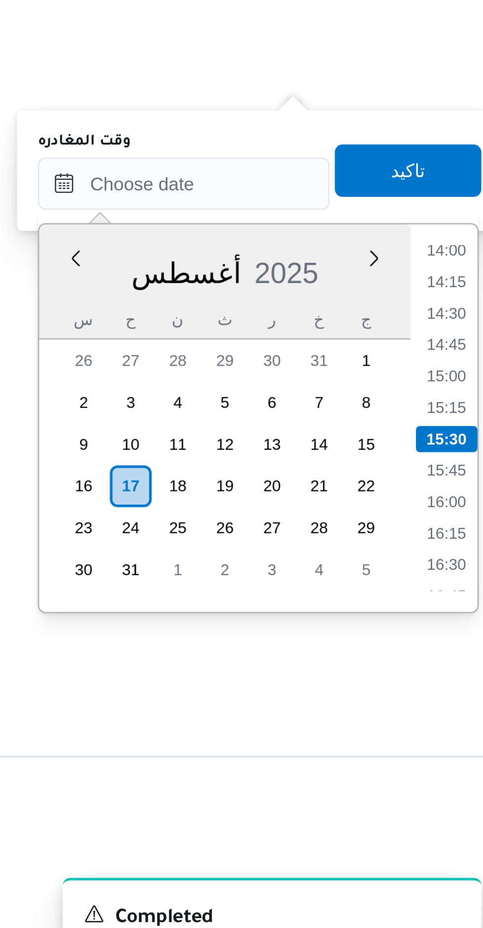
click at [463, 641] on li "14:00" at bounding box center [462, 640] width 23 height 10
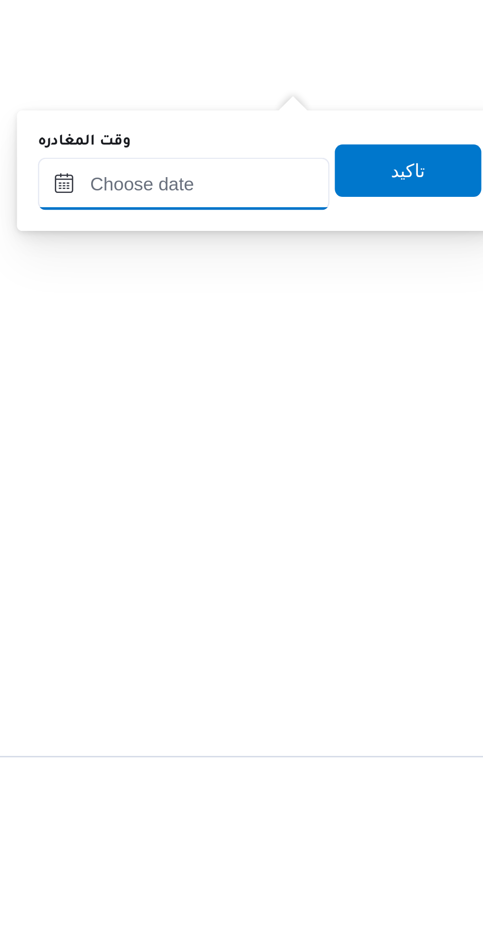
click at [340, 612] on input "وقت المغادره" at bounding box center [363, 615] width 110 height 20
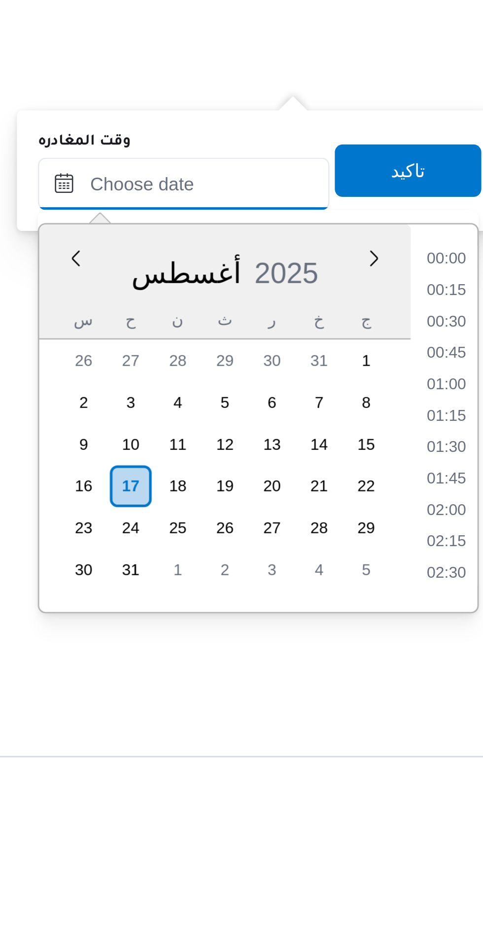
scroll to position [666, 0]
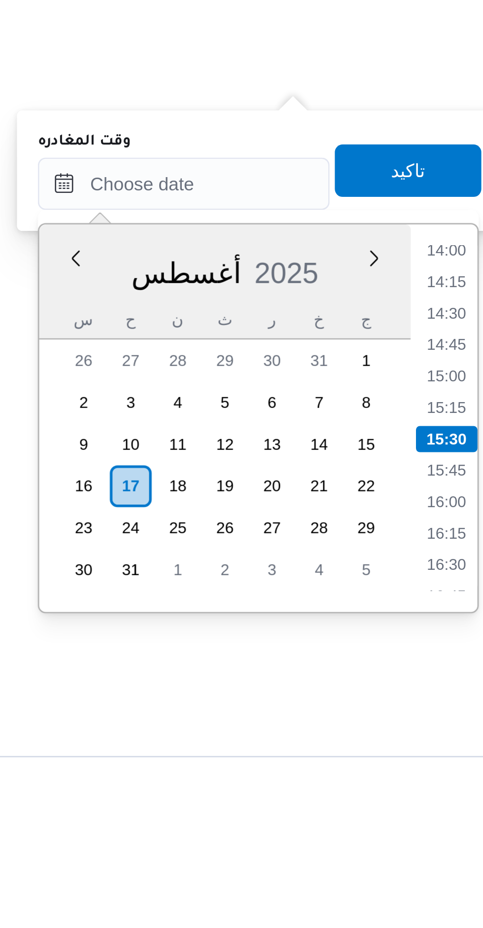
click at [461, 640] on li "14:00" at bounding box center [462, 640] width 23 height 10
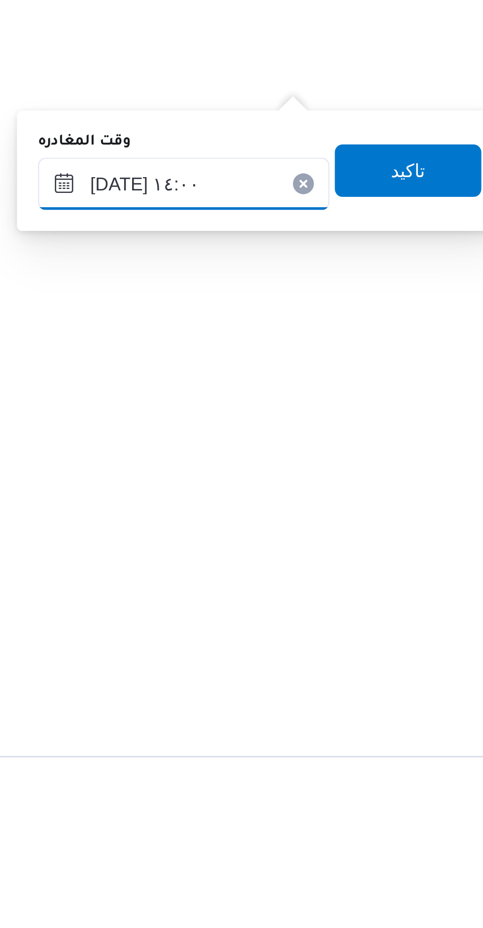
click at [334, 616] on input "١٧/٠٨/٢٠٢٥ ١٤:٠٠" at bounding box center [363, 615] width 110 height 20
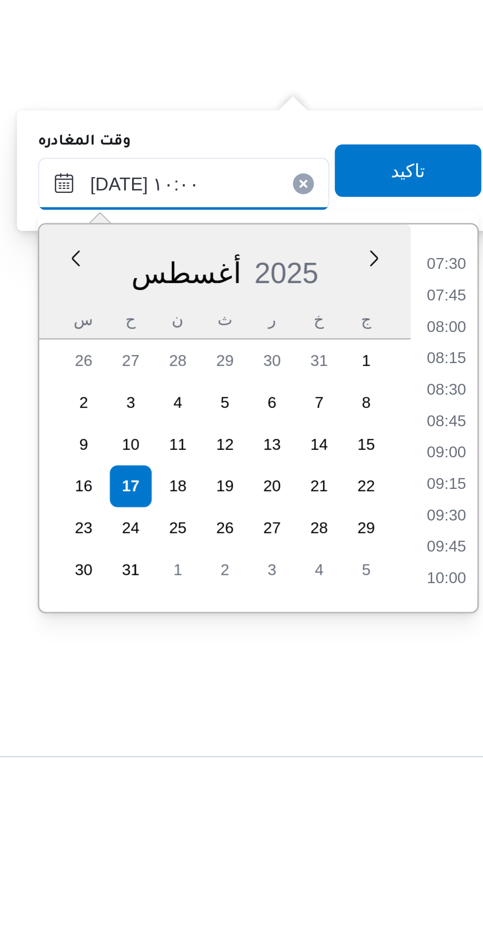
scroll to position [865, 0]
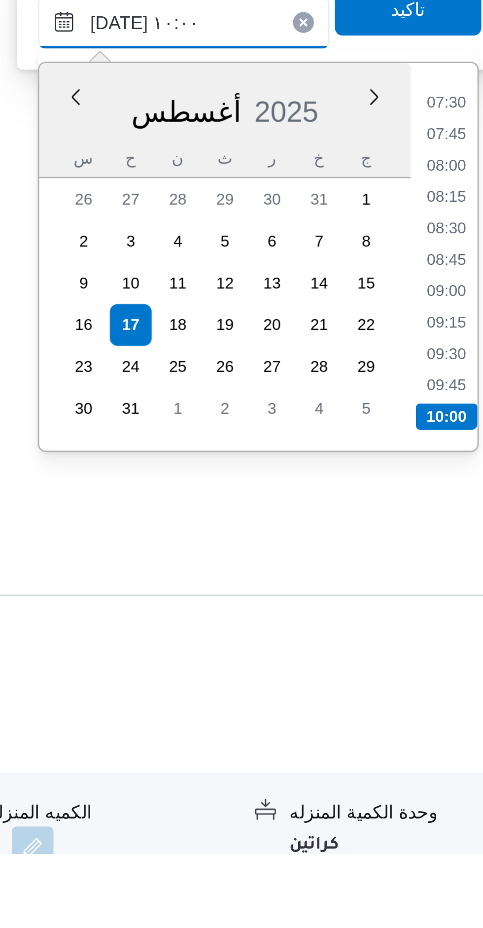
type input "١٧/٠٨/٢٠٢٥ ١٠:٠٠"
click at [462, 760] on li "10:00" at bounding box center [462, 763] width 23 height 10
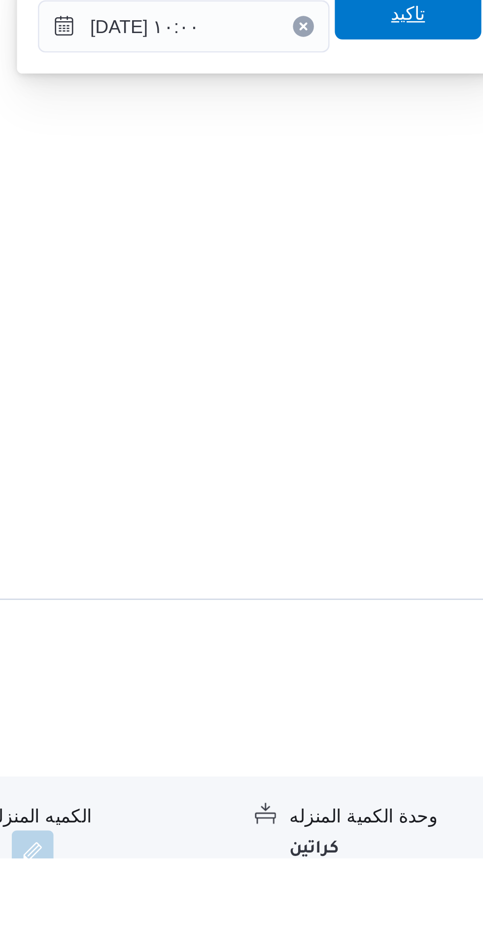
click at [454, 617] on span "تاكيد" at bounding box center [447, 610] width 55 height 20
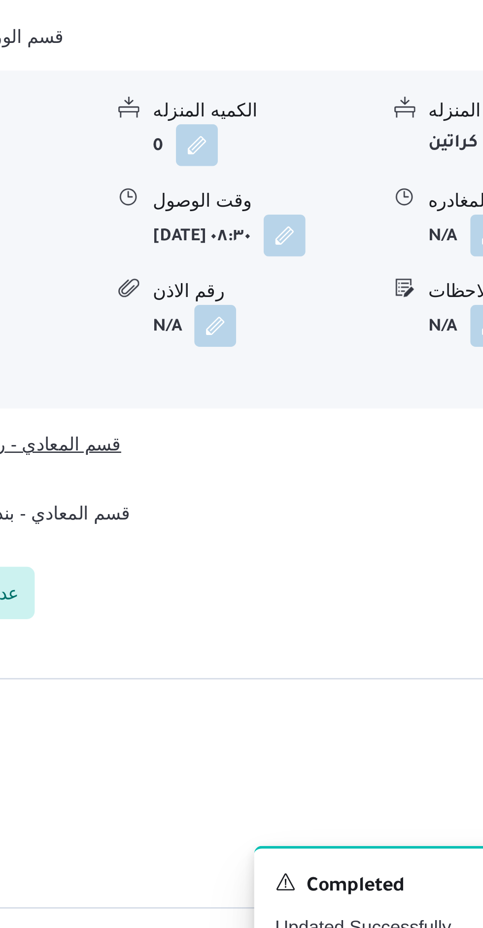
click at [344, 719] on button "قسم المعادي - رابت مصر الاسلكى" at bounding box center [300, 725] width 298 height 12
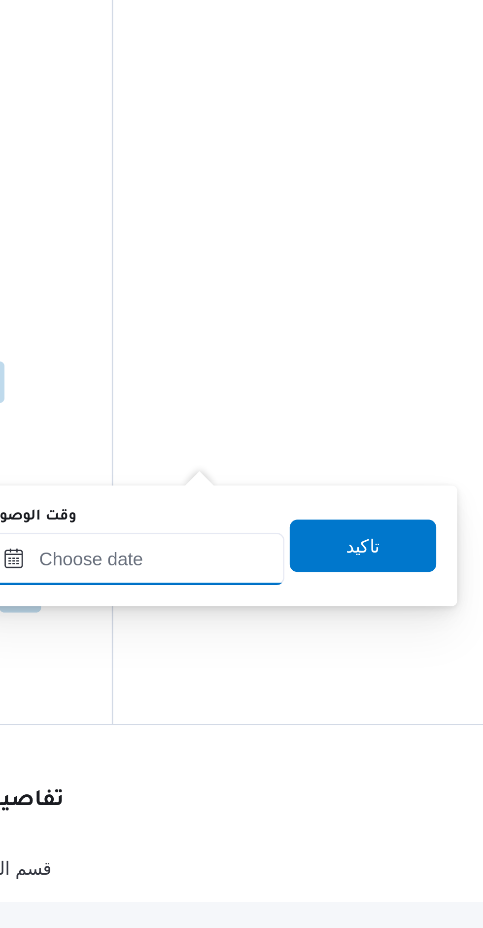
click at [298, 769] on input "وقت الوصول" at bounding box center [277, 768] width 112 height 20
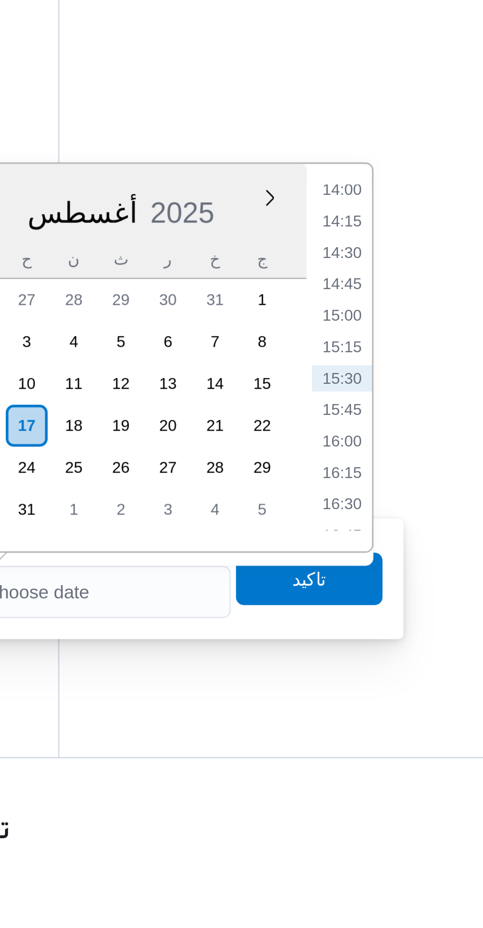
click at [377, 619] on li "14:00" at bounding box center [375, 617] width 23 height 10
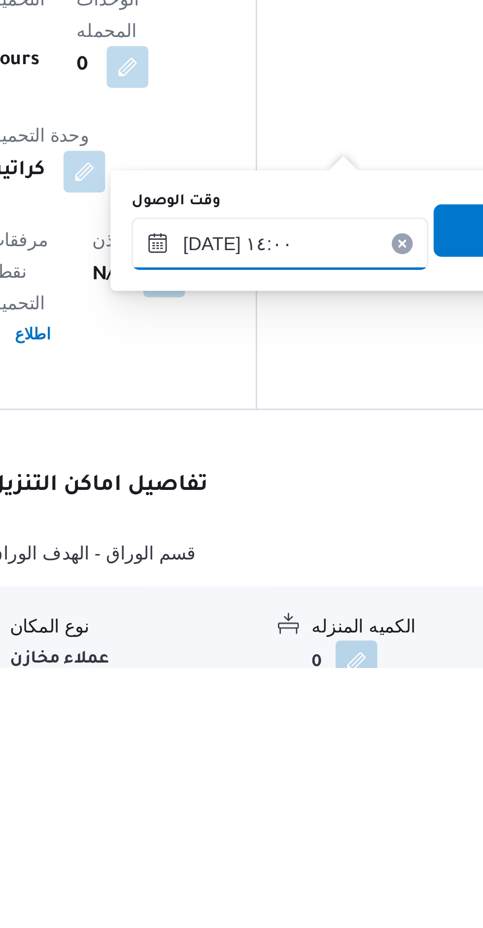
scroll to position [865, 0]
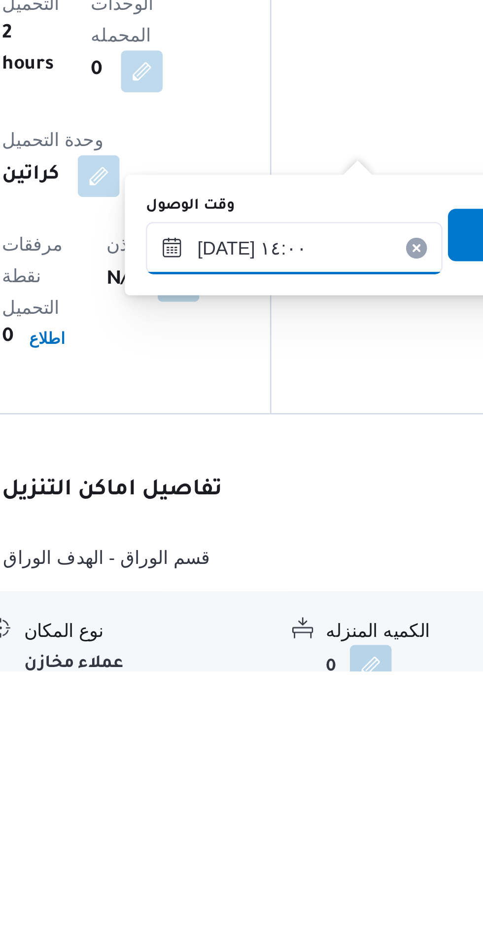
click at [295, 768] on input "١٧/٠٨/٢٠٢٥ ١٤:٠٠" at bounding box center [277, 768] width 112 height 20
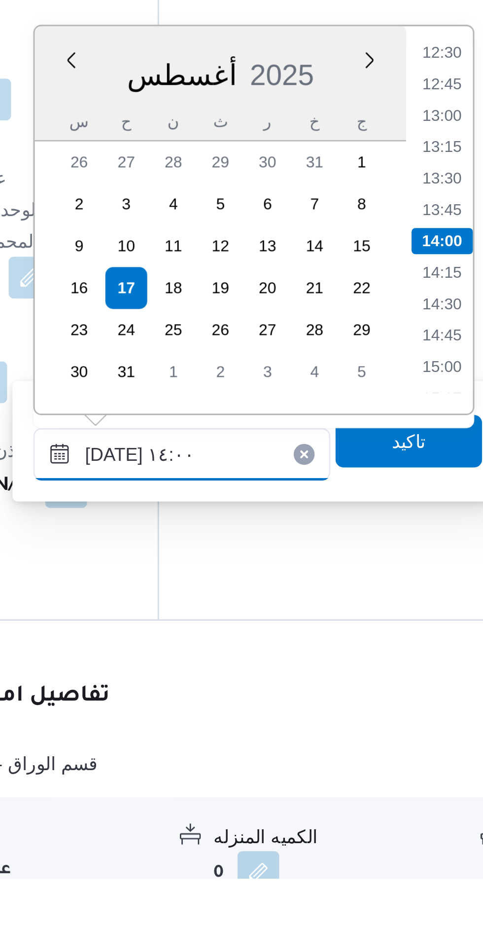
scroll to position [865, 0]
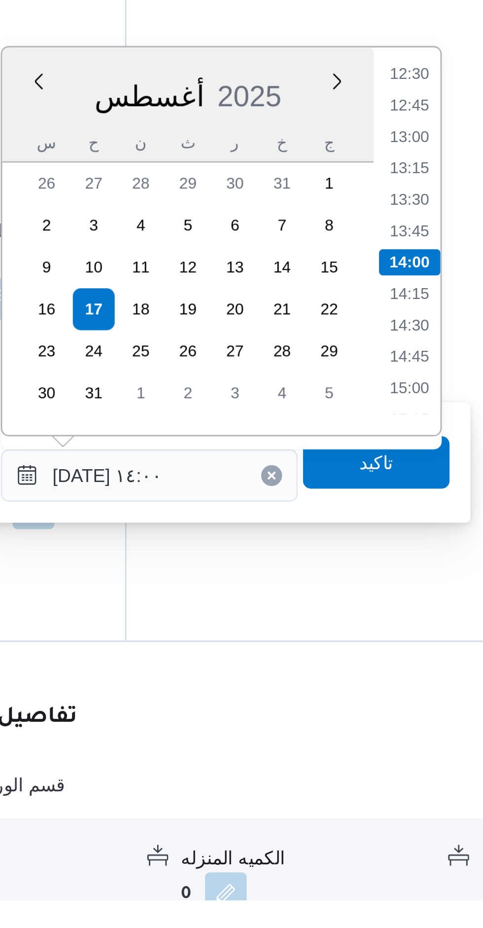
click at [375, 626] on li "12:45" at bounding box center [375, 628] width 23 height 10
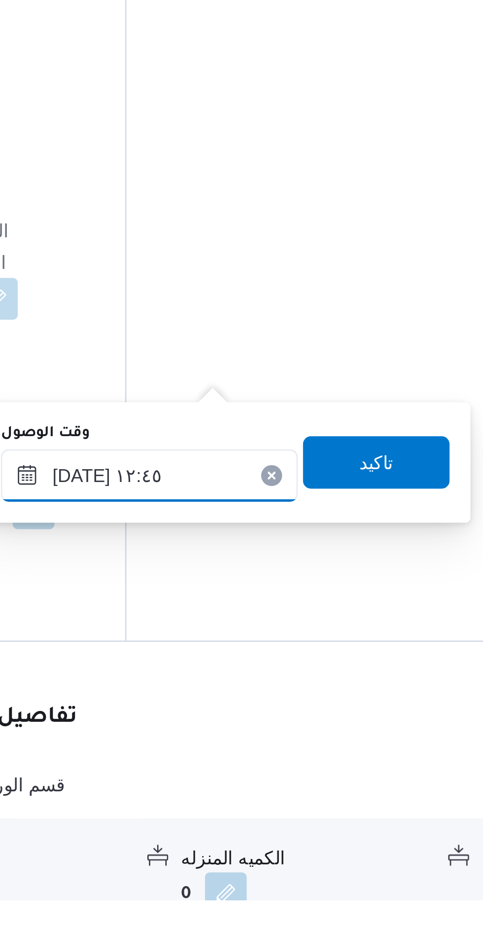
scroll to position [865, 0]
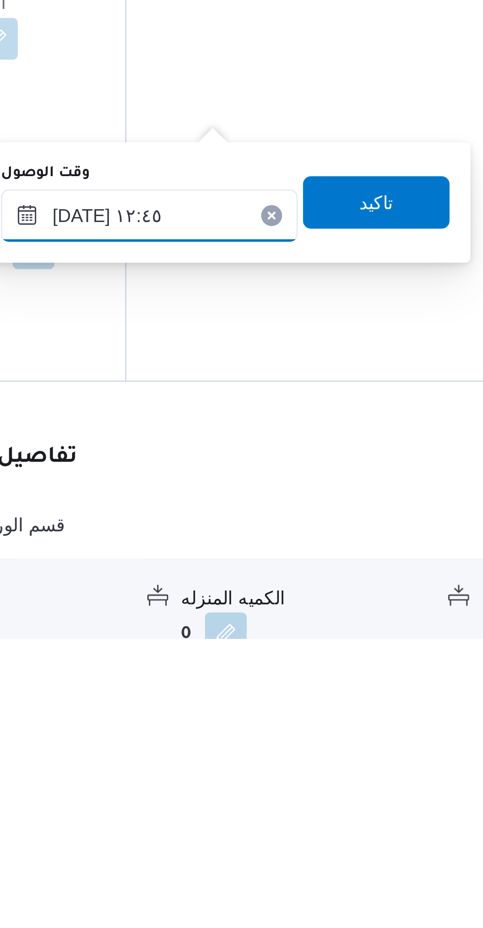
click at [299, 773] on input "١٧/٠٨/٢٠٢٥ ١٢:٤٥" at bounding box center [277, 768] width 112 height 20
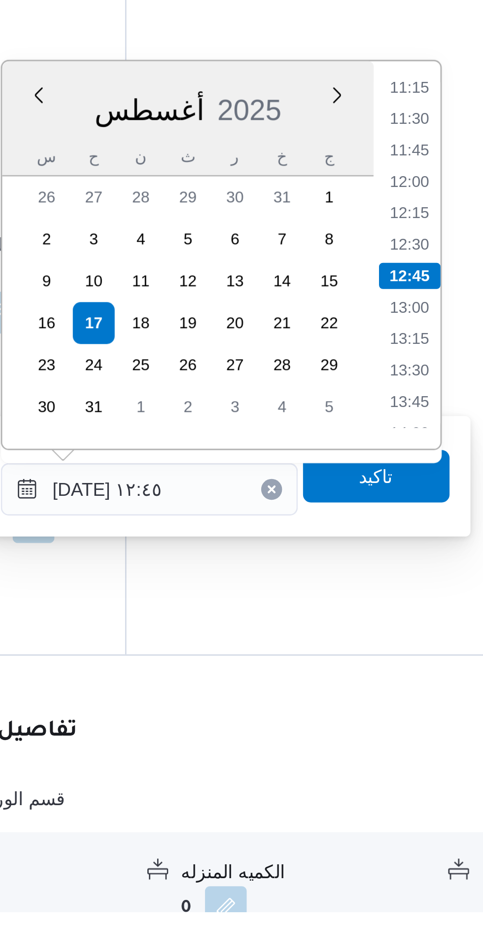
click at [379, 620] on li "11:15" at bounding box center [375, 617] width 23 height 10
type input "١٧/٠٨/٢٠٢٥ ١١:١٥"
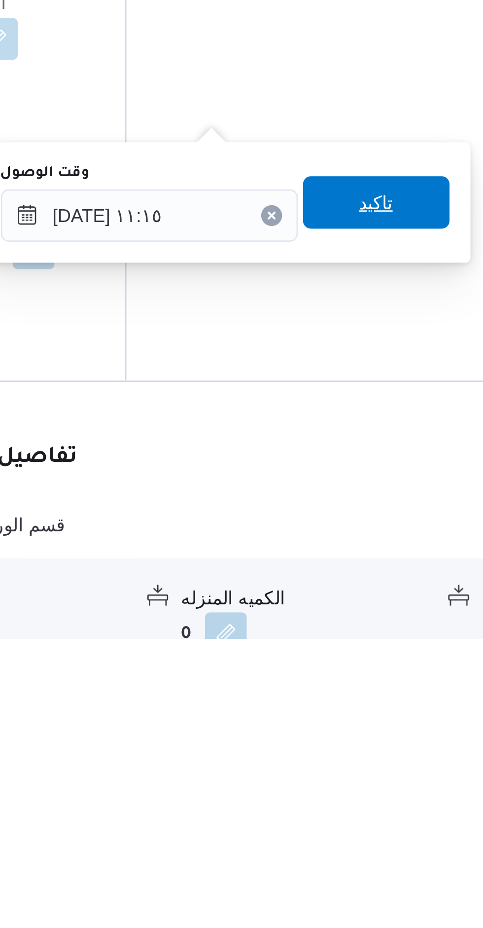
click at [370, 762] on span "تاكيد" at bounding box center [362, 764] width 55 height 20
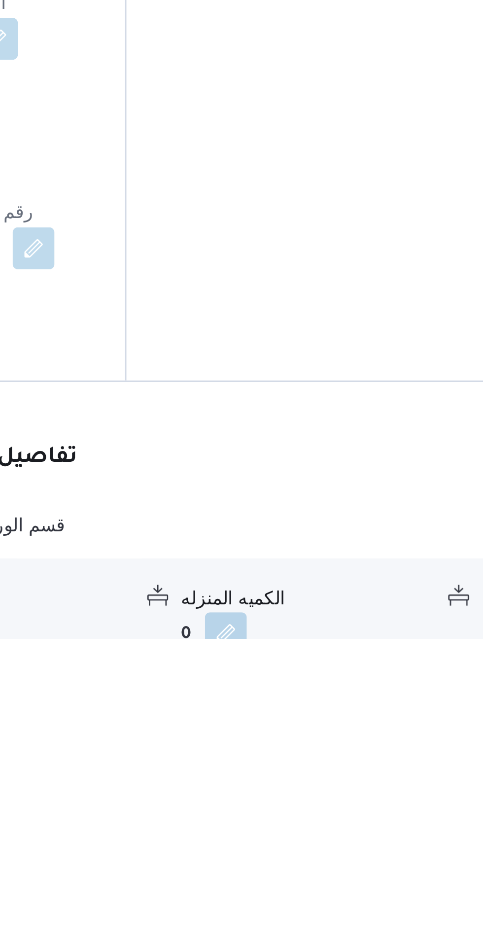
scroll to position [0, 0]
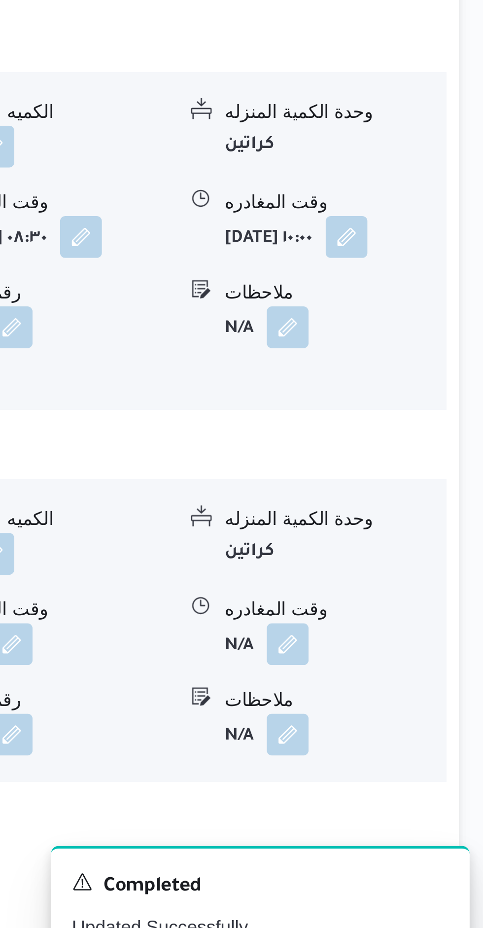
click at [413, 792] on button "button" at bounding box center [407, 800] width 16 height 16
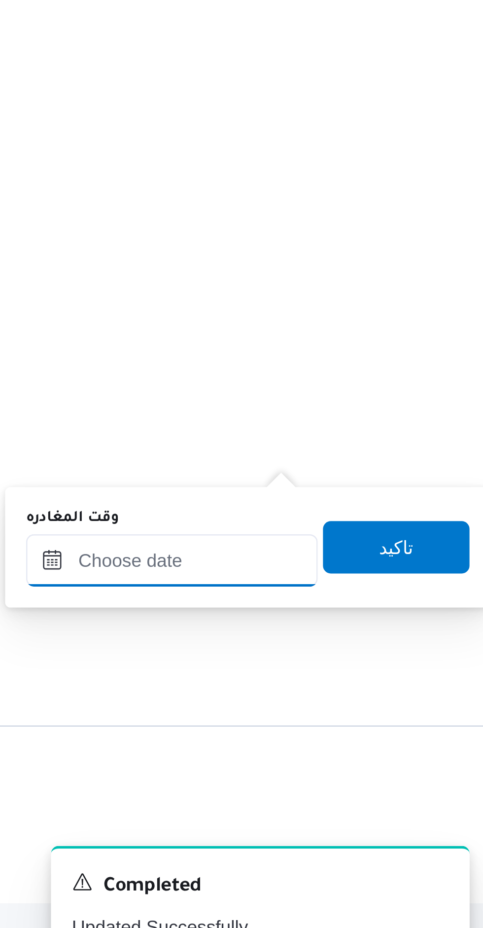
click at [386, 770] on input "وقت المغادره" at bounding box center [363, 768] width 110 height 20
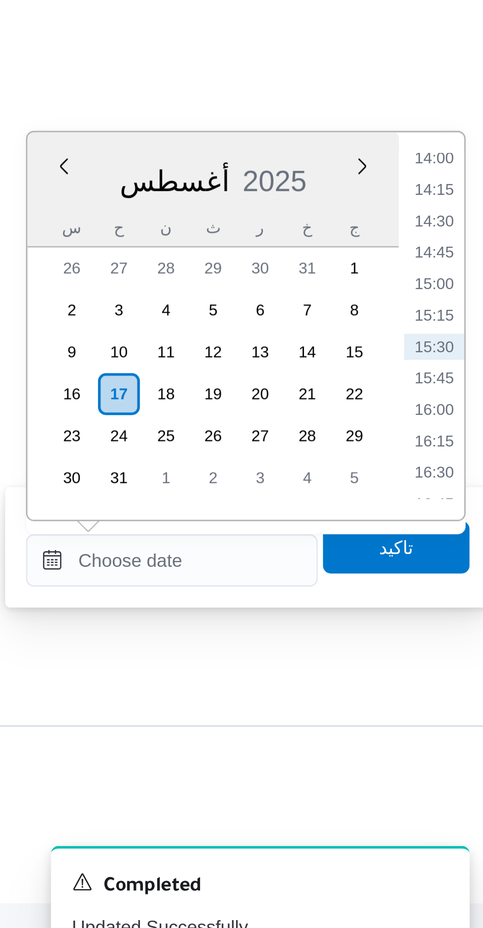
click at [466, 620] on li "14:00" at bounding box center [462, 617] width 23 height 10
type input "١٧/٠٨/٢٠٢٥ ١٤:٠٠"
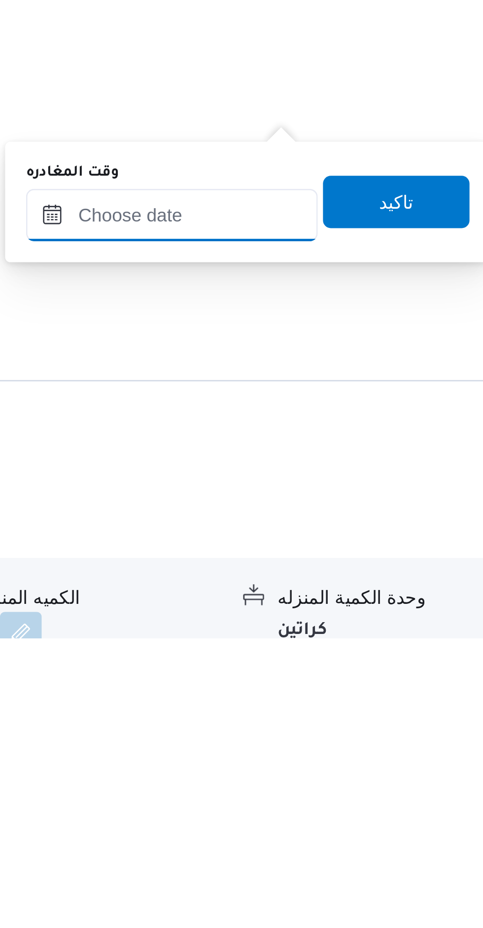
click at [385, 771] on input "وقت المغادره" at bounding box center [363, 768] width 110 height 20
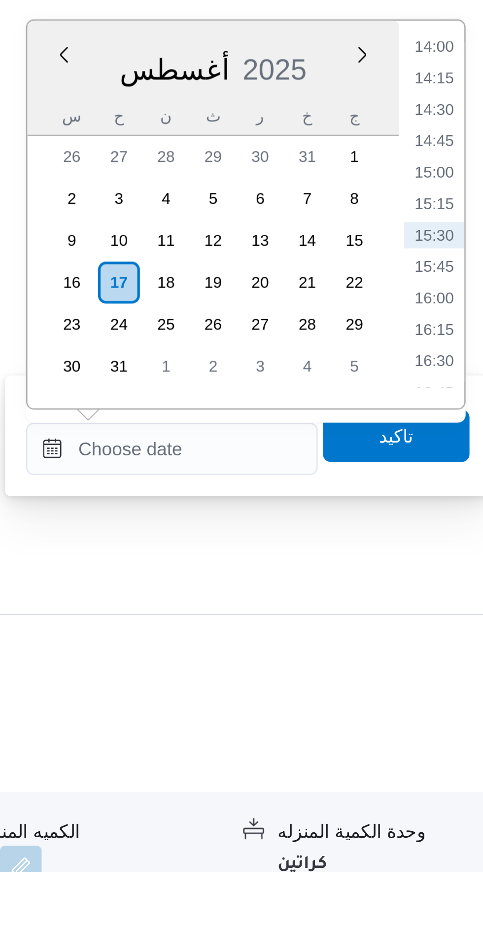
click at [464, 617] on li "14:00" at bounding box center [462, 617] width 23 height 10
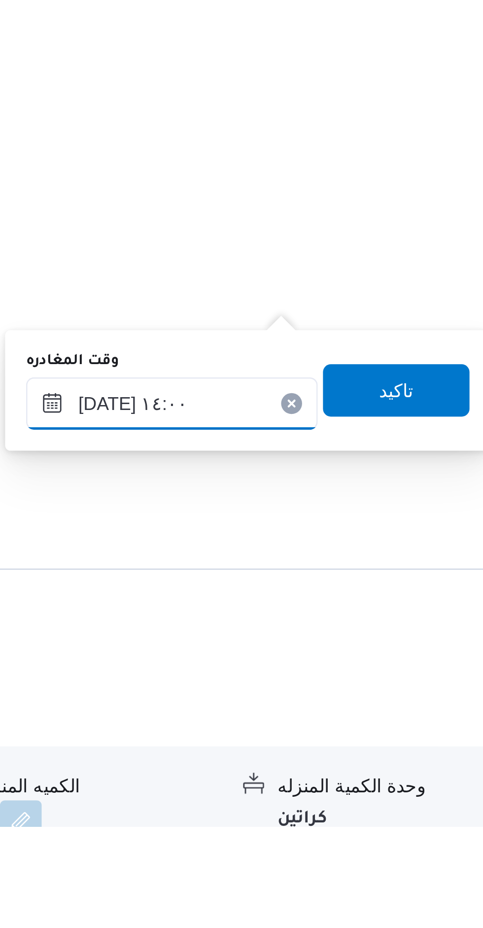
click at [381, 765] on input "١٧/٠٨/٢٠٢٥ ١٤:٠٠" at bounding box center [363, 768] width 110 height 20
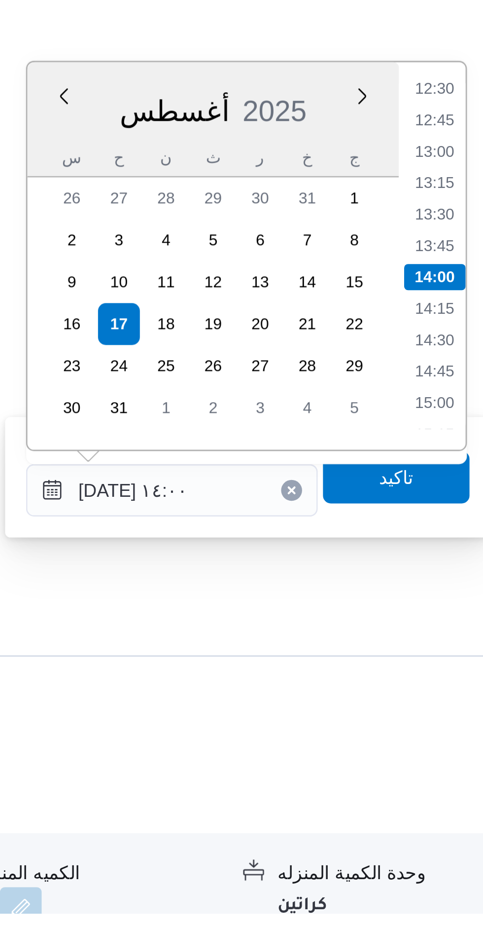
click at [462, 617] on li "12:30" at bounding box center [462, 617] width 23 height 10
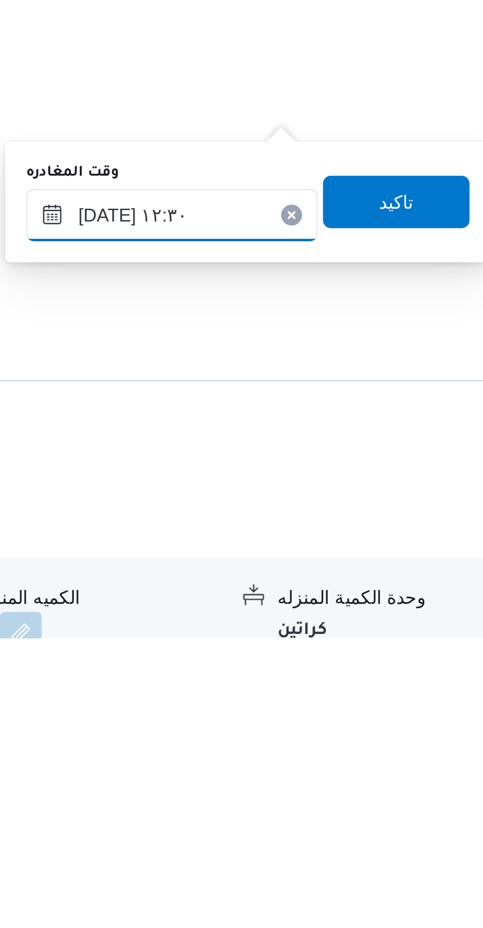
click at [382, 766] on input "١٧/٠٨/٢٠٢٥ ١٢:٣٠" at bounding box center [363, 768] width 110 height 20
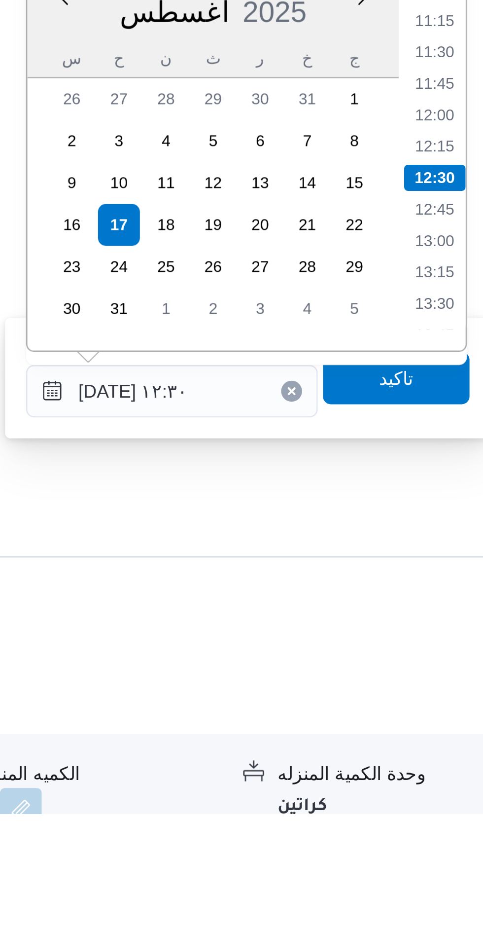
click at [467, 659] on li "12:00" at bounding box center [462, 664] width 23 height 10
type input "١٧/٠٨/٢٠٢٥ ١٢:٠٠"
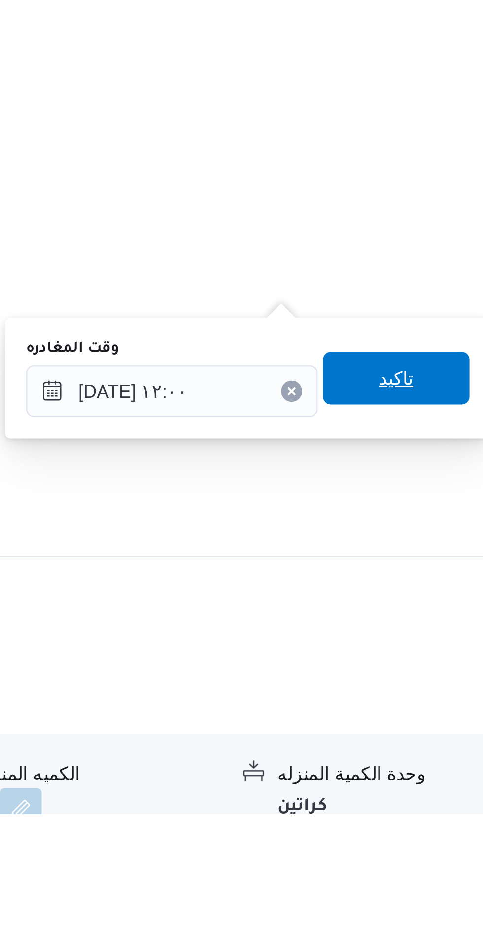
click at [449, 761] on span "تاكيد" at bounding box center [447, 764] width 55 height 20
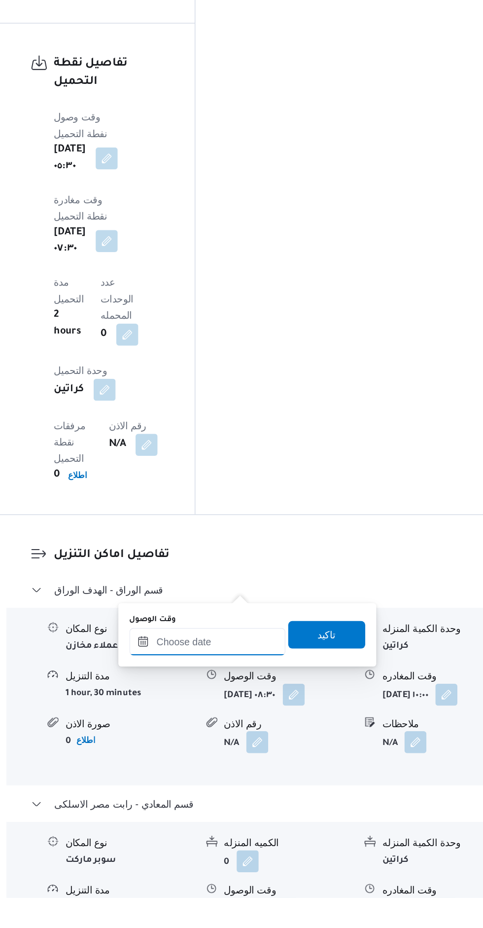
click at [288, 742] on input "وقت الوصول" at bounding box center [277, 744] width 112 height 20
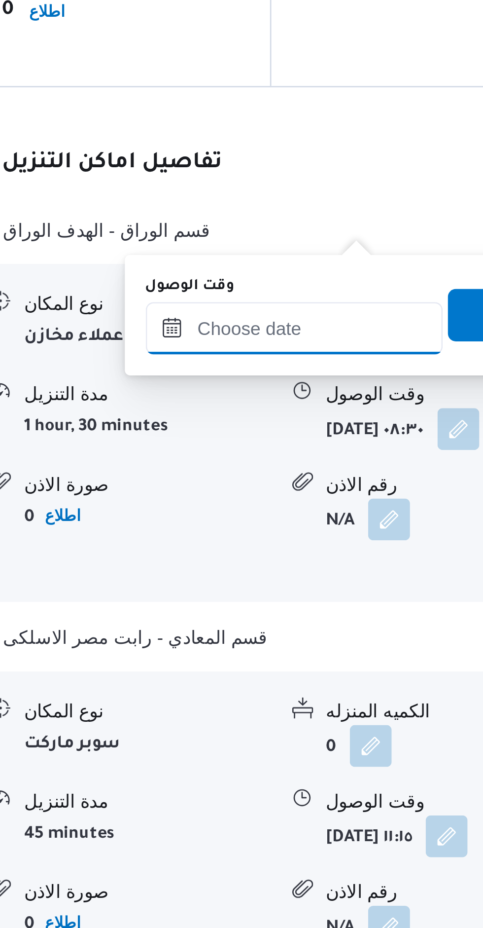
click at [288, 669] on input "وقت الوصول" at bounding box center [277, 668] width 112 height 20
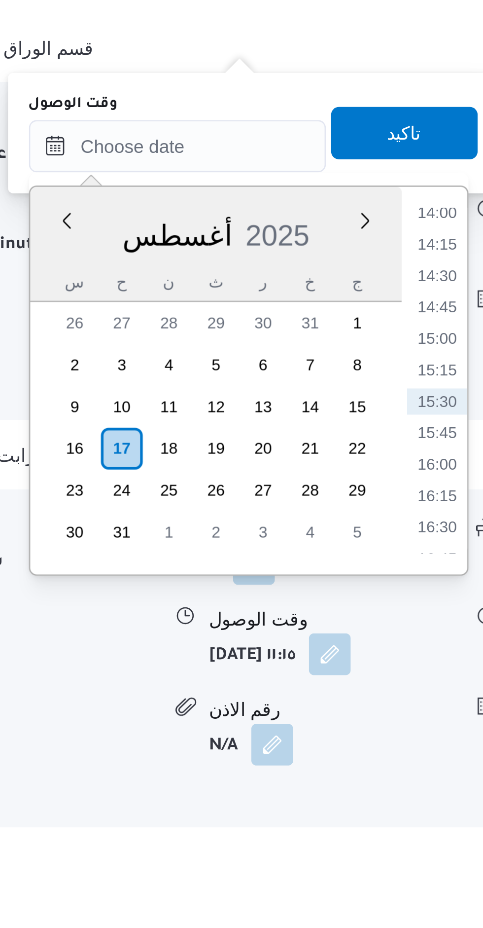
click at [379, 718] on li "14:30" at bounding box center [375, 717] width 23 height 10
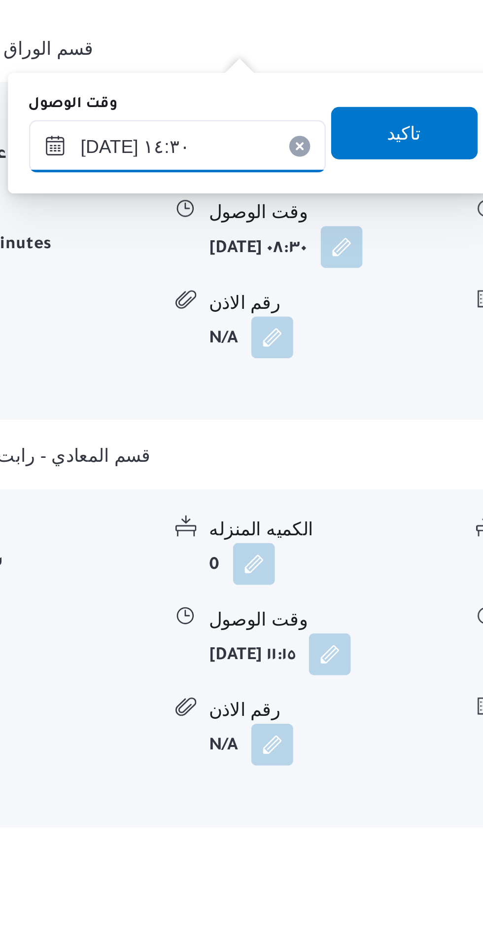
click at [249, 669] on input "١٧/٠٨/٢٠٢٥ ١٤:٣٠" at bounding box center [277, 668] width 112 height 20
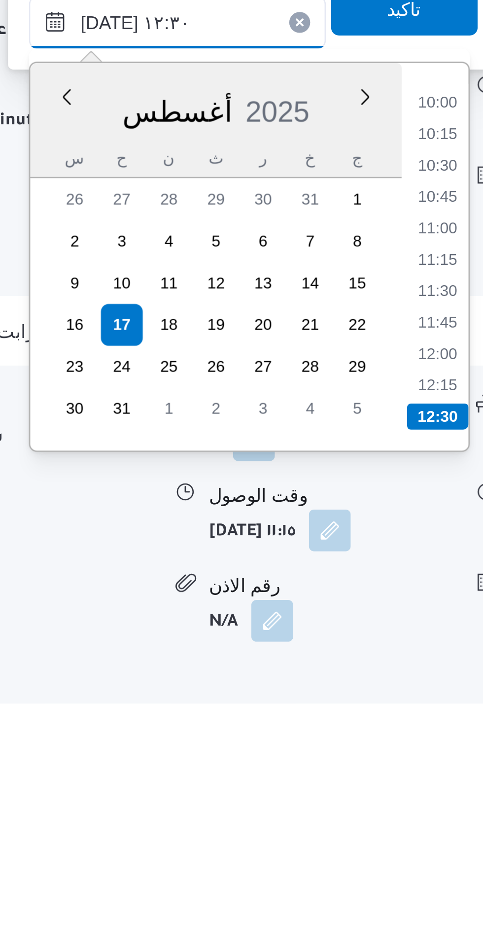
type input "١٧/٠٨/٢٠٢٥ ١٢:٣٠"
click at [375, 816] on li "12:30" at bounding box center [375, 817] width 23 height 10
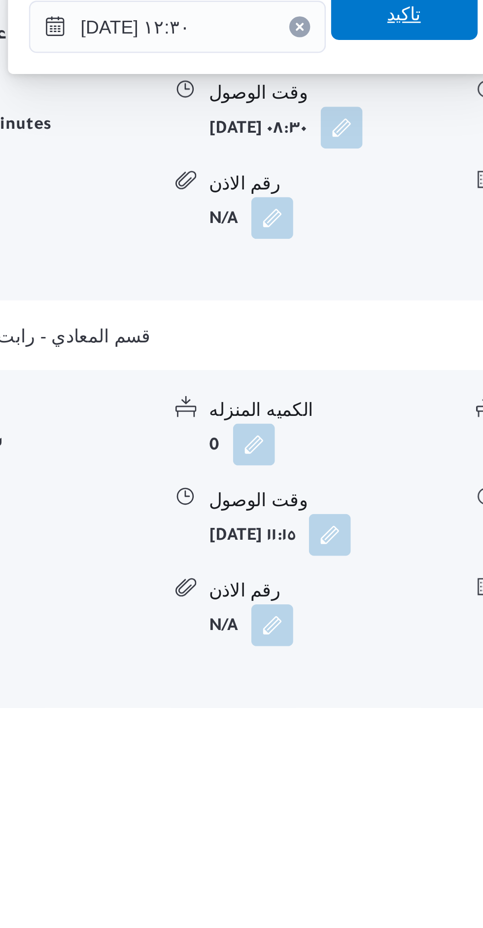
click at [366, 671] on span "تاكيد" at bounding box center [362, 663] width 55 height 20
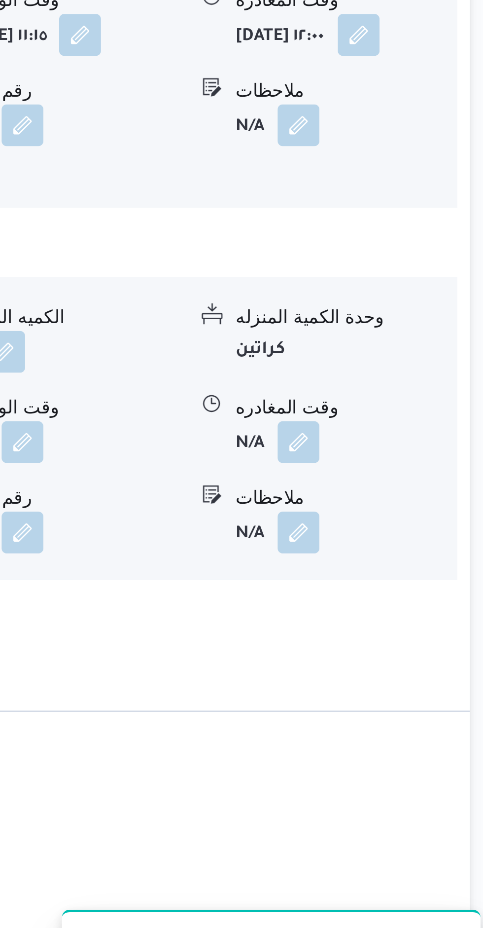
click at [409, 692] on button "button" at bounding box center [407, 700] width 16 height 16
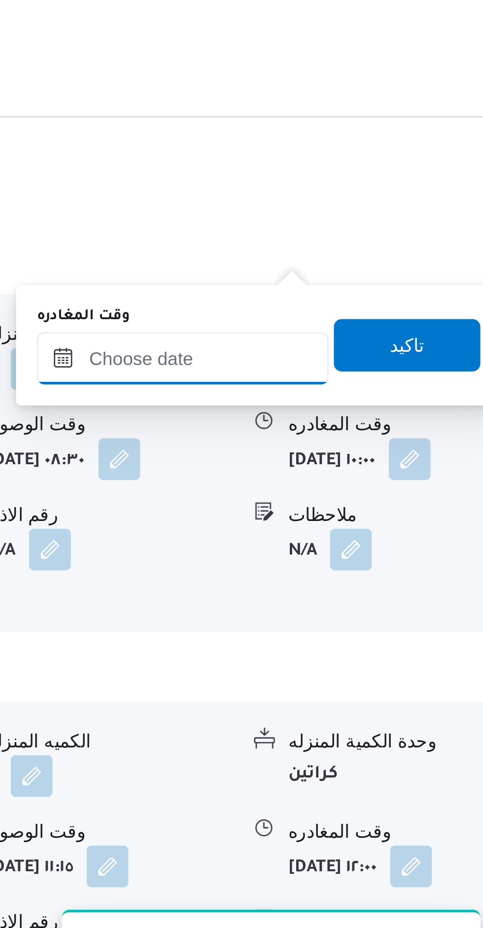
click at [389, 665] on input "وقت المغادره" at bounding box center [363, 668] width 110 height 20
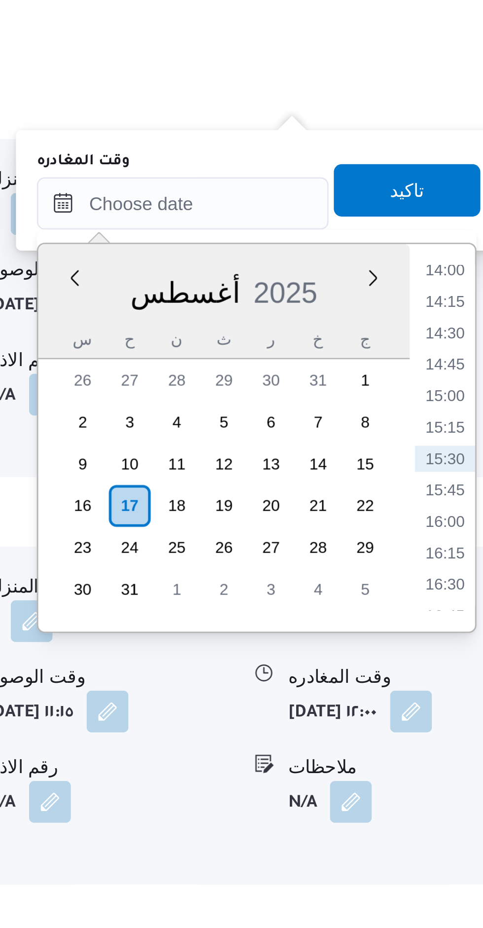
click at [464, 694] on li "14:00" at bounding box center [462, 693] width 23 height 10
type input "١٧/٠٨/٢٠٢٥ ١٤:٠٠"
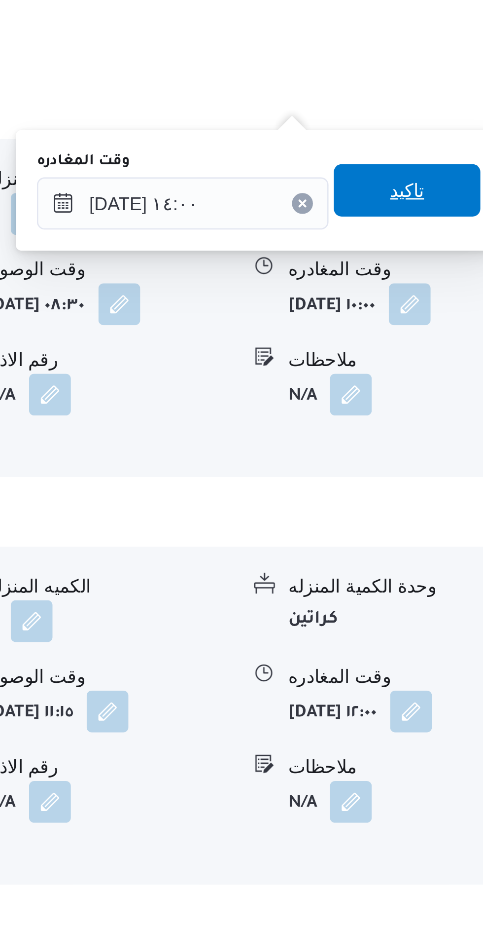
click at [453, 661] on span "تاكيد" at bounding box center [447, 663] width 55 height 20
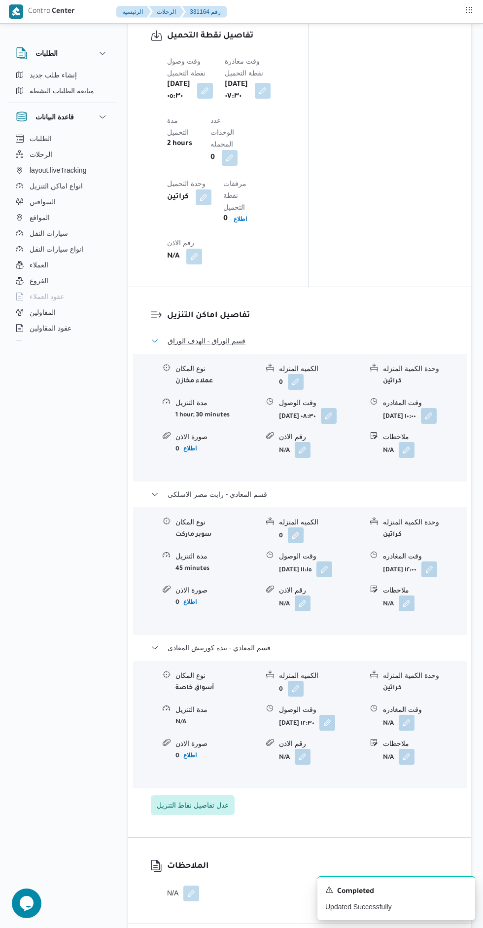
click at [344, 335] on button "قسم الوراق - الهدف الوراق" at bounding box center [300, 341] width 298 height 12
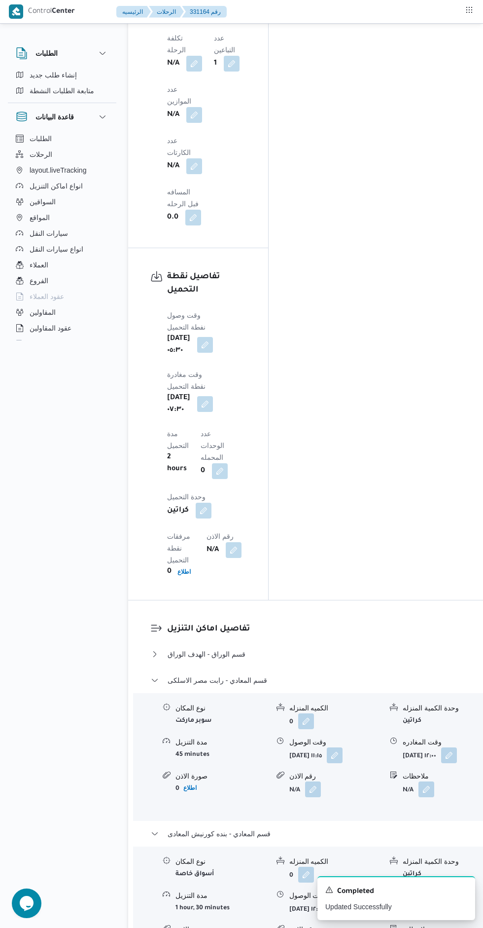
click at [330, 703] on div "الكميه المنزله" at bounding box center [335, 708] width 93 height 10
click at [336, 674] on button "قسم المعادي - رابت مصر الاسلكى" at bounding box center [315, 680] width 328 height 12
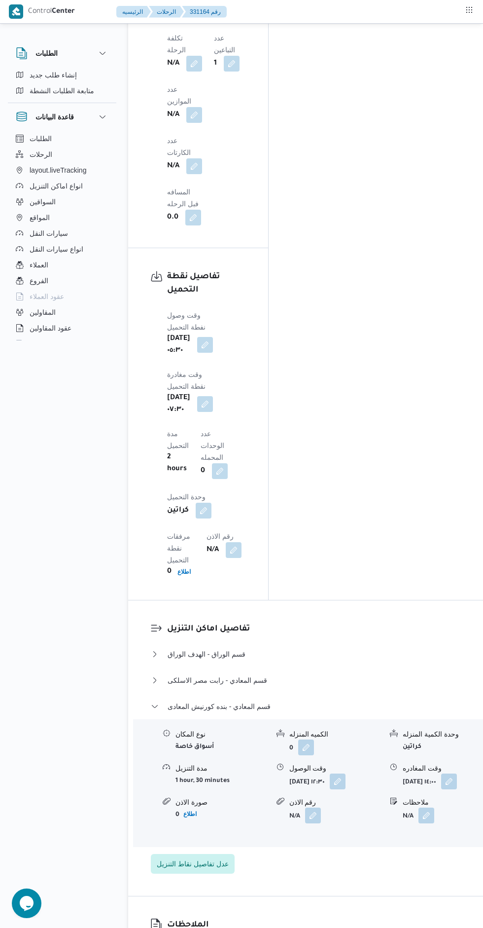
click at [327, 729] on div "الكميه المنزله" at bounding box center [335, 734] width 93 height 10
click at [327, 700] on button "قسم المعادي - بنده كورنيش المعادى" at bounding box center [315, 706] width 328 height 12
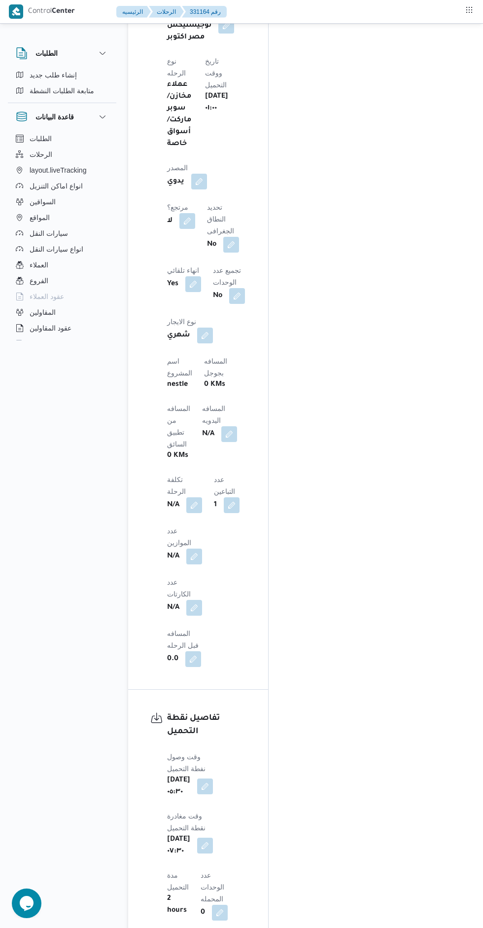
click at [221, 426] on button "button" at bounding box center [229, 434] width 16 height 16
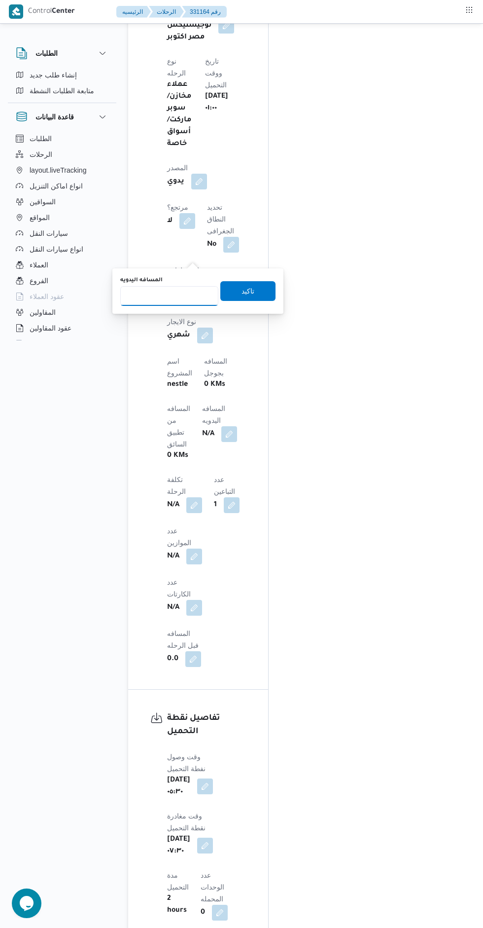
click at [178, 295] on input "المسافه اليدويه" at bounding box center [169, 296] width 98 height 20
type input "145"
click at [255, 294] on span "تاكيد" at bounding box center [247, 291] width 55 height 20
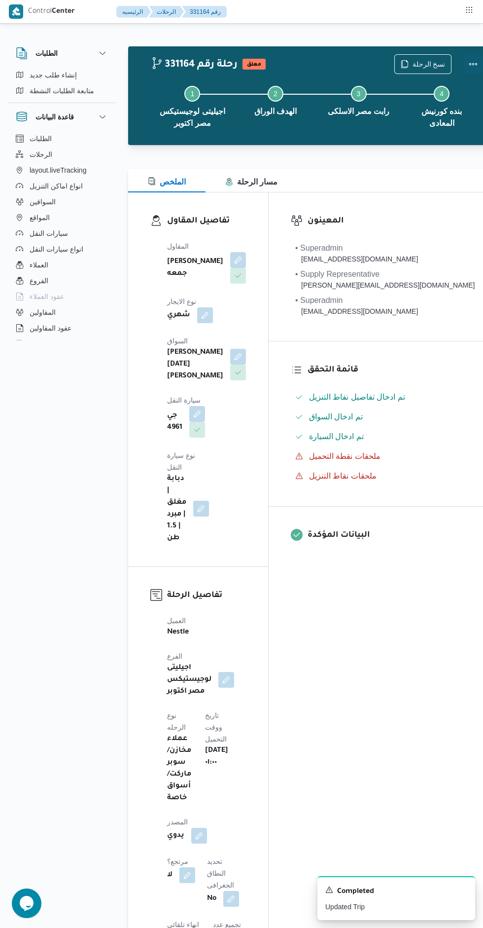
click at [464, 59] on button "Actions" at bounding box center [474, 64] width 20 height 20
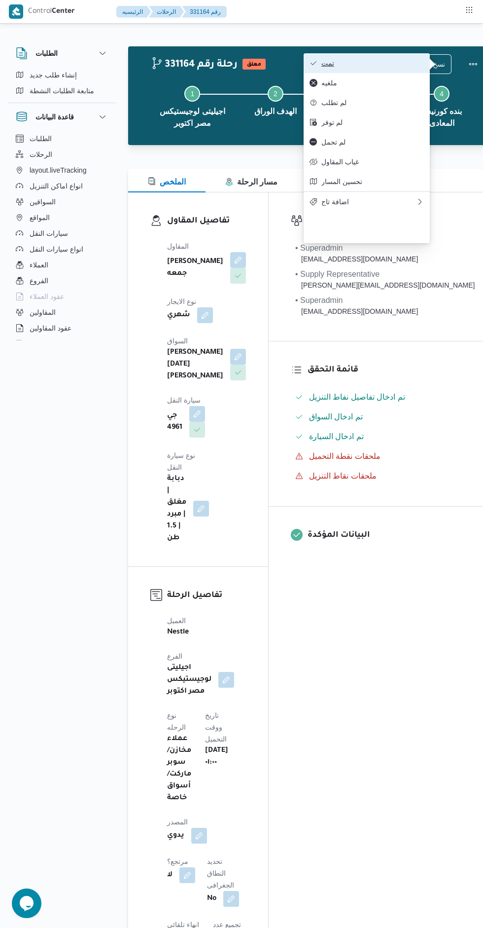
click at [385, 65] on span "تمت" at bounding box center [373, 63] width 103 height 8
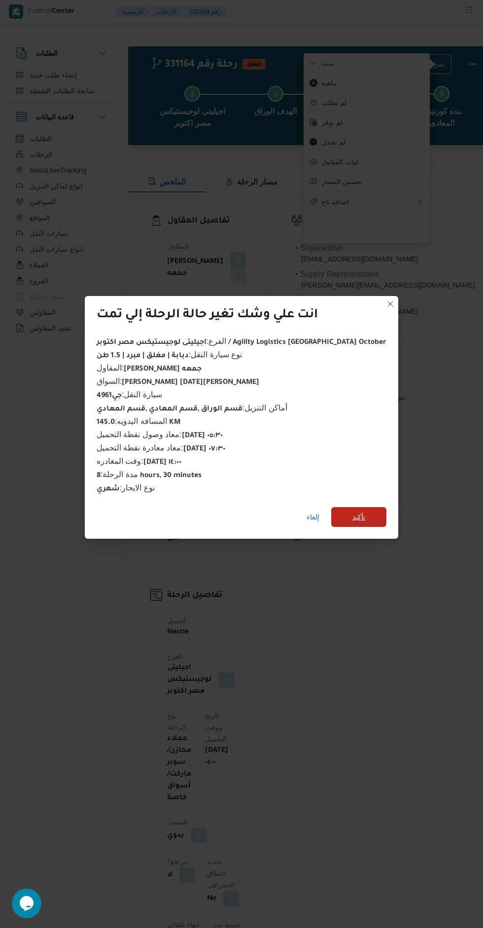
click at [347, 522] on span "تأكيد" at bounding box center [358, 517] width 55 height 20
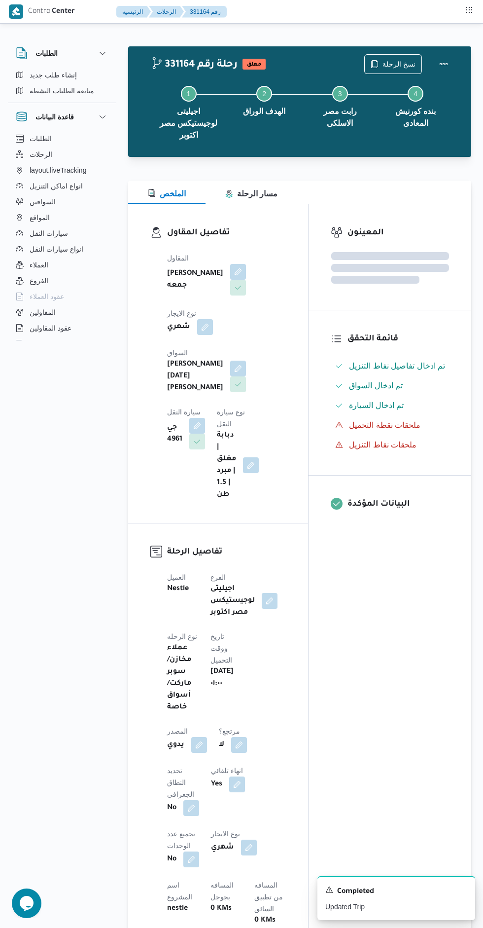
click at [357, 619] on div "المعينون قائمة التحقق تم ادخال تفاصيل نفاط التنزيل تم ادخال السواق تم ادخال الس…" at bounding box center [390, 793] width 163 height 1178
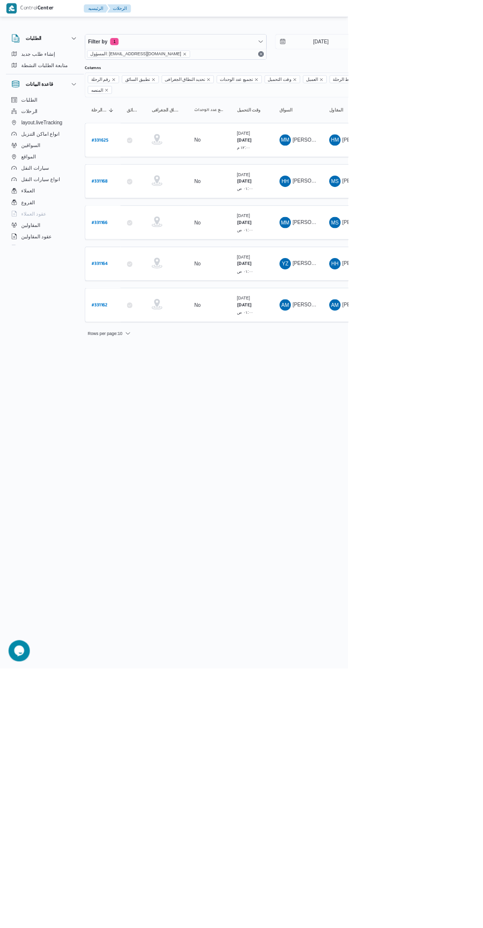
click at [144, 421] on b "# 331162" at bounding box center [138, 424] width 22 height 7
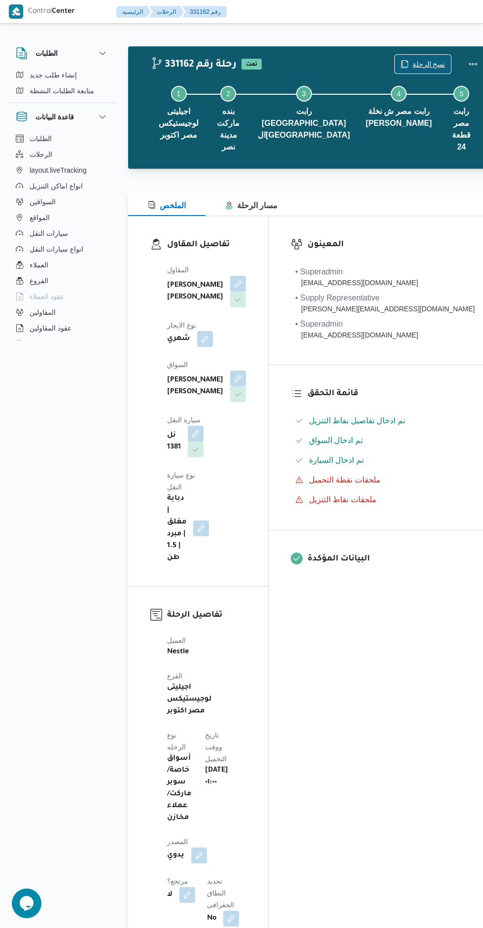
click at [413, 62] on span "نسخ الرحلة" at bounding box center [429, 64] width 33 height 12
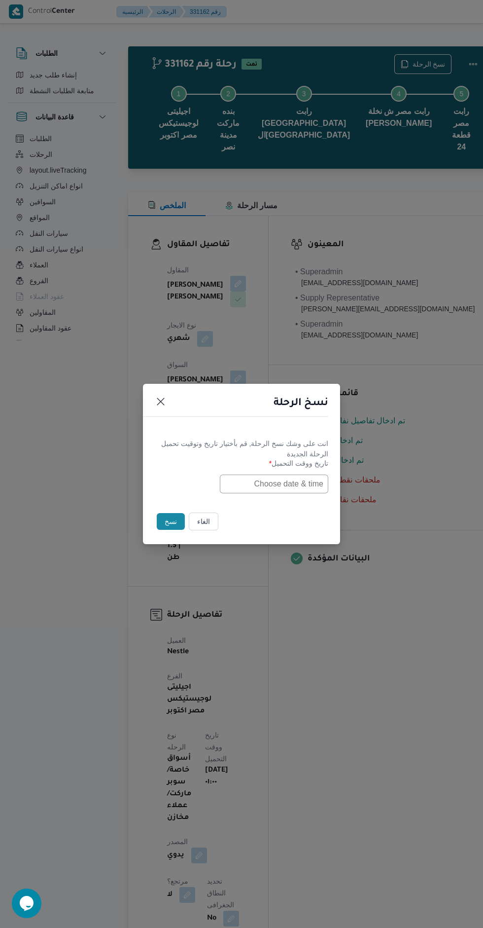
click at [296, 478] on input "text" at bounding box center [274, 483] width 108 height 19
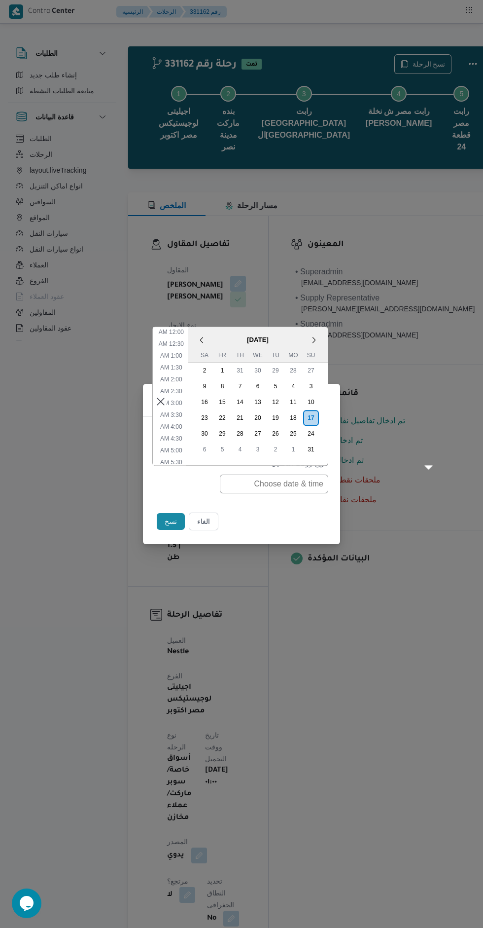
scroll to position [303, 0]
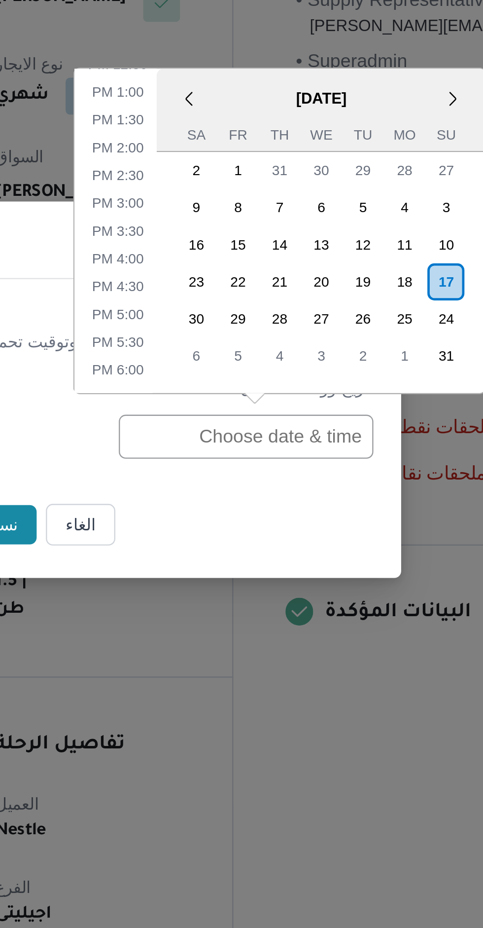
click at [344, 418] on div "18" at bounding box center [342, 418] width 16 height 16
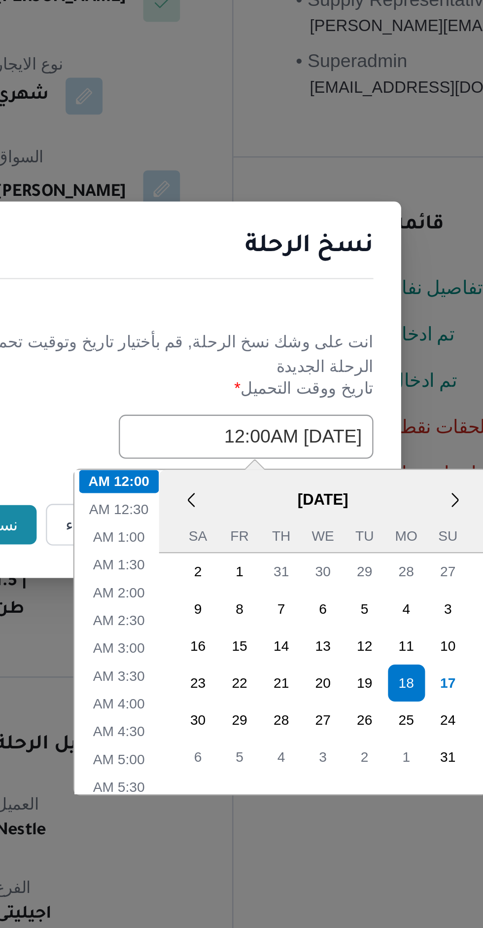
click at [272, 406] on div "نسخ الرحلة انت على وشك نسخ الرحلة, قم بأختيار تاريخ وتوقيت تحميل الرحلة الجديدة…" at bounding box center [241, 464] width 483 height 928
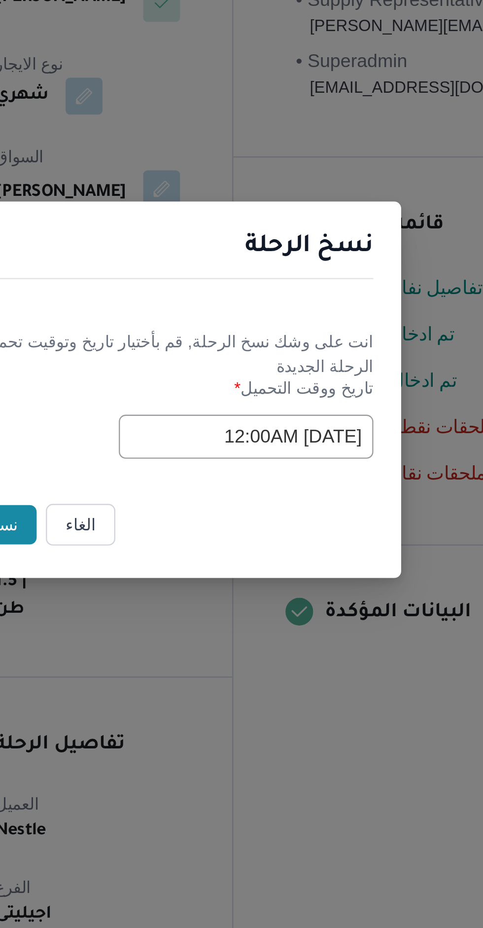
click at [251, 485] on input "18/08/2025 12:00AM" at bounding box center [274, 483] width 108 height 19
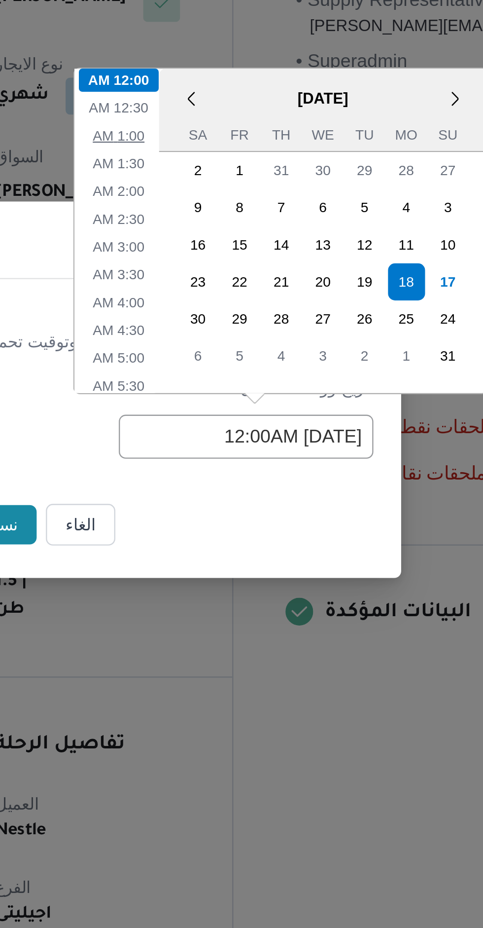
click at [228, 354] on li "1:00 AM" at bounding box center [220, 356] width 30 height 10
type input "18/08/2025 1:00AM"
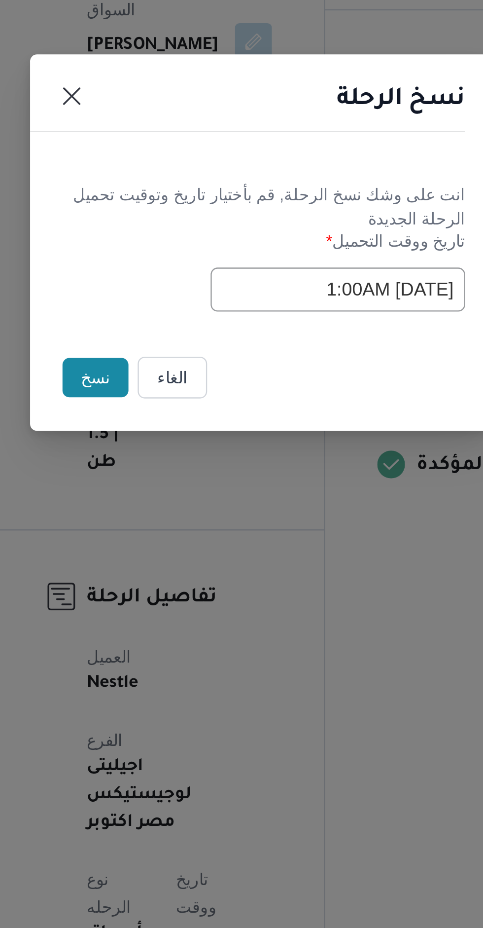
click at [172, 519] on button "نسخ" at bounding box center [171, 521] width 28 height 17
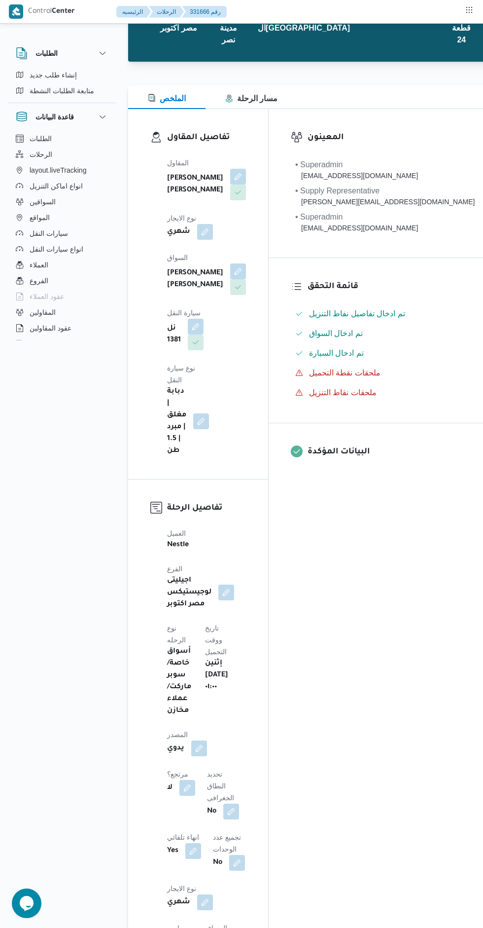
scroll to position [146, 0]
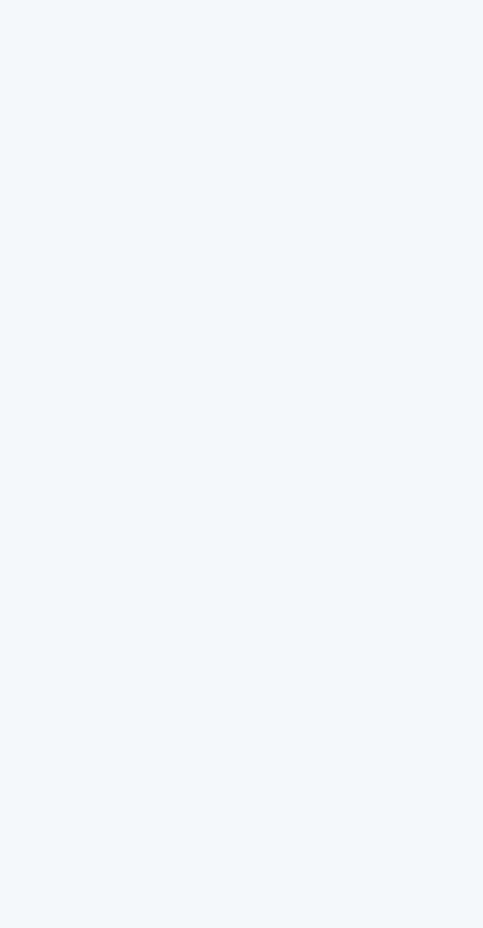
scroll to position [0, 10]
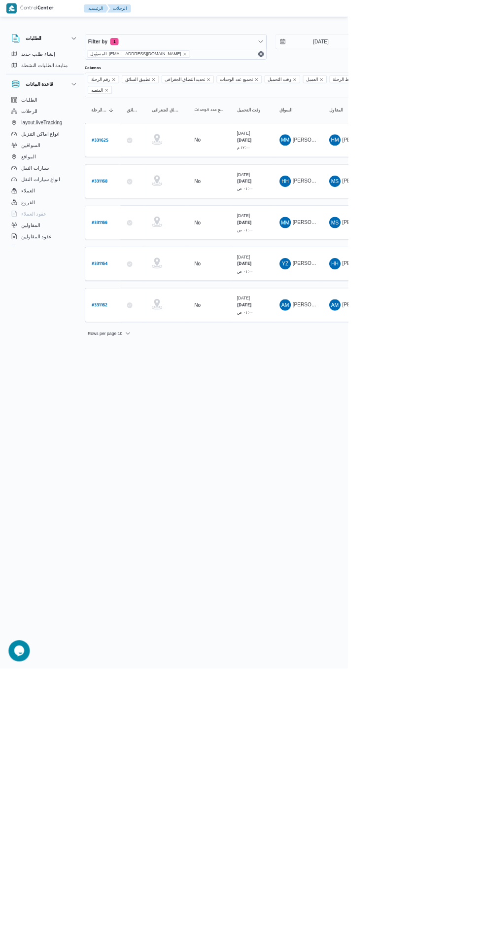
click at [143, 363] on b "# 331164" at bounding box center [138, 366] width 23 height 7
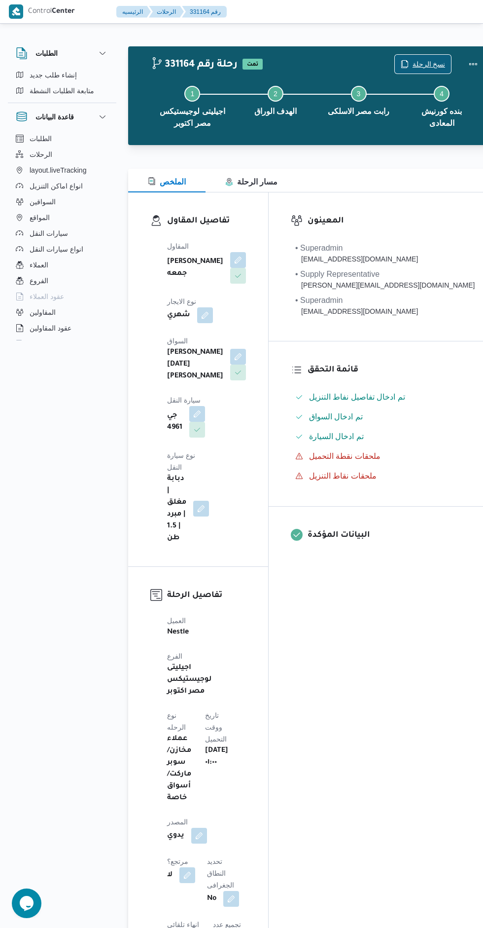
click at [401, 58] on span "نسخ الرحلة" at bounding box center [423, 64] width 57 height 19
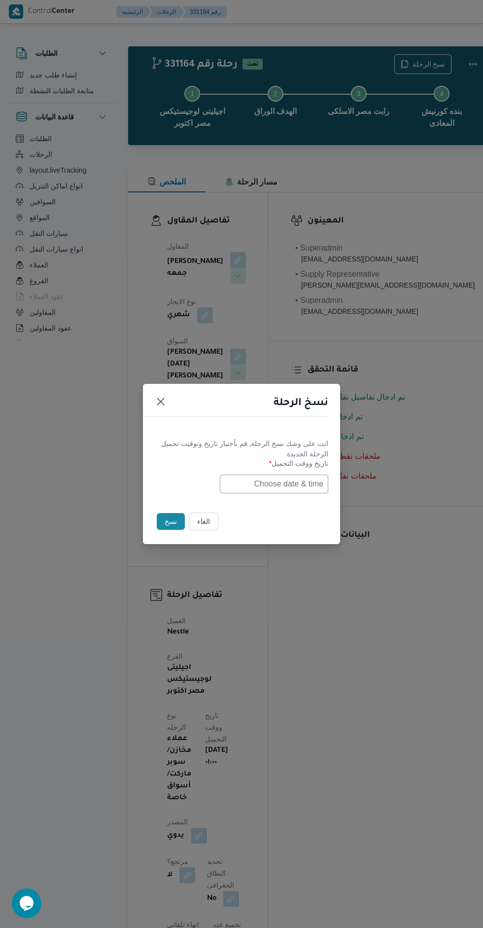
click at [303, 493] on input "text" at bounding box center [274, 483] width 108 height 19
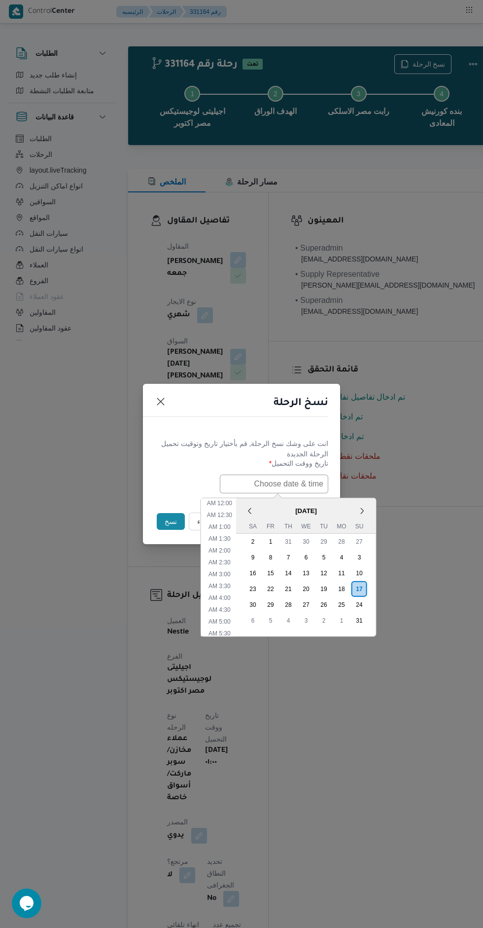
scroll to position [303, 0]
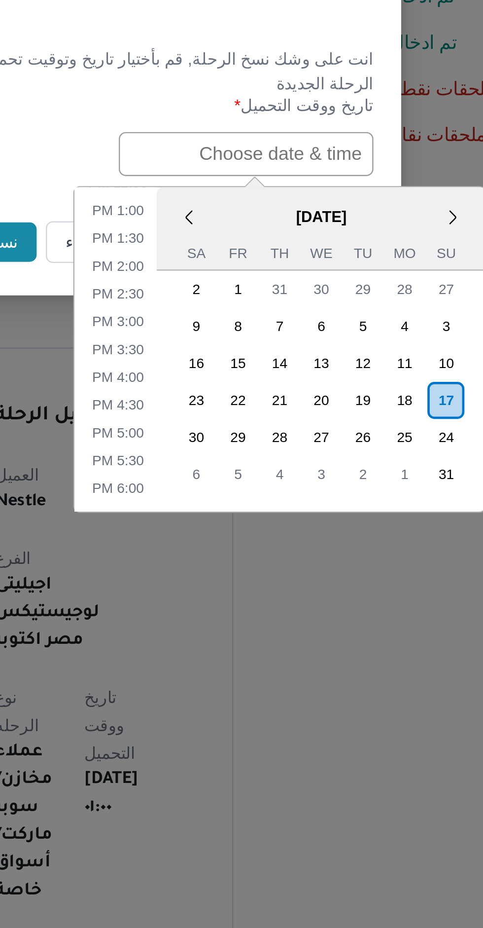
click at [339, 589] on div "18" at bounding box center [342, 589] width 16 height 16
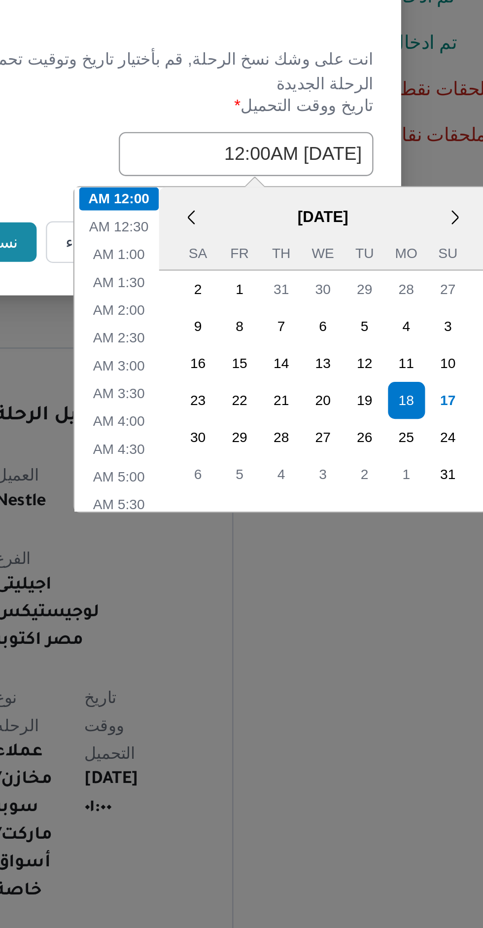
click at [264, 457] on div "انت على وشك نسخ الرحلة, قم بأختيار تاريخ وتوقيت تحميل الرحلة الجديدة" at bounding box center [242, 448] width 174 height 21
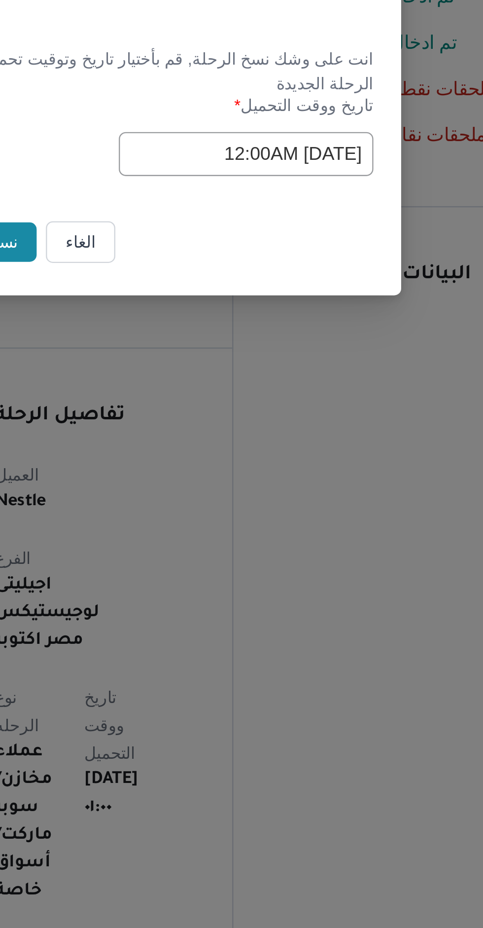
click at [252, 484] on input "18/08/2025 12:00AM" at bounding box center [274, 483] width 108 height 19
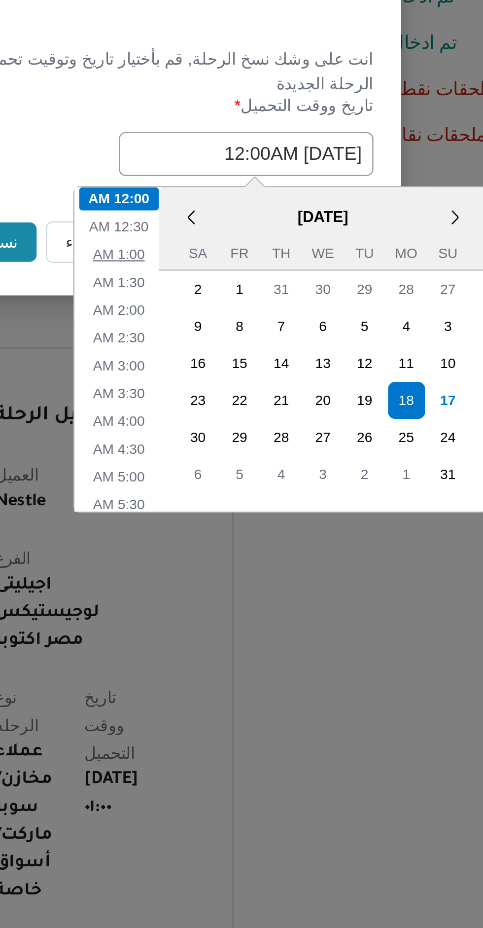
click at [224, 526] on li "1:00 AM" at bounding box center [220, 527] width 30 height 10
type input "18/08/2025 1:00AM"
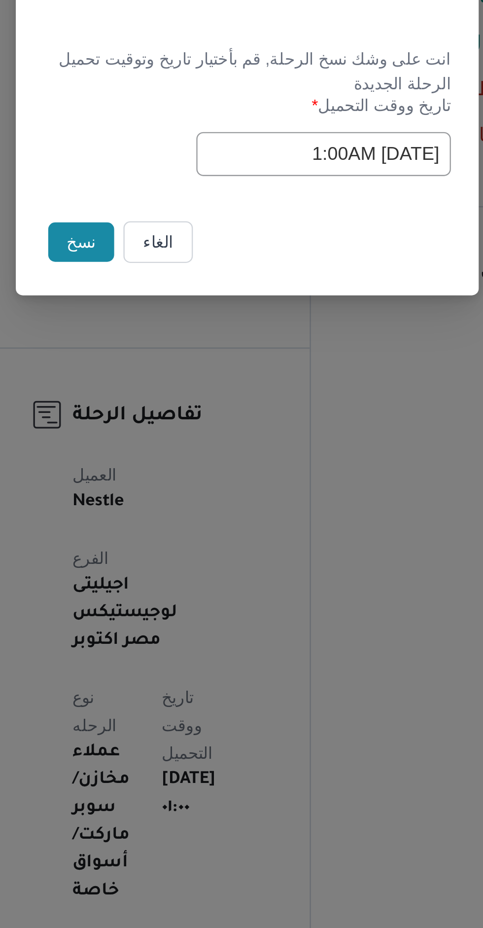
click at [166, 522] on button "نسخ" at bounding box center [171, 521] width 28 height 17
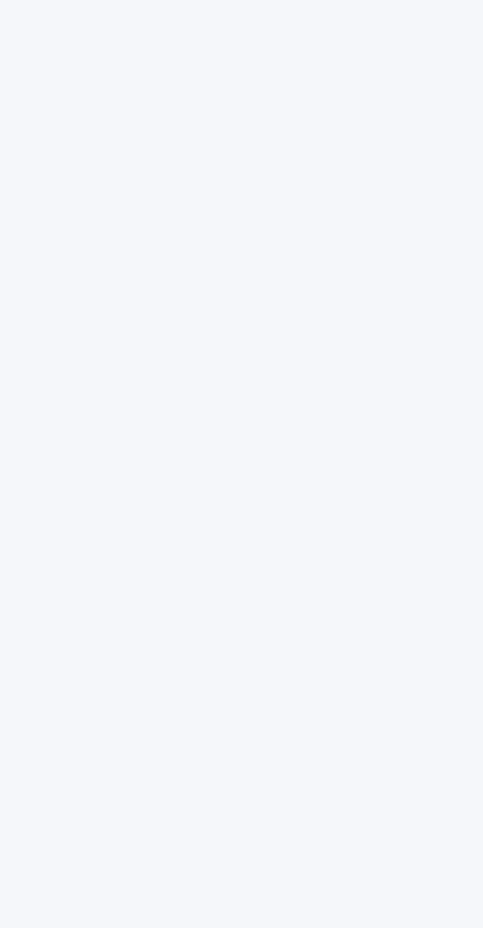
scroll to position [0, 10]
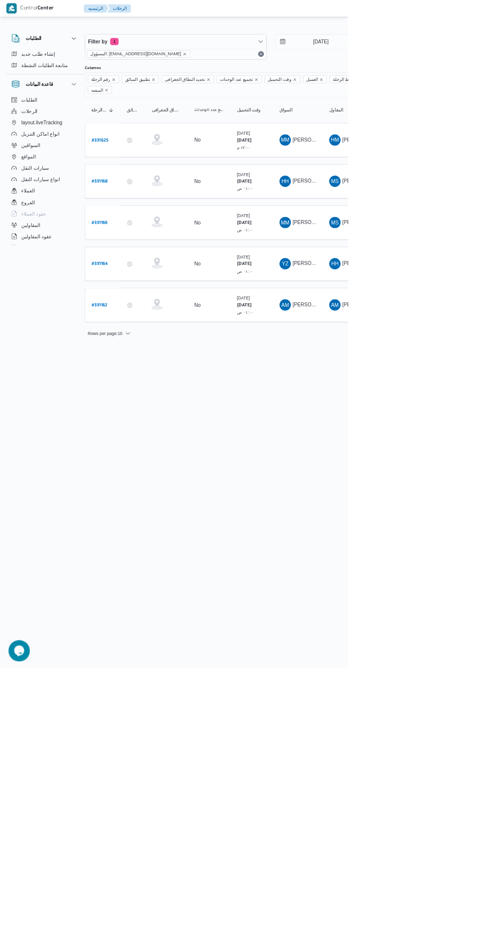
click at [138, 306] on b "# 331166" at bounding box center [138, 309] width 22 height 7
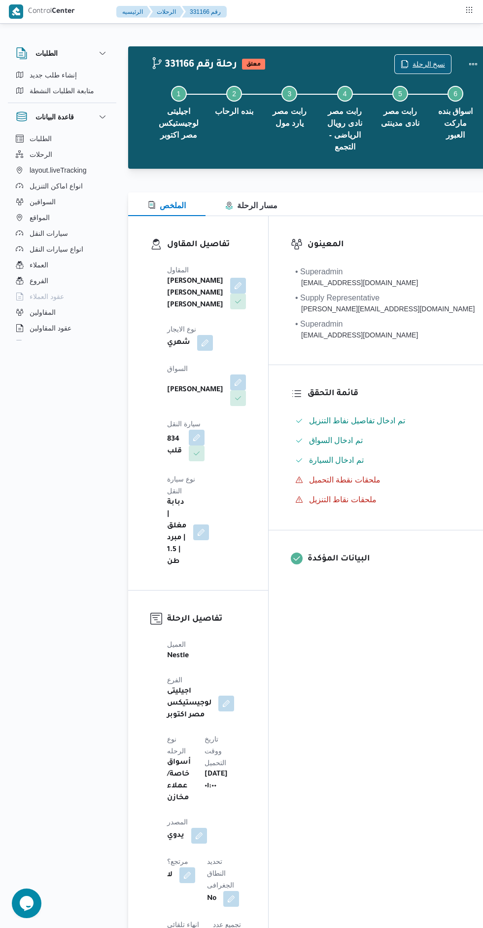
click at [413, 66] on span "نسخ الرحلة" at bounding box center [429, 64] width 33 height 12
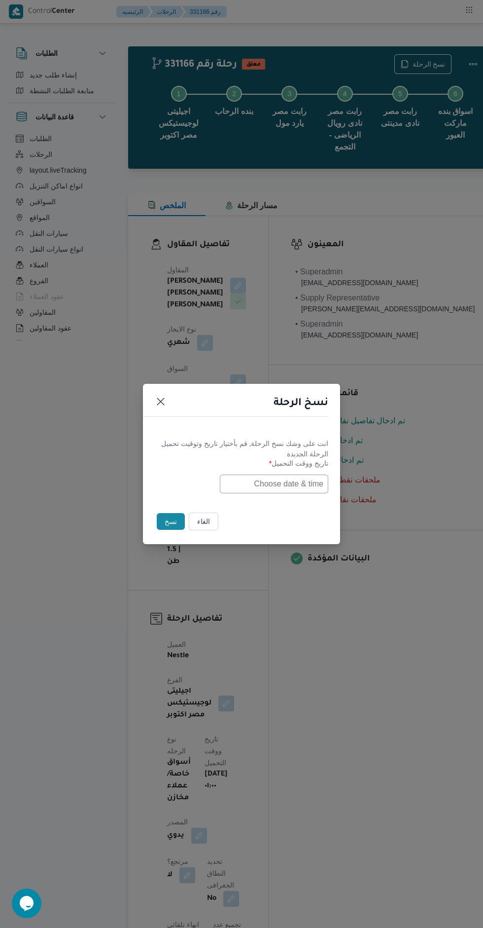
click at [299, 482] on input "text" at bounding box center [274, 483] width 108 height 19
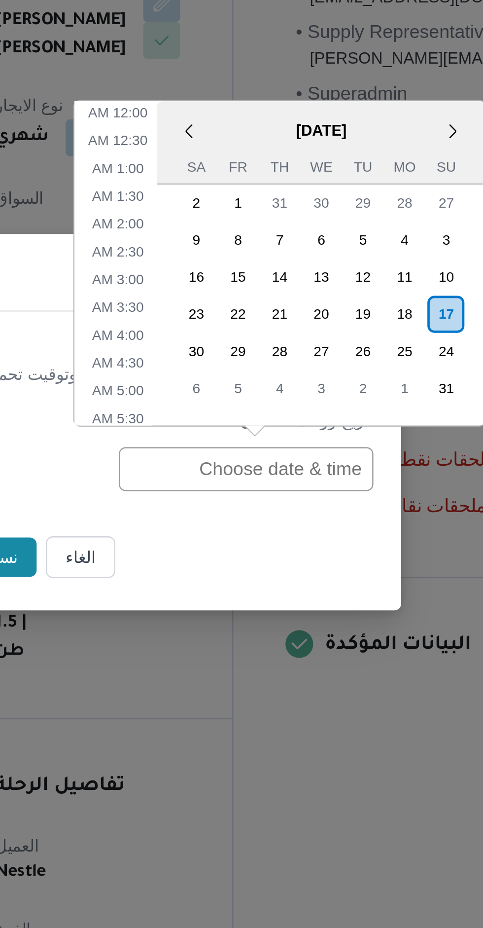
scroll to position [303, 0]
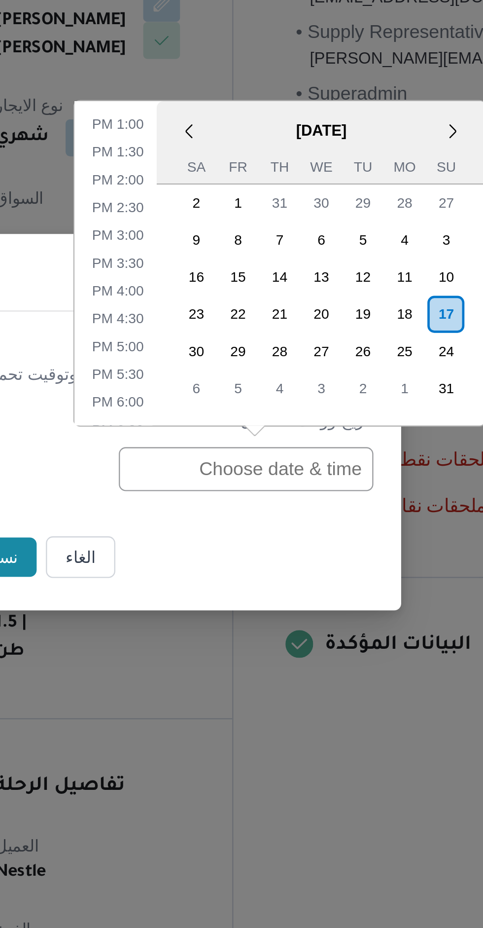
click at [340, 417] on div "18" at bounding box center [342, 418] width 16 height 16
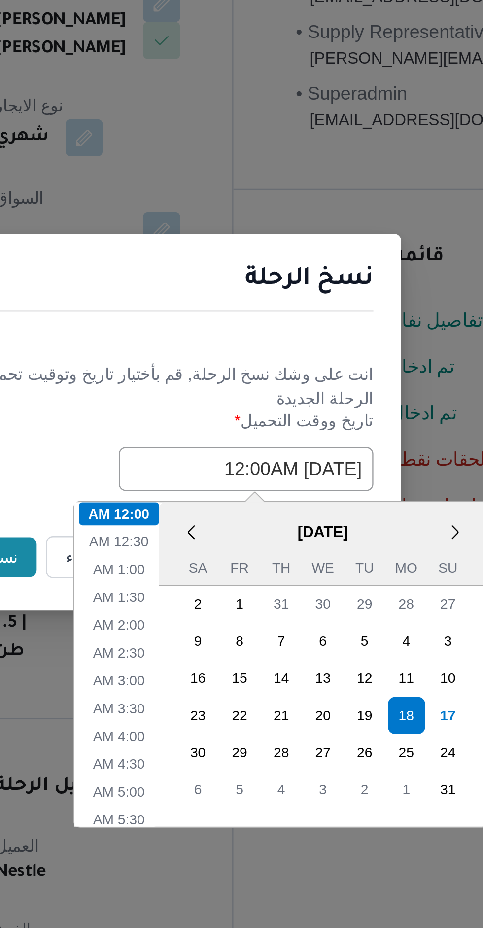
click at [276, 423] on div "نسخ الرحلة" at bounding box center [241, 406] width 197 height 45
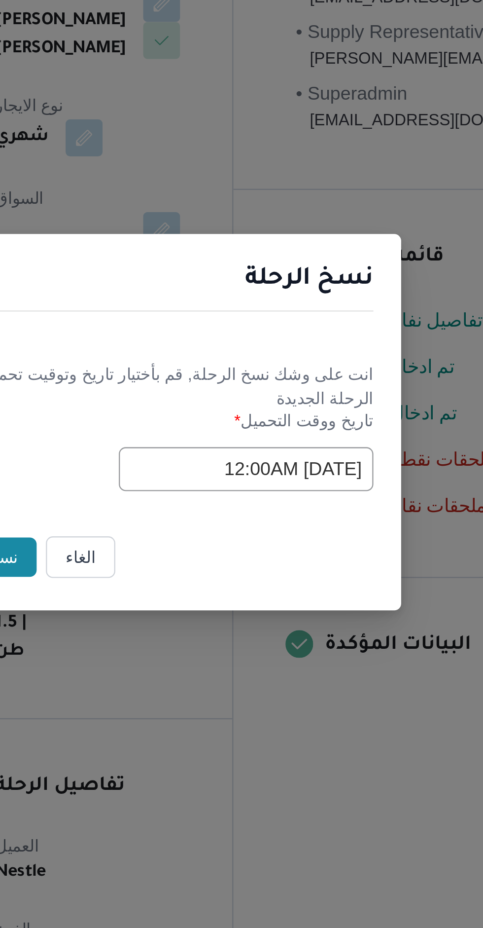
click at [250, 482] on input "18/08/2025 12:00AM" at bounding box center [274, 483] width 108 height 19
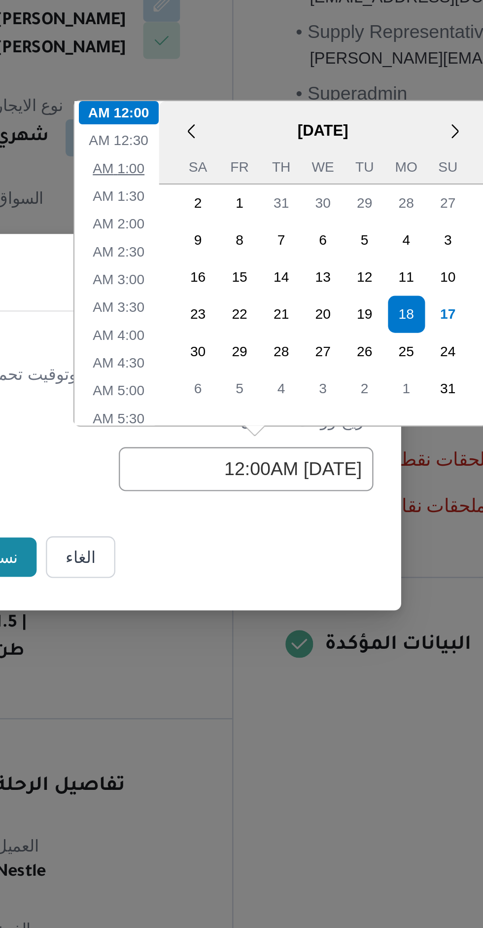
click at [222, 356] on li "1:00 AM" at bounding box center [220, 356] width 30 height 10
type input "18/08/2025 1:00AM"
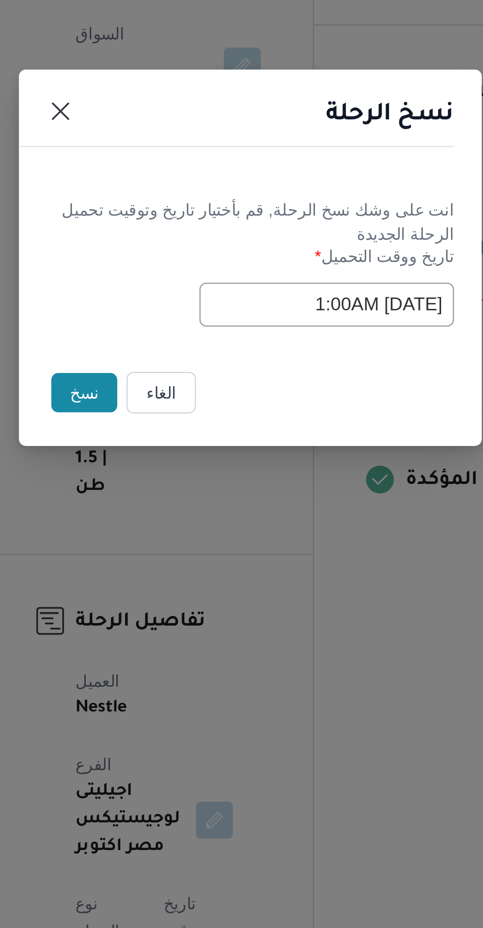
click at [169, 522] on button "نسخ" at bounding box center [171, 521] width 28 height 17
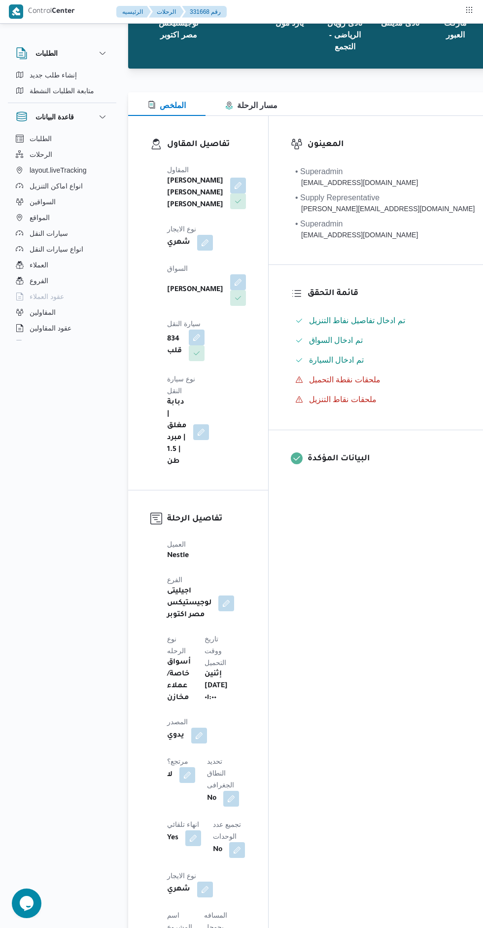
scroll to position [108, 0]
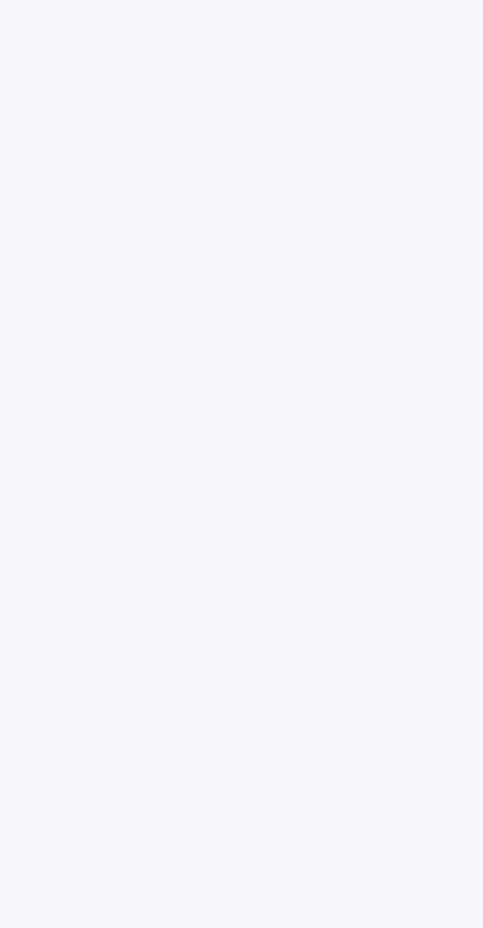
scroll to position [0, 10]
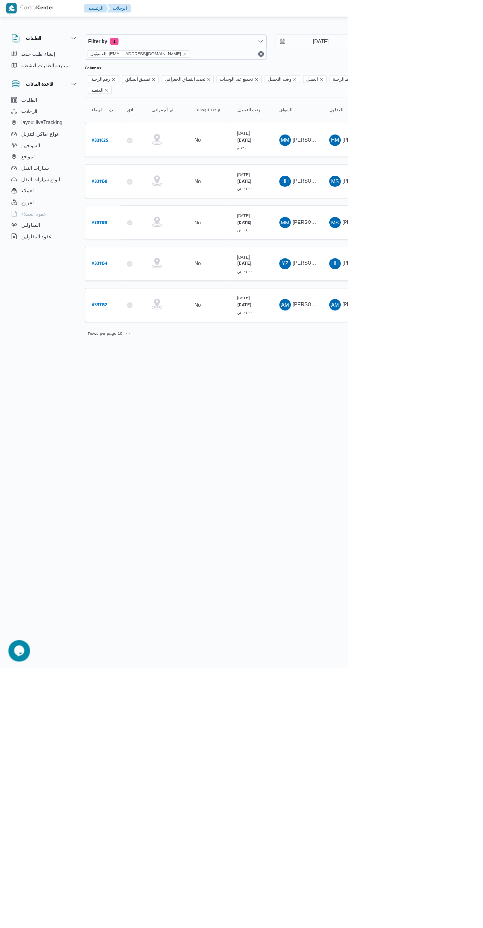
click at [141, 249] on b "# 331168" at bounding box center [138, 252] width 22 height 7
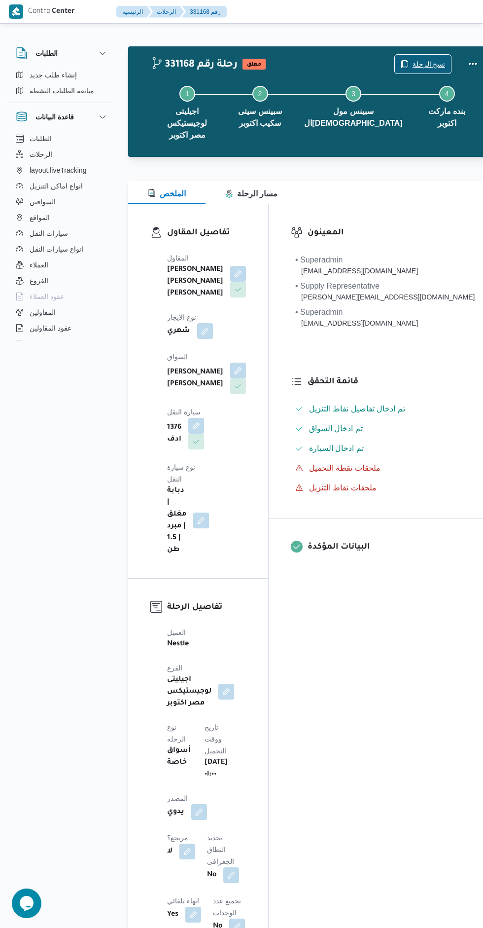
click at [413, 67] on span "نسخ الرحلة" at bounding box center [429, 64] width 33 height 12
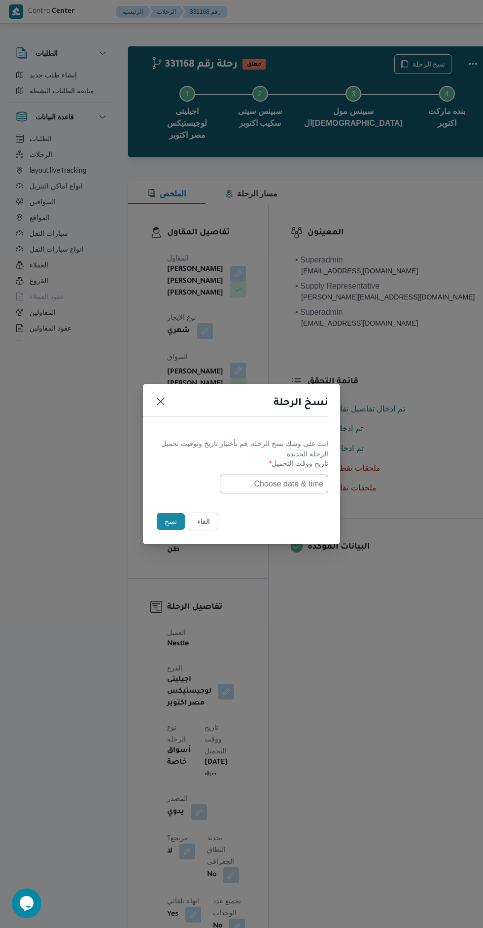
click at [291, 493] on input "text" at bounding box center [274, 483] width 108 height 19
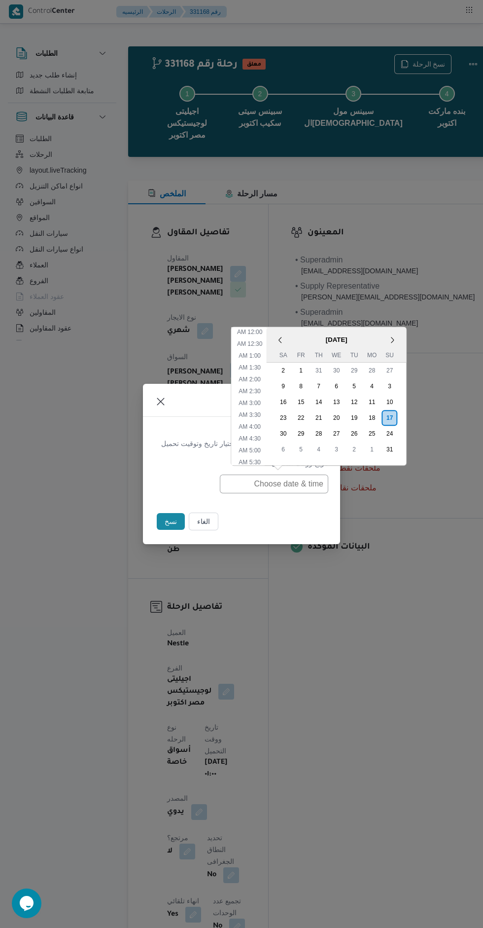
scroll to position [303, 0]
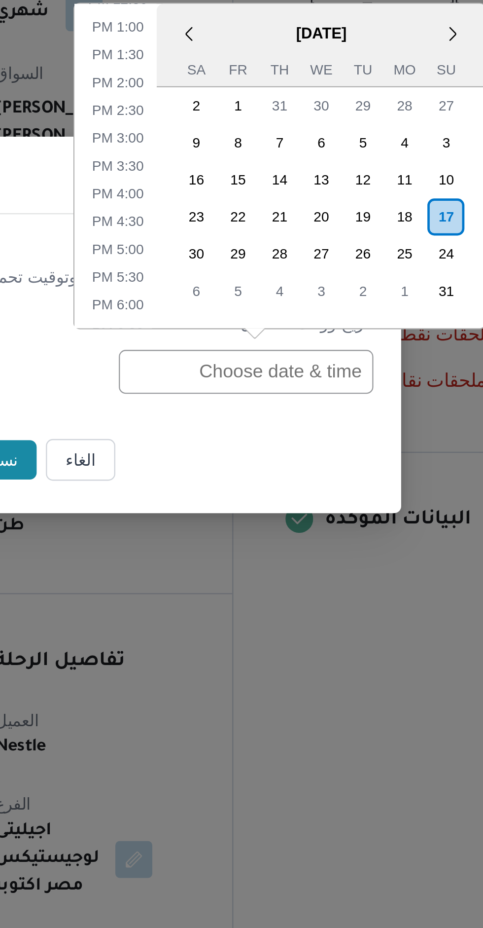
click at [341, 419] on div "18" at bounding box center [342, 418] width 16 height 16
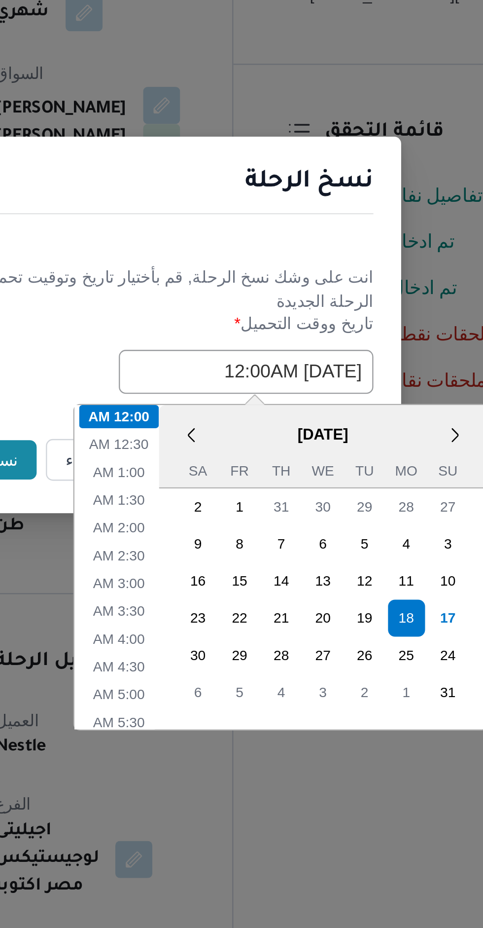
click at [237, 498] on div "< August 2025 > Su Mo Tu We Th Fr Sa 27 28 29 30 31 1 2 3 4 5 6 7 8 9 10 11 12 …" at bounding box center [307, 567] width 140 height 138
click at [223, 525] on li "1:00 AM" at bounding box center [220, 527] width 30 height 10
type input "18/08/2025 1:00AM"
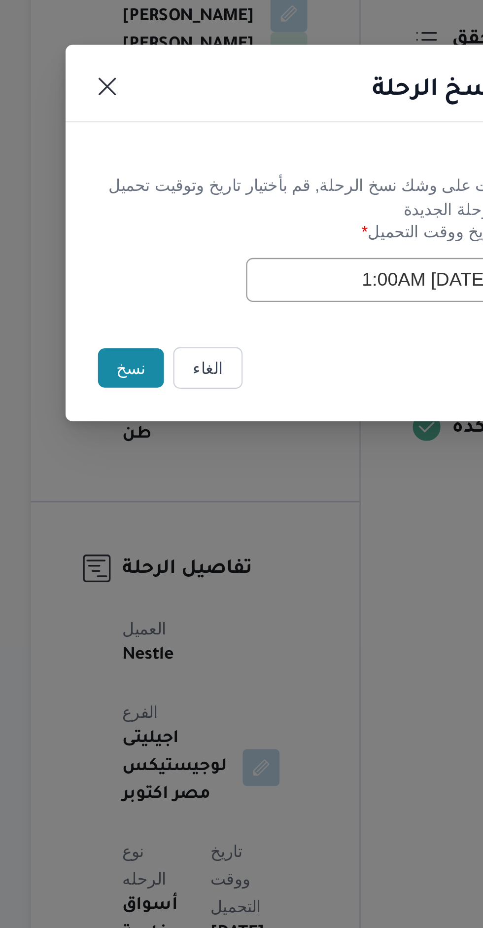
click at [171, 520] on button "نسخ" at bounding box center [171, 521] width 28 height 17
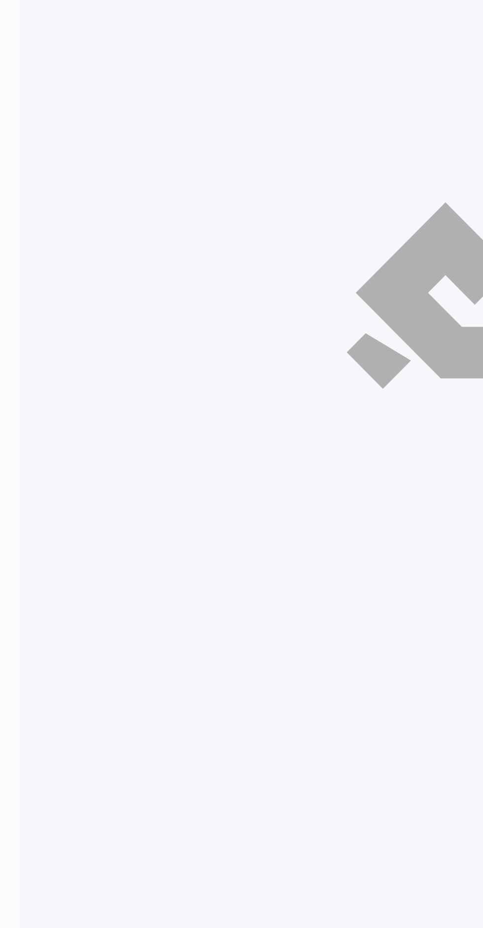
scroll to position [0, 10]
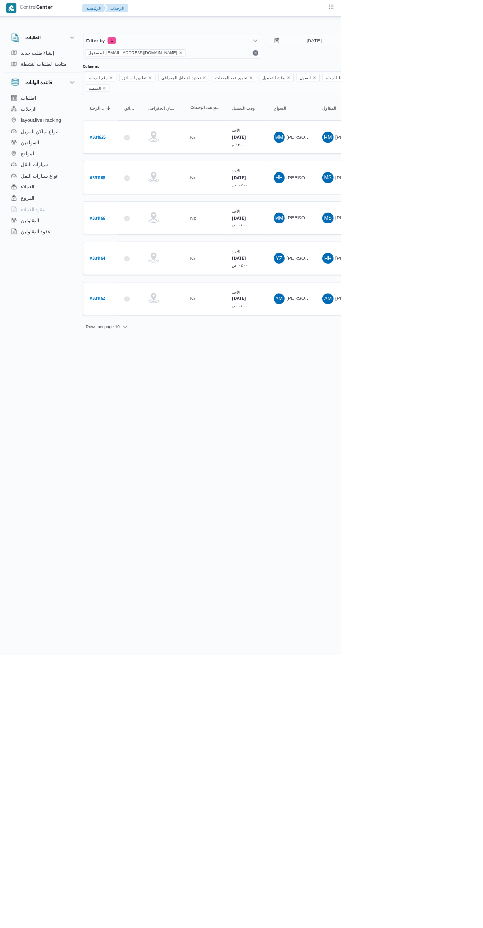
type input "[DATE]"
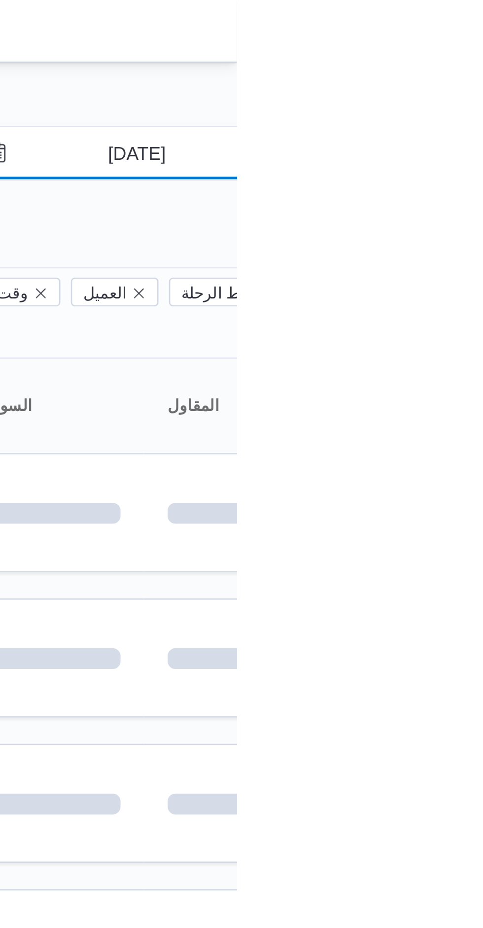
click at [453, 59] on input "[DATE]" at bounding box center [439, 58] width 112 height 20
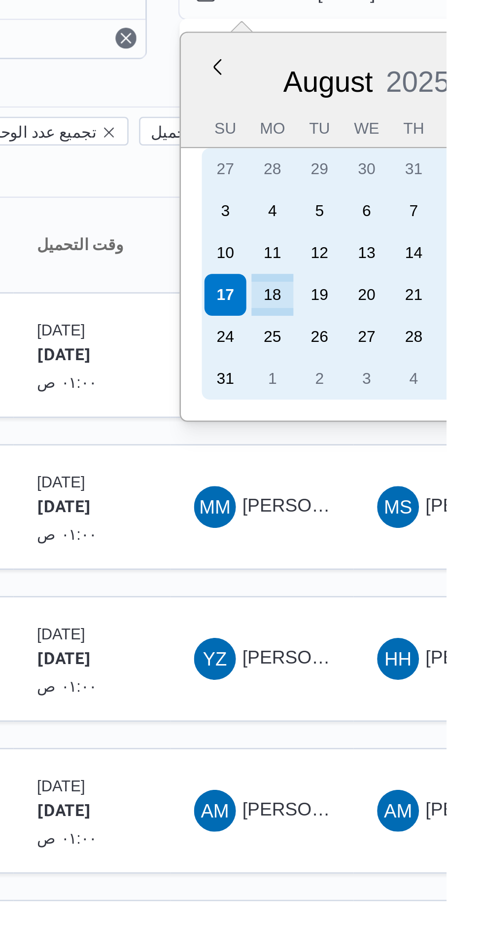
click at [422, 169] on div "18" at bounding box center [418, 172] width 16 height 16
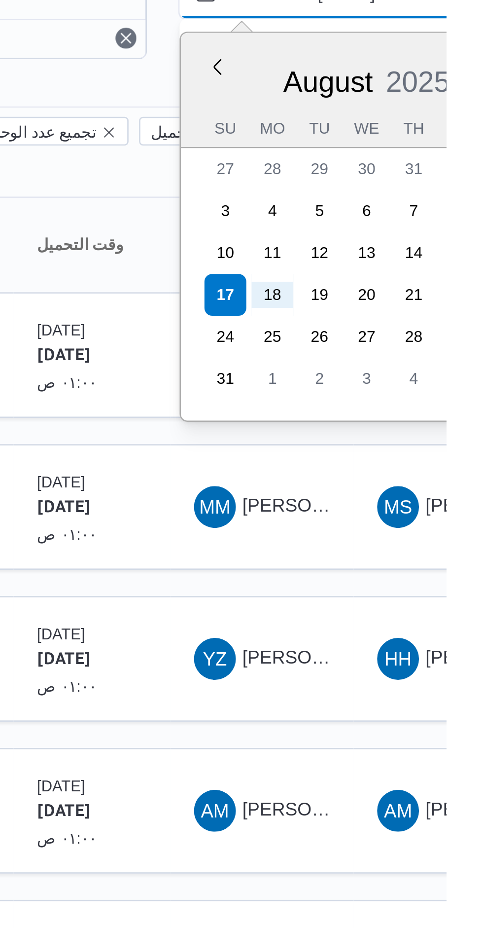
type input "[DATE]"
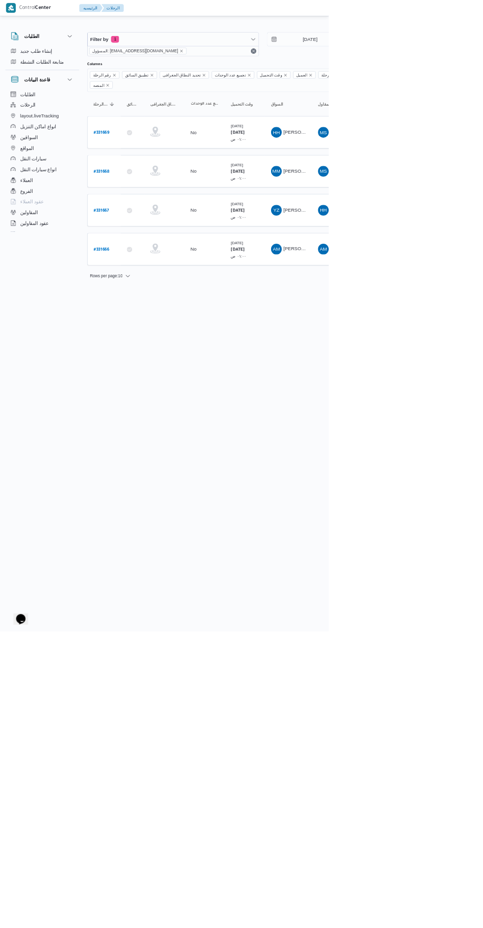
click at [161, 249] on b "# 331668" at bounding box center [149, 252] width 23 height 7
type input "17/8/2025"
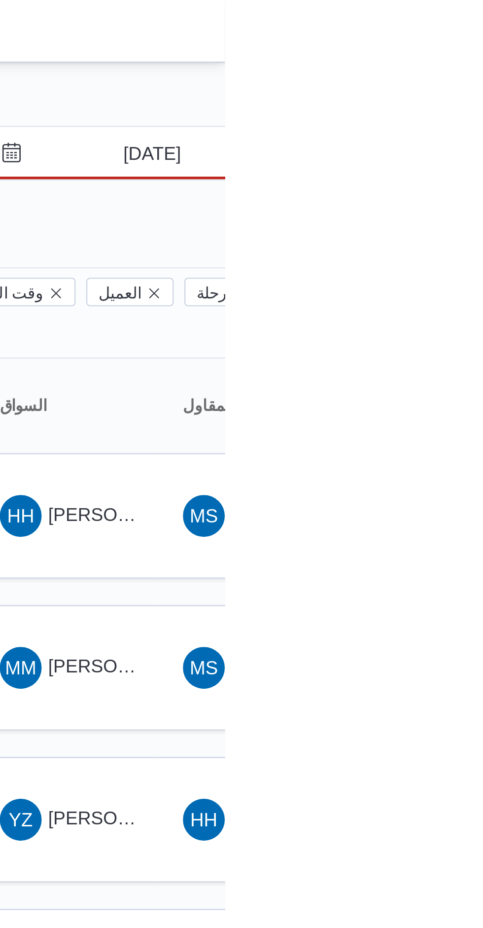
click at [474, 59] on input "18/8/2025" at bounding box center [449, 58] width 112 height 20
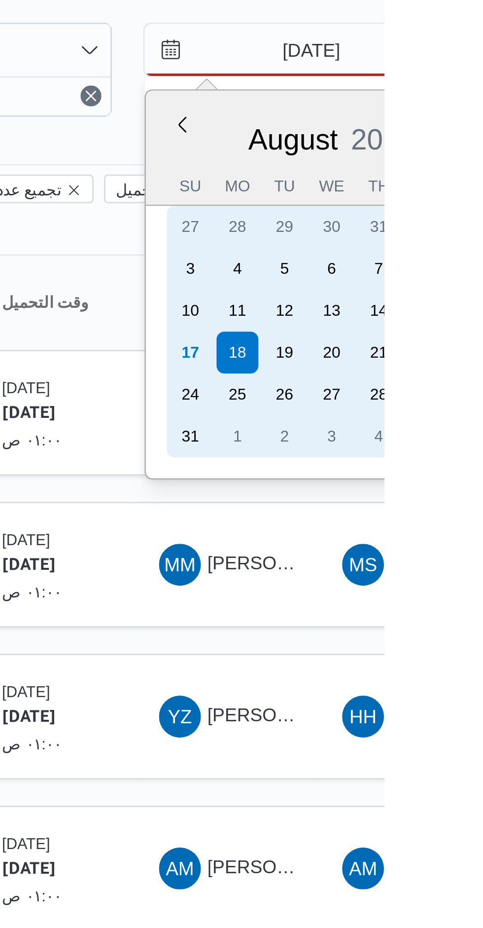
click at [411, 168] on div "17" at bounding box center [410, 172] width 16 height 16
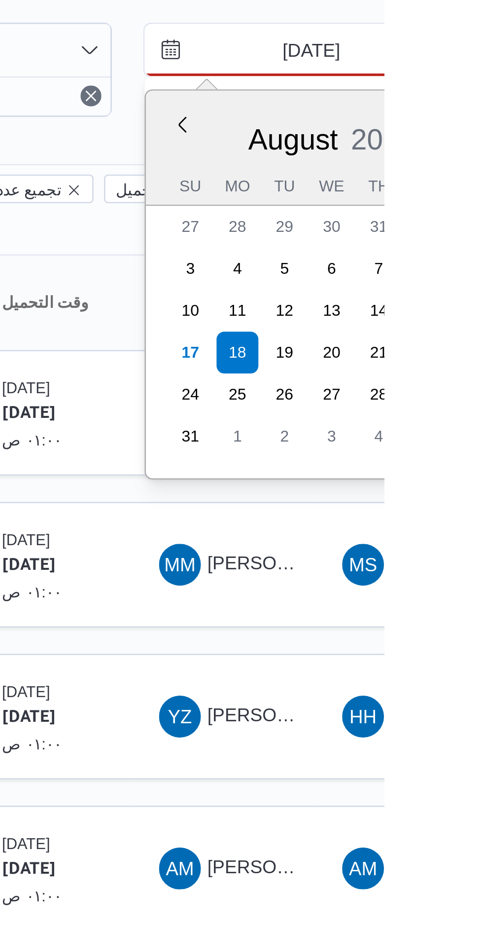
type input "17/8/2025"
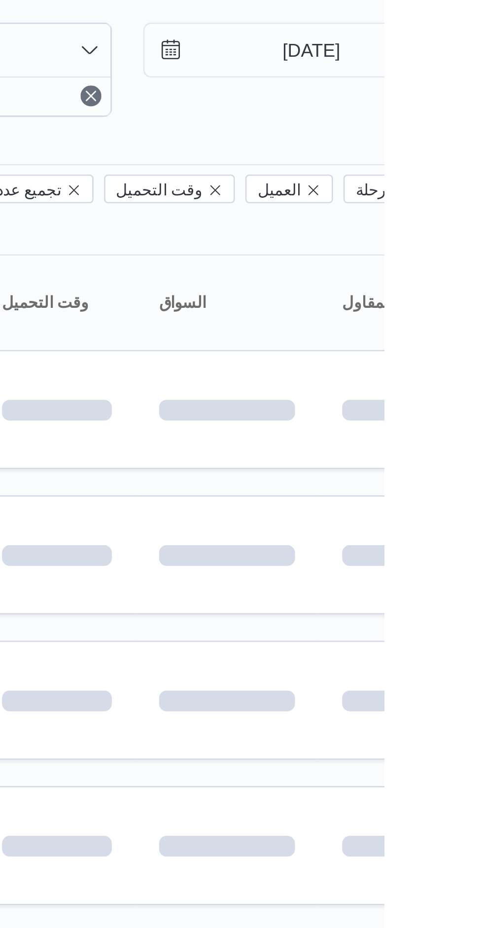
click at [475, 88] on div "Filter by 1 المسؤول: mostafa.elrouby@illa.com.eg 17/8/2025 → 17/8/2025" at bounding box center [386, 64] width 529 height 47
